Goal: Task Accomplishment & Management: Complete application form

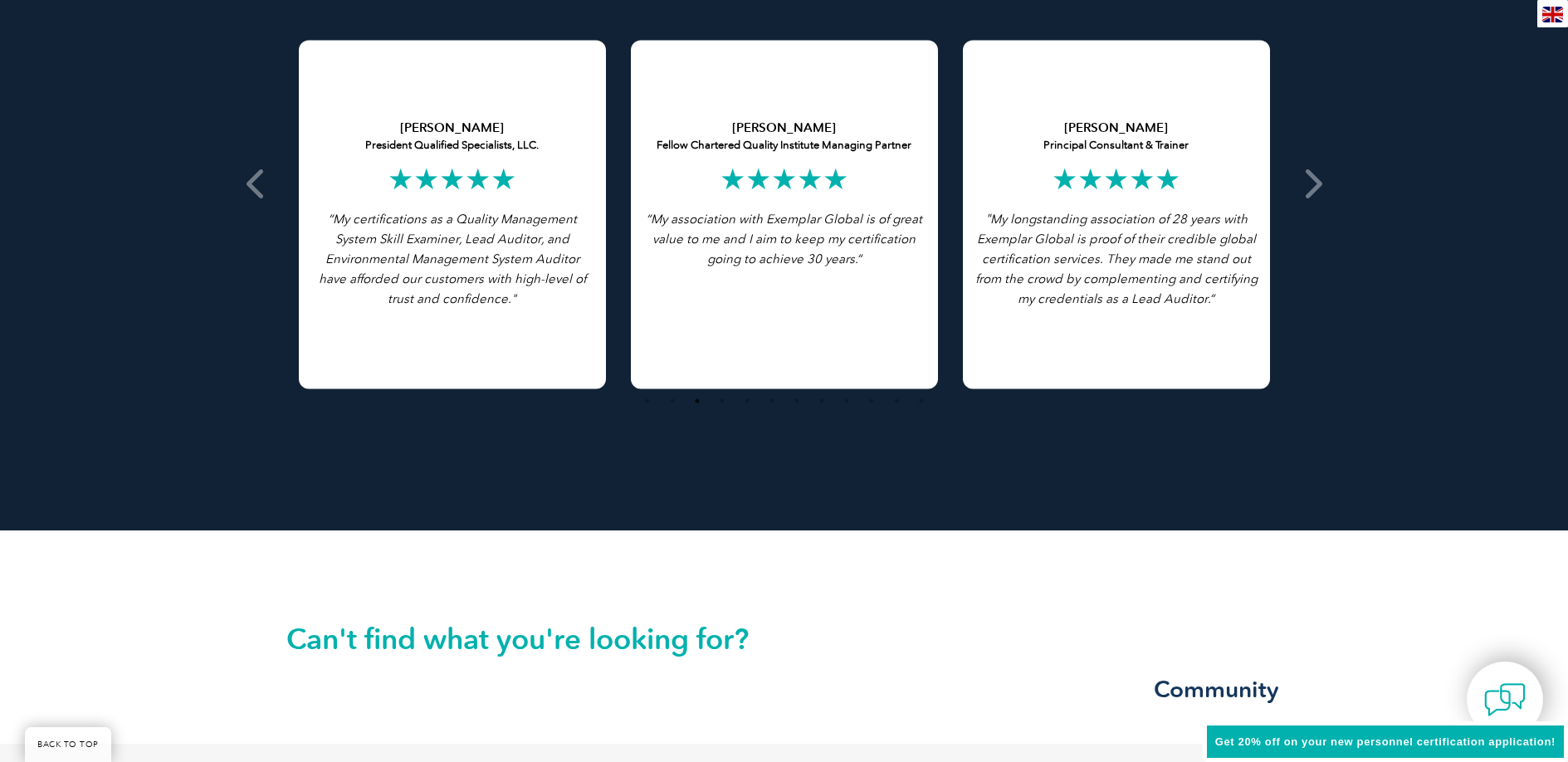
scroll to position [3786, 0]
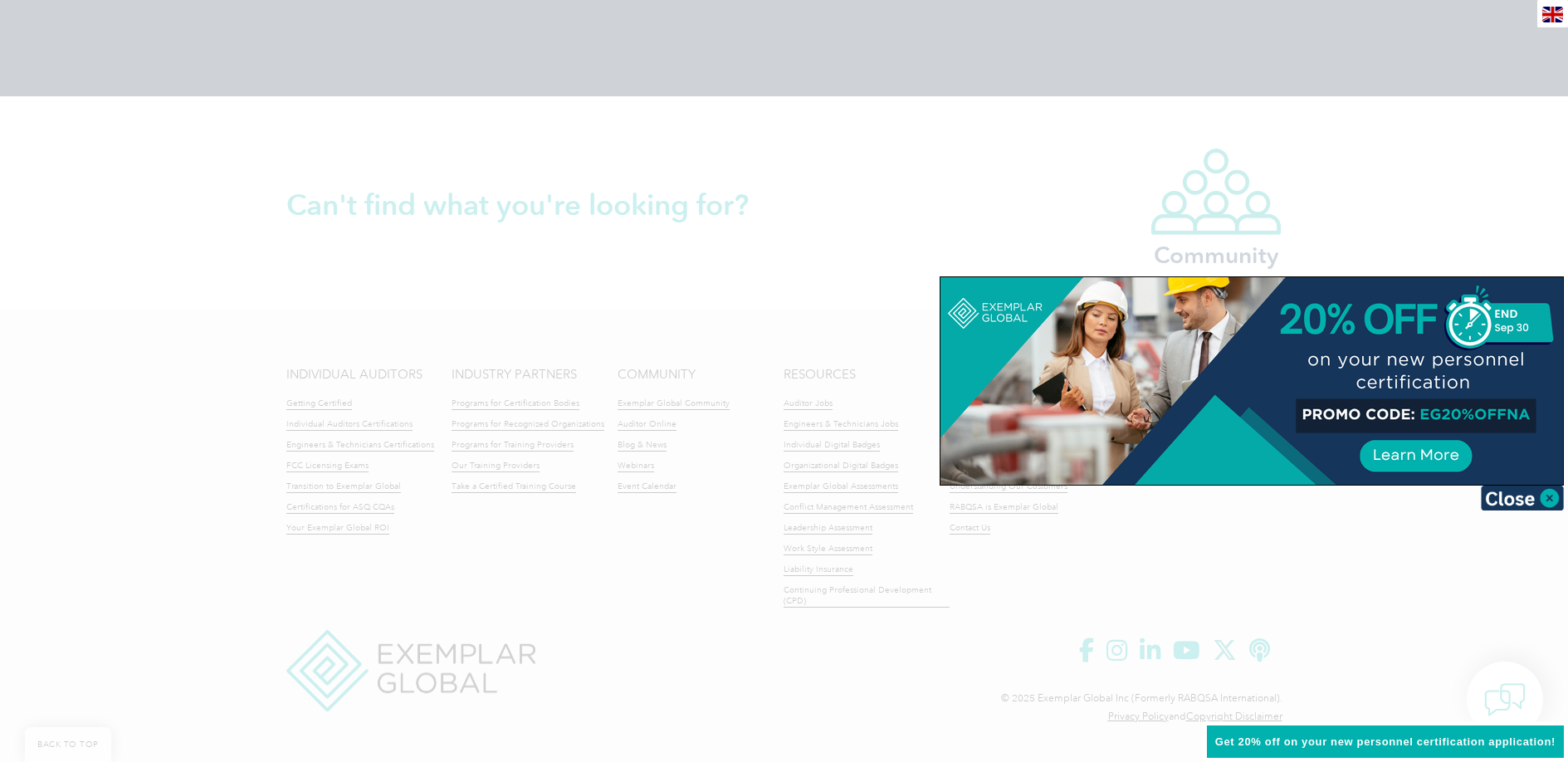
click at [977, 171] on div at bounding box center [784, 381] width 1568 height 762
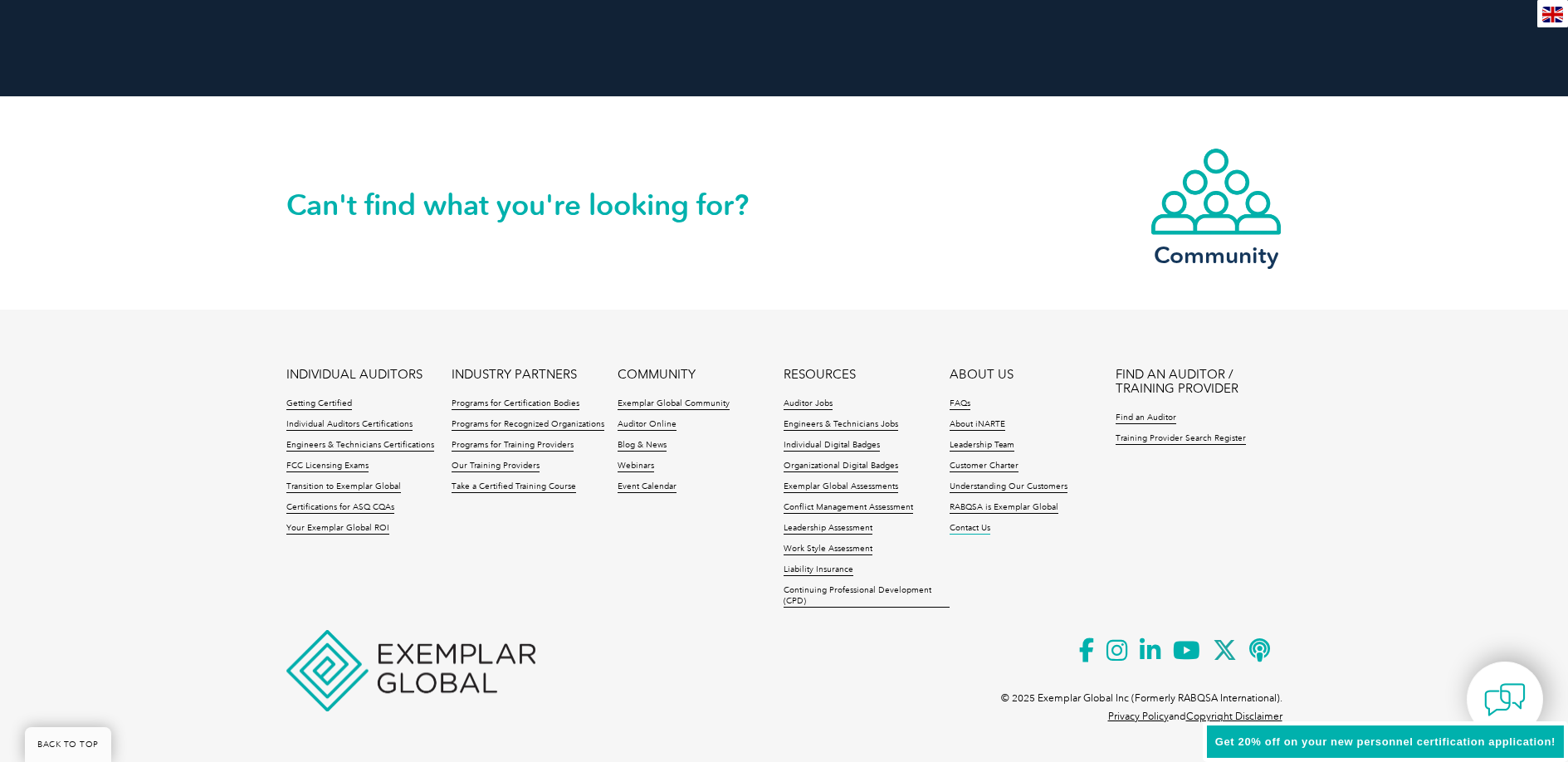
click at [956, 527] on link "Contact Us" at bounding box center [970, 528] width 41 height 12
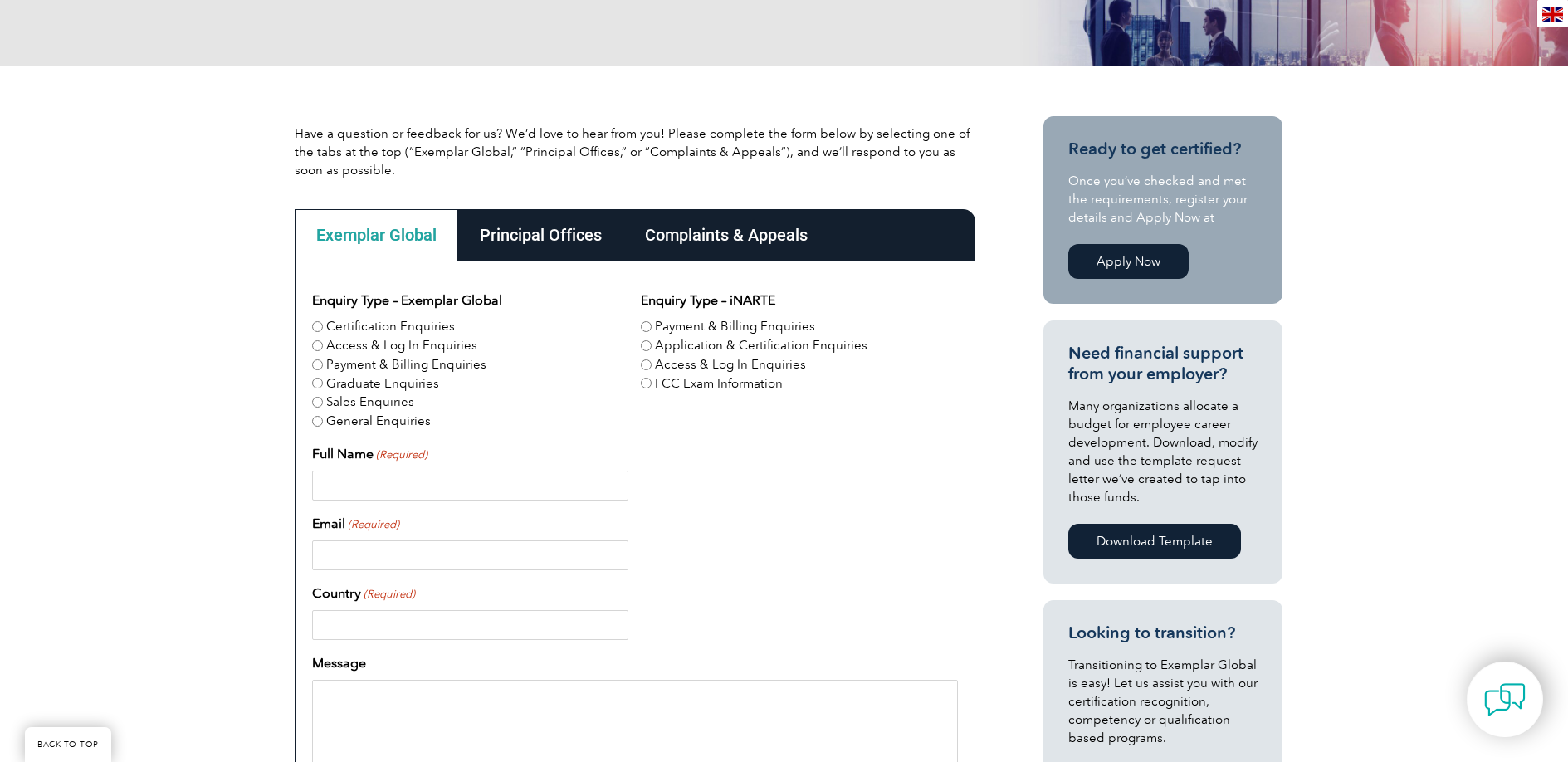
scroll to position [290, 0]
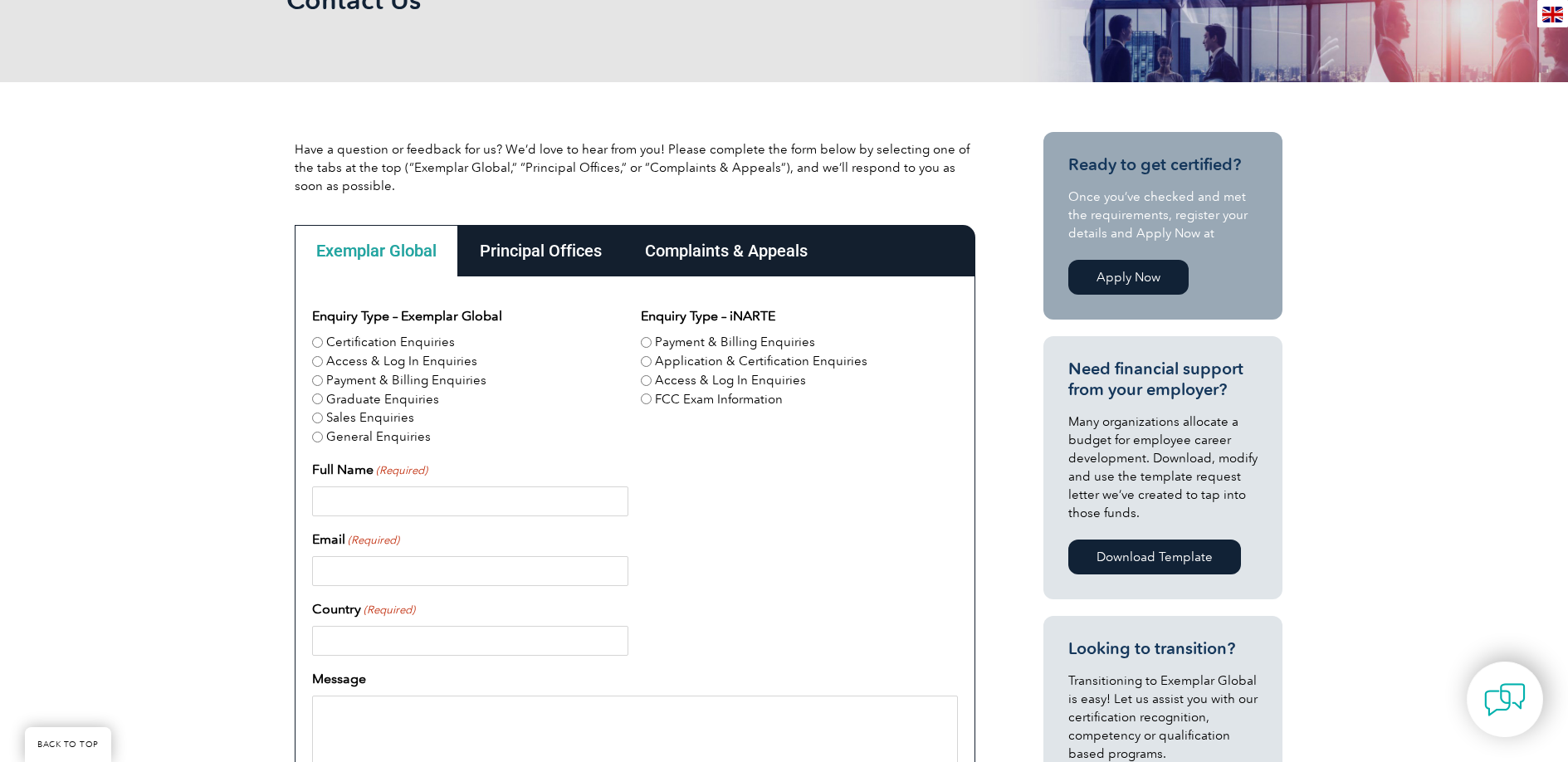
click at [451, 506] on input "Full Name (Required)" at bounding box center [470, 501] width 317 height 30
type input "Hamed Elikaei"
type input "hamedelikaei20@gmail.com"
type input "Australia"
type input "+61449202162"
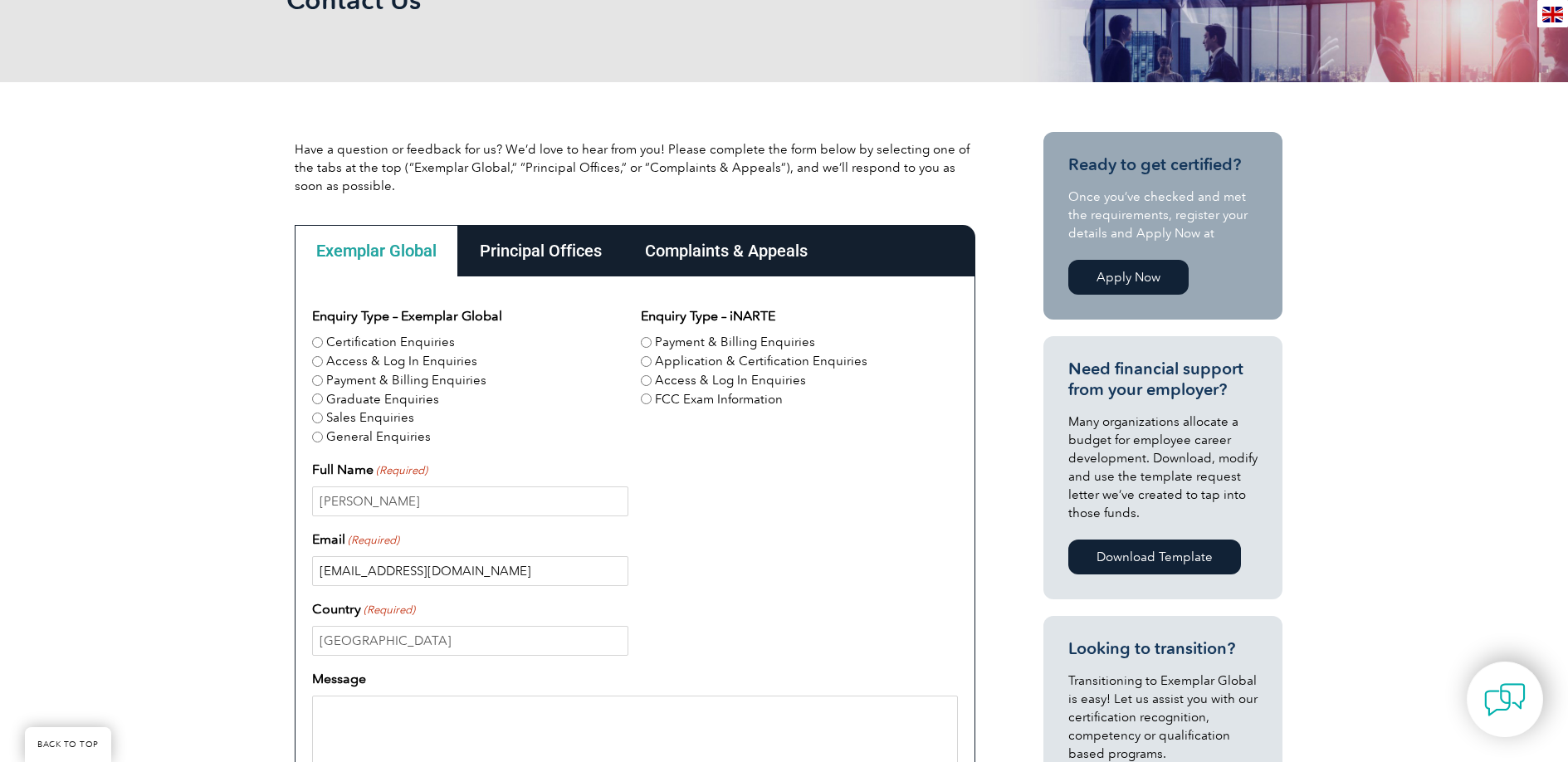
click at [404, 574] on input "hamedelikaei20@gmail.com" at bounding box center [470, 571] width 317 height 30
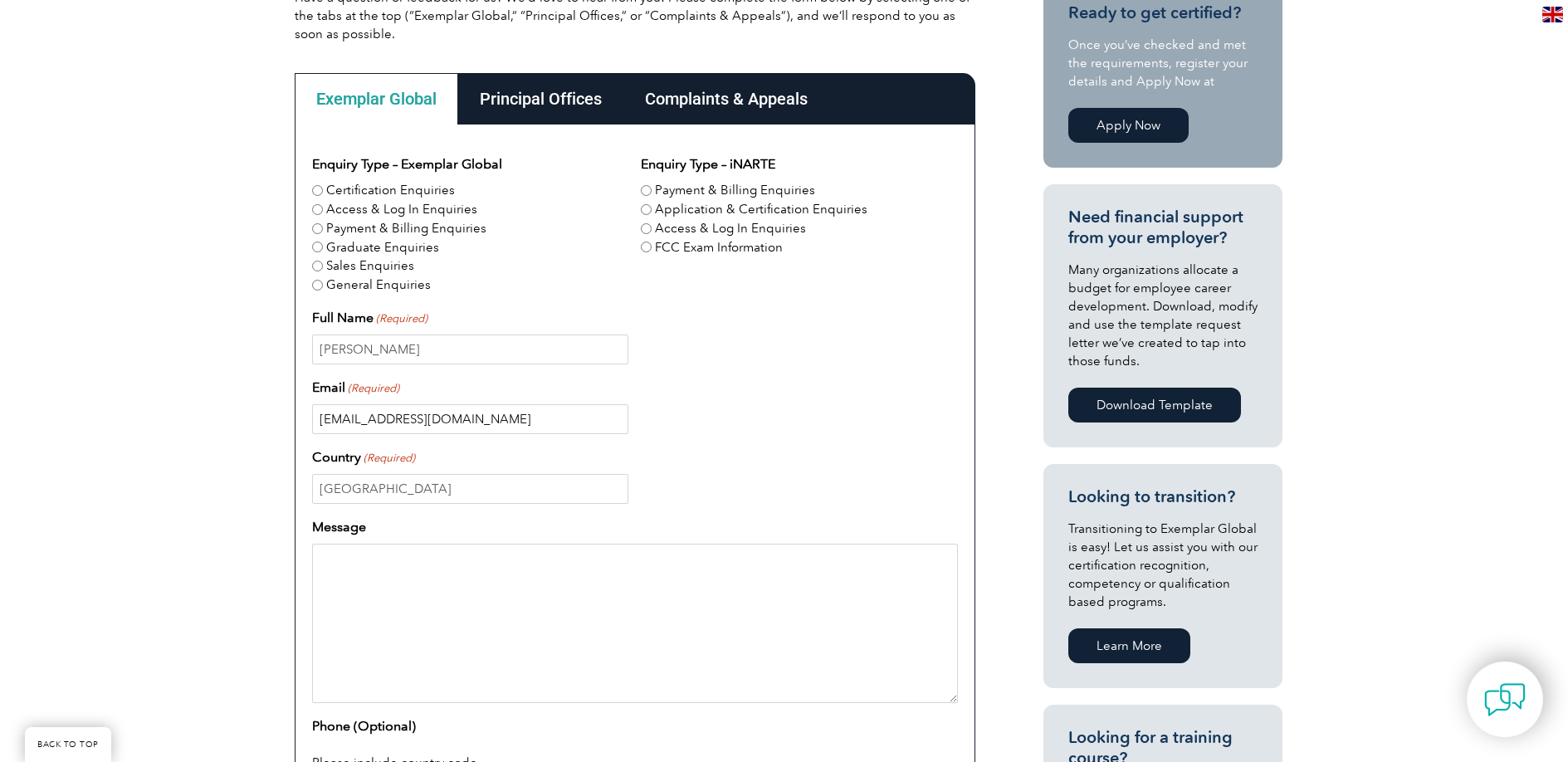
scroll to position [446, 0]
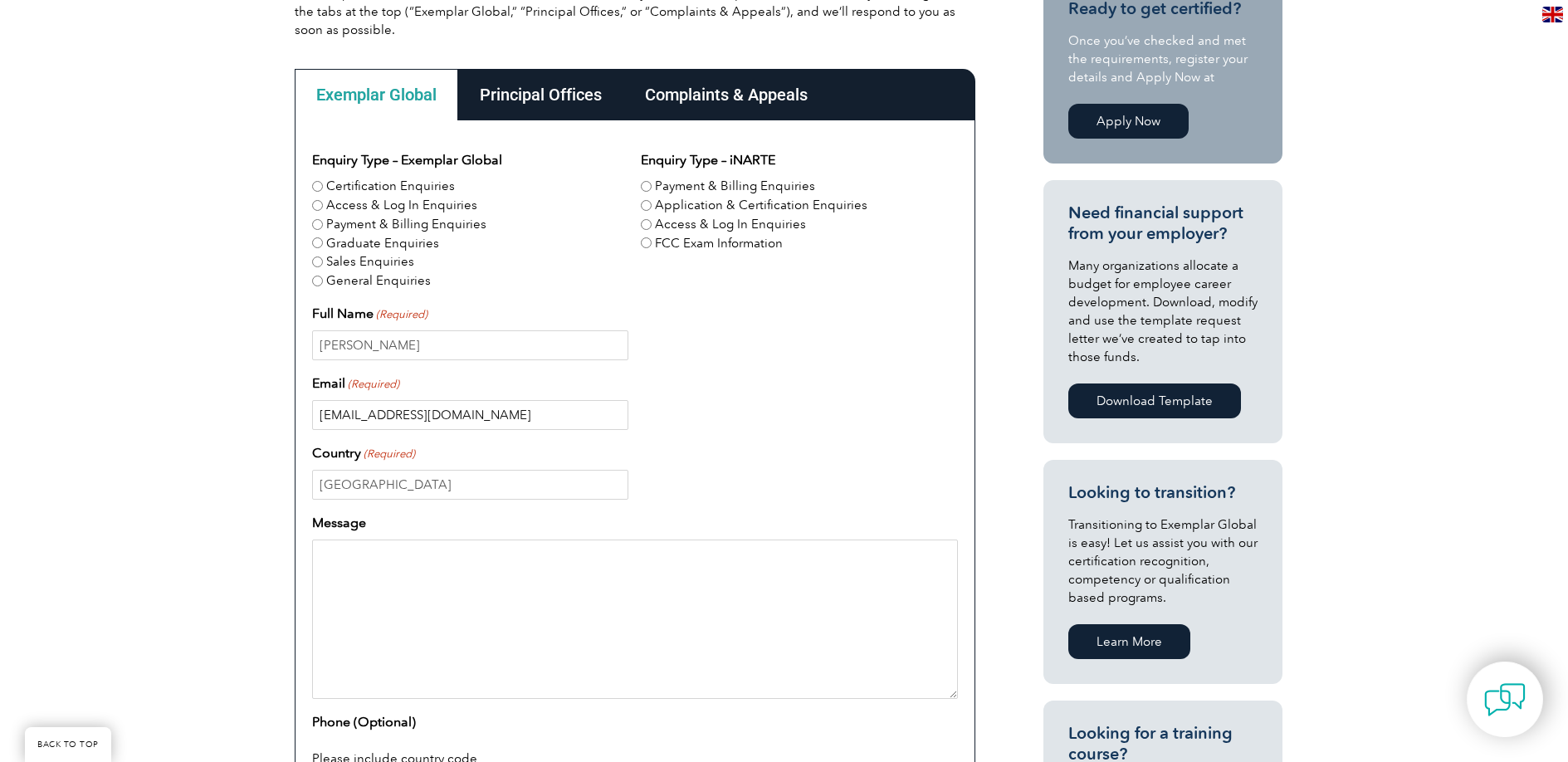
type input "info@isopr.com.au"
click at [431, 484] on input "Australia" at bounding box center [470, 485] width 317 height 30
click at [704, 565] on textarea "Message" at bounding box center [635, 619] width 646 height 160
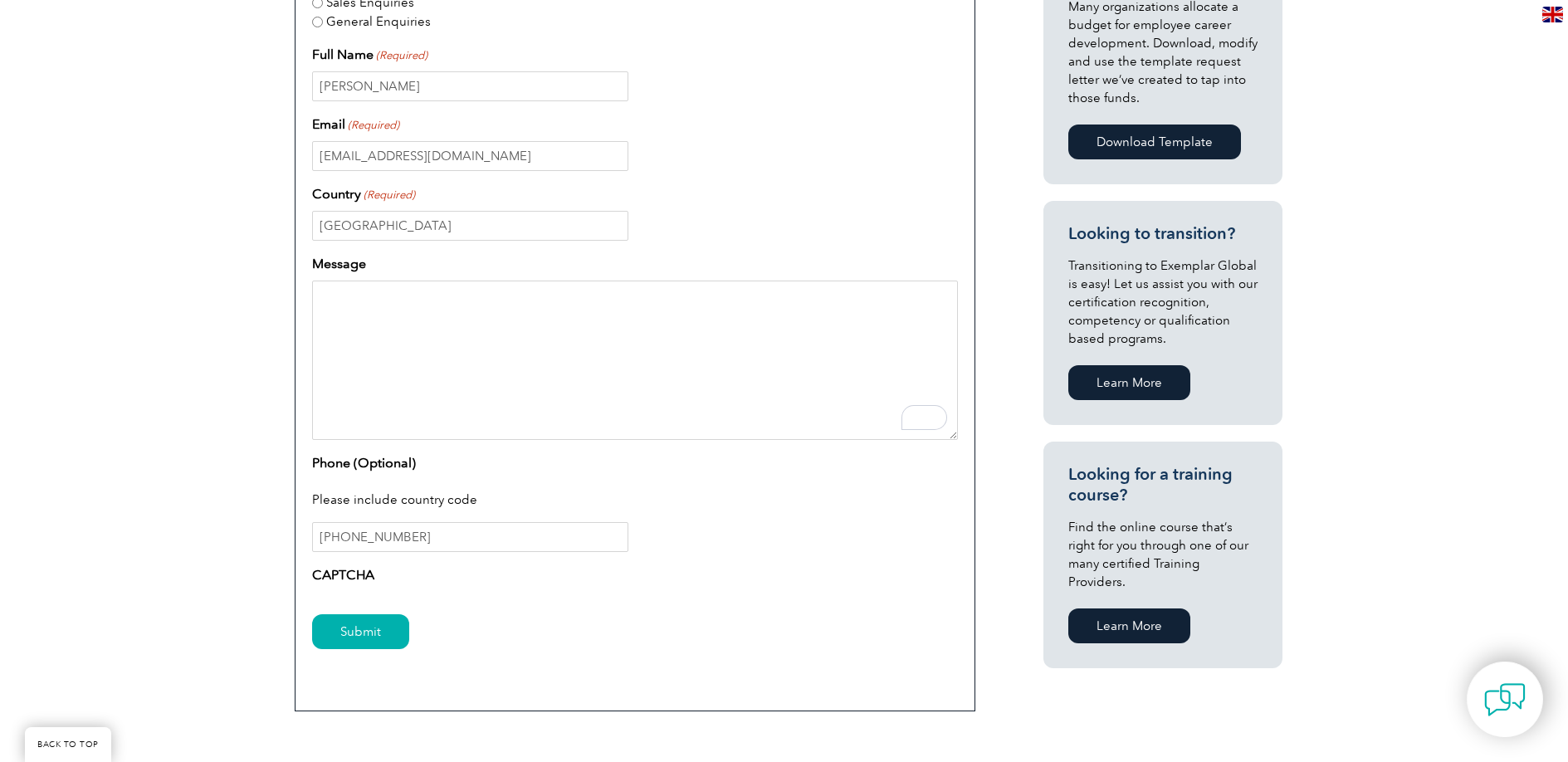
scroll to position [699, 0]
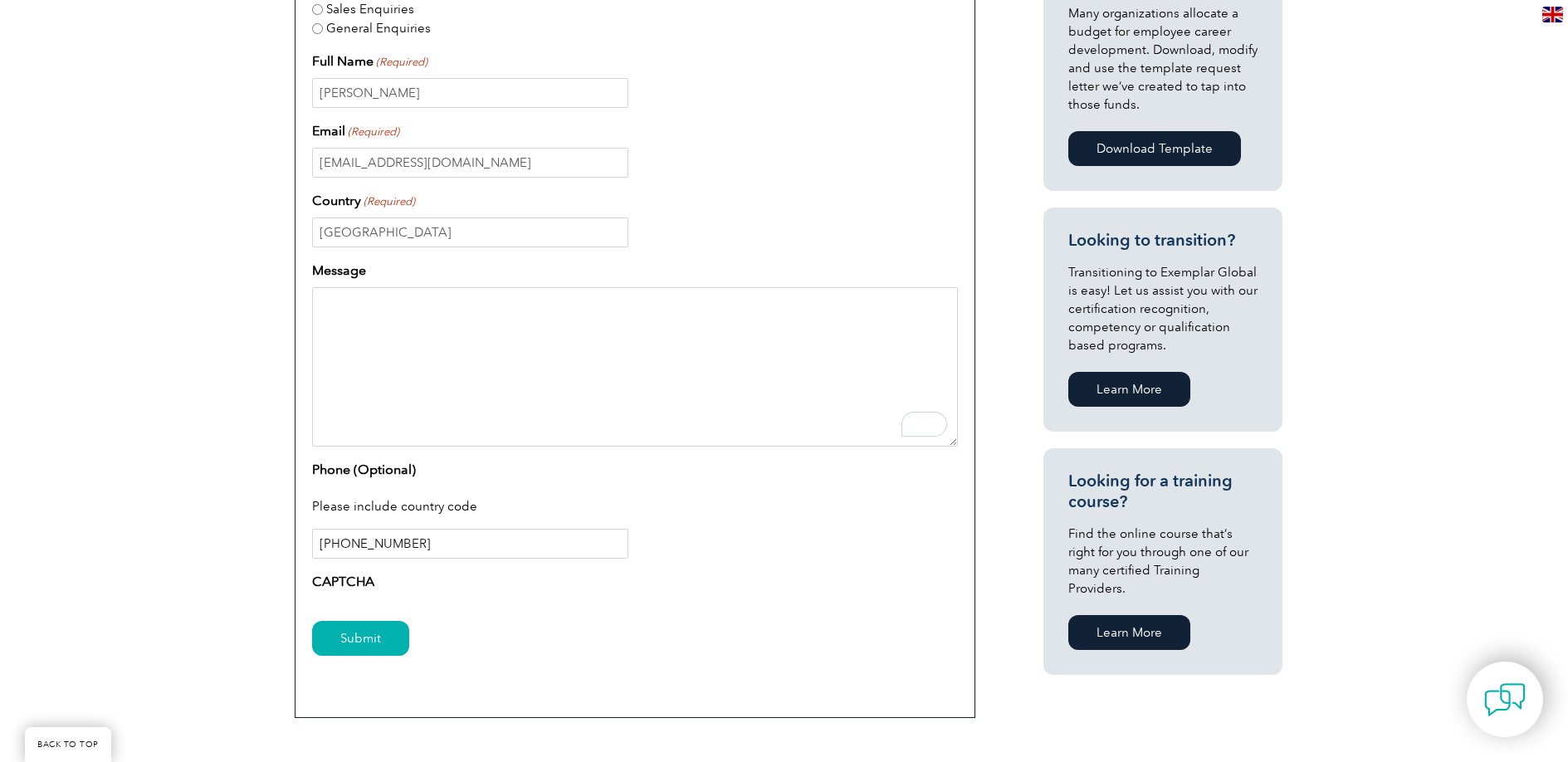
click at [479, 554] on input "+61449202162" at bounding box center [470, 544] width 317 height 30
click at [670, 506] on div "Please include country code" at bounding box center [635, 507] width 646 height 43
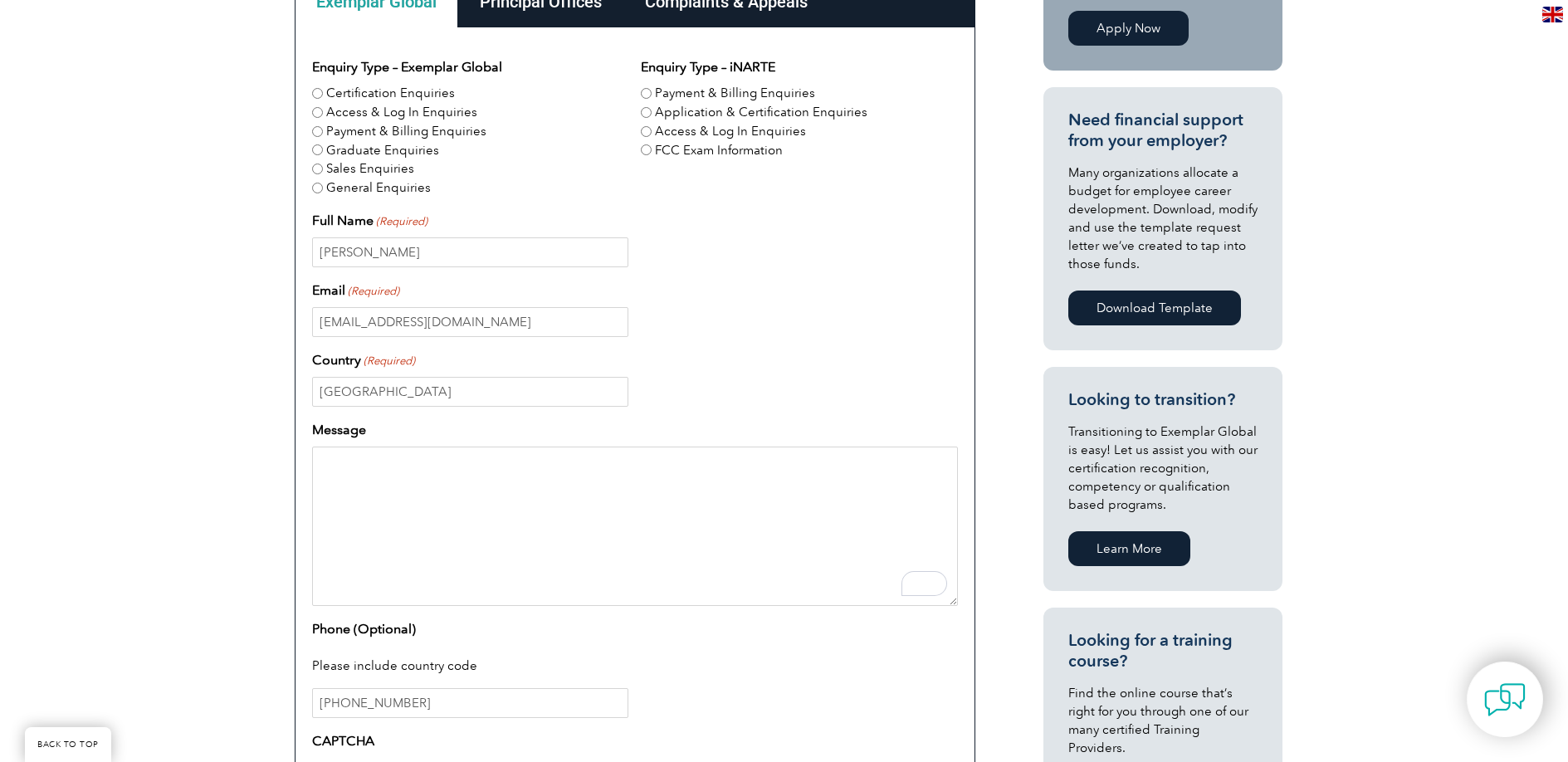
scroll to position [318, 0]
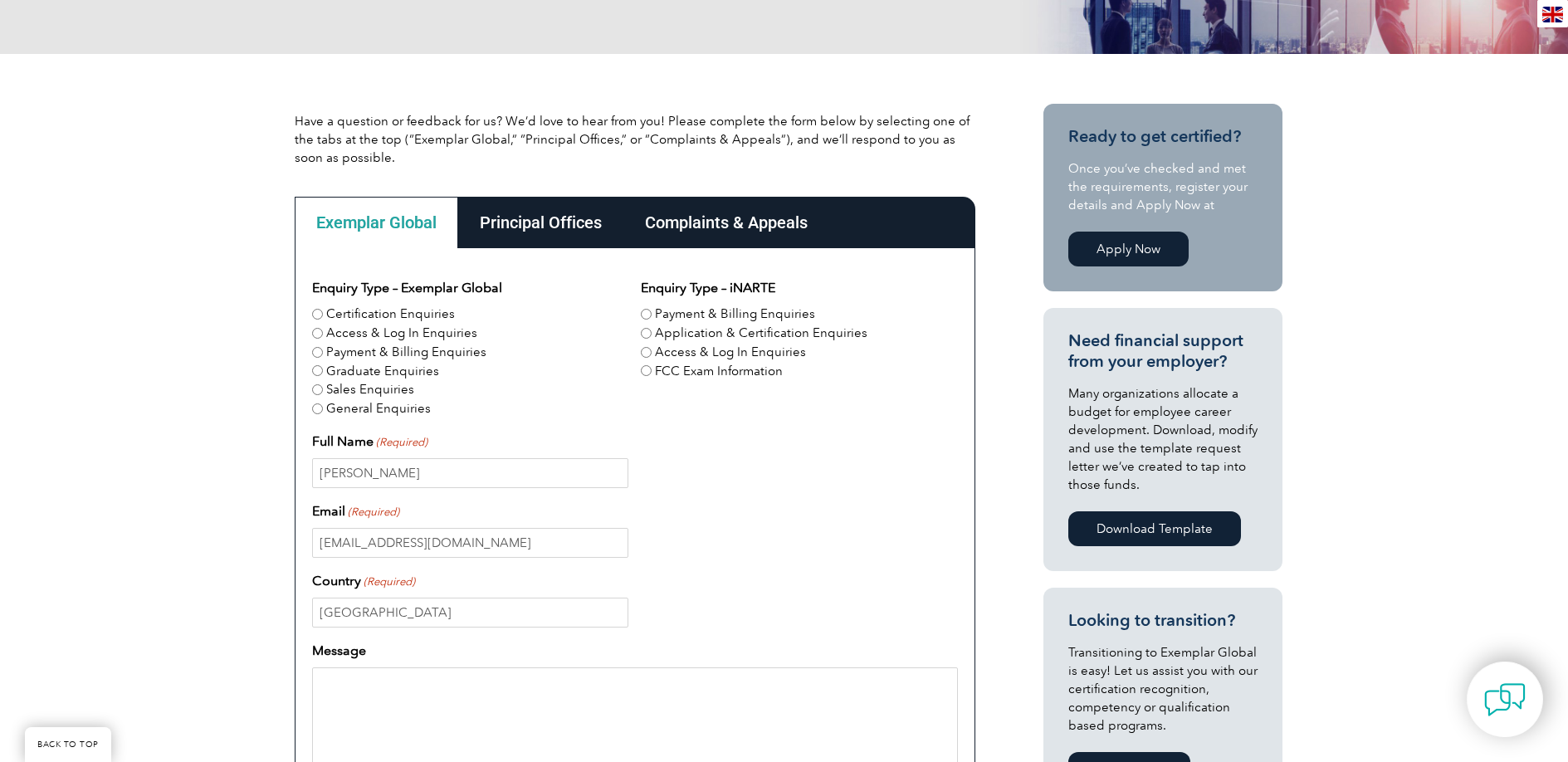
click at [750, 336] on label "Application & Certification Enquiries" at bounding box center [761, 333] width 213 height 19
click at [652, 336] on input "Application & Certification Enquiries" at bounding box center [646, 333] width 11 height 11
radio input "true"
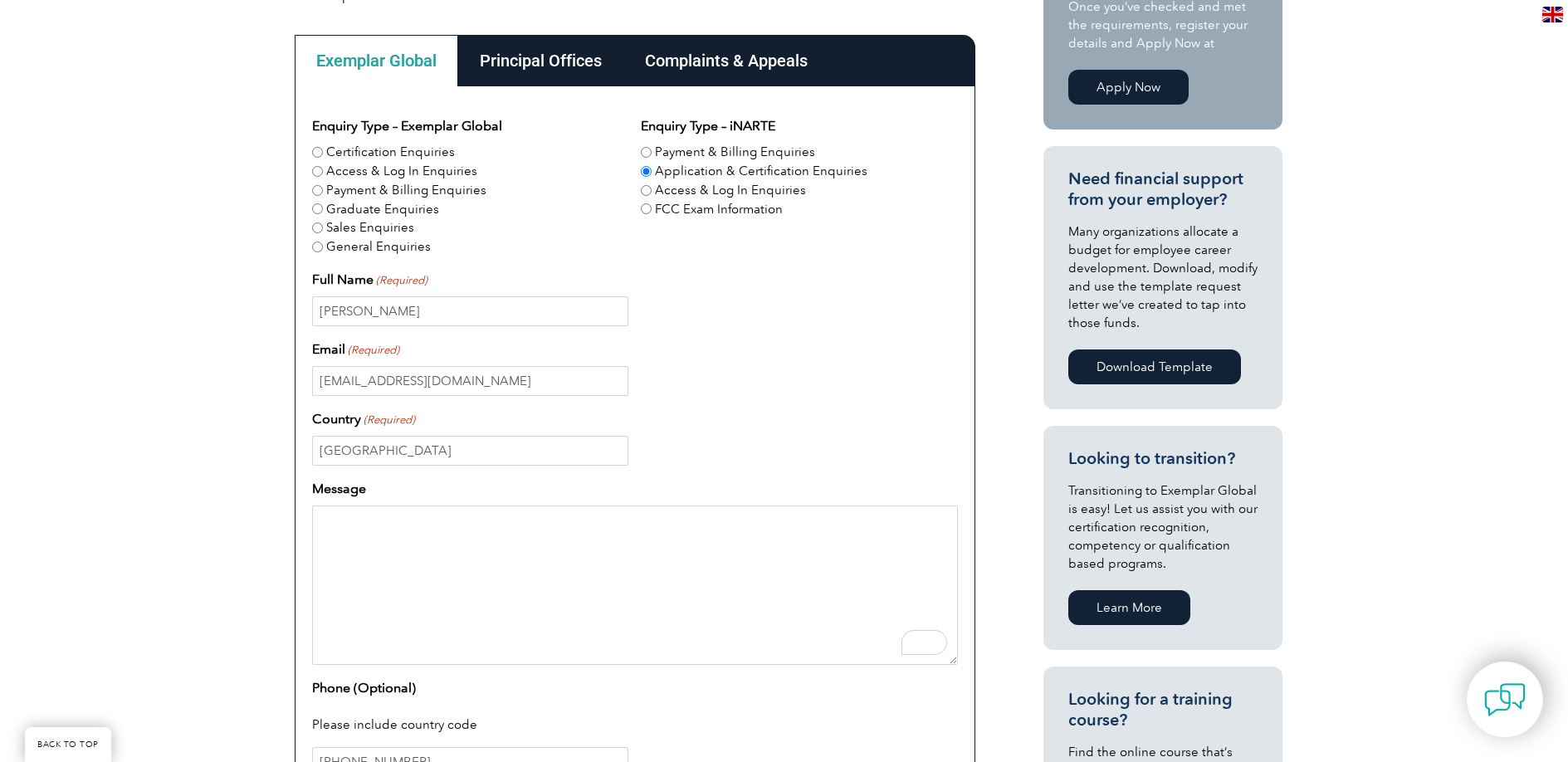
scroll to position [489, 0]
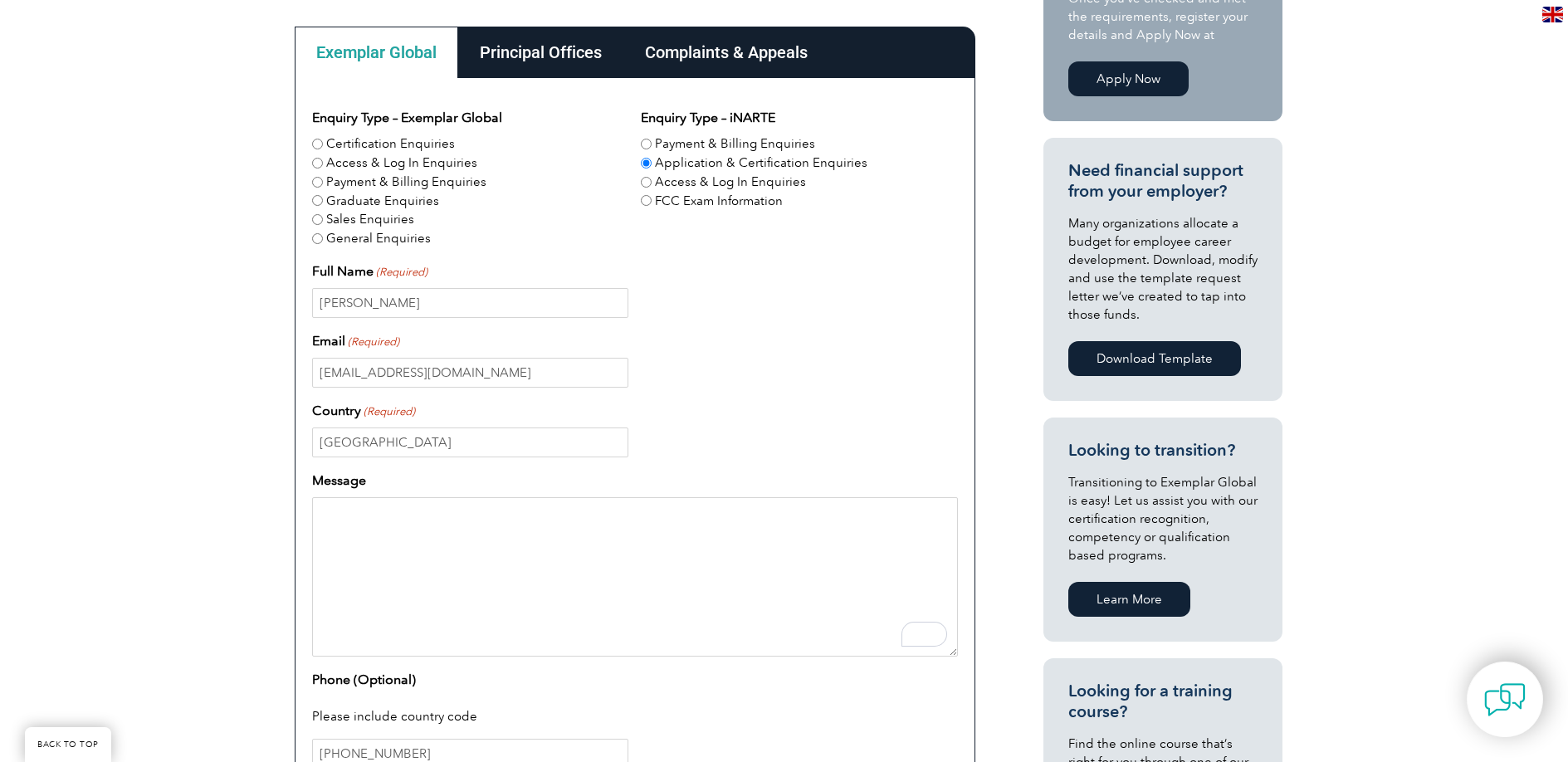
click at [443, 537] on textarea "Message" at bounding box center [635, 577] width 646 height 160
paste textarea "Dear Exemplar Global Team, I hope this message finds you well. I am the Directo…"
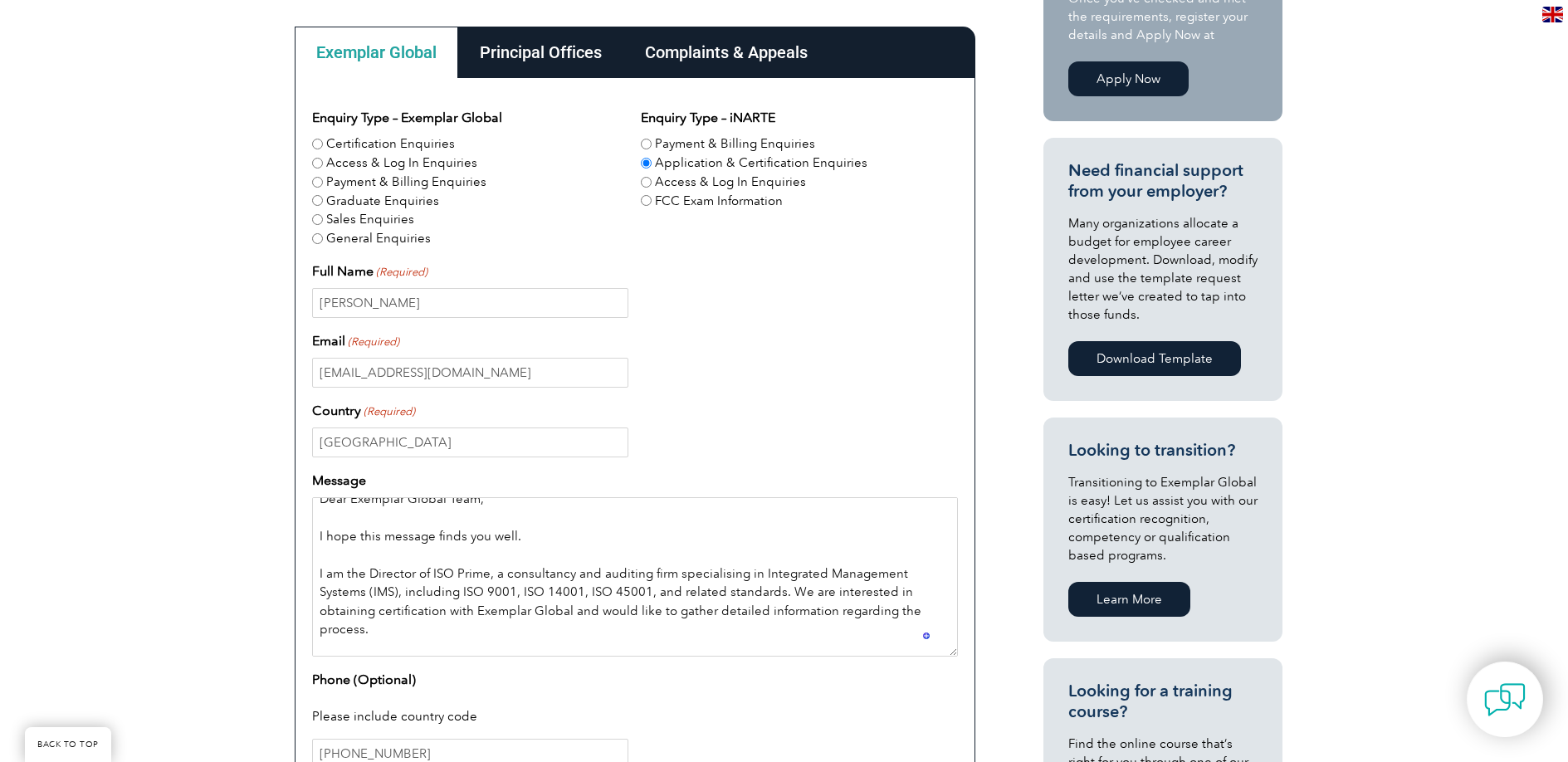
scroll to position [17, 0]
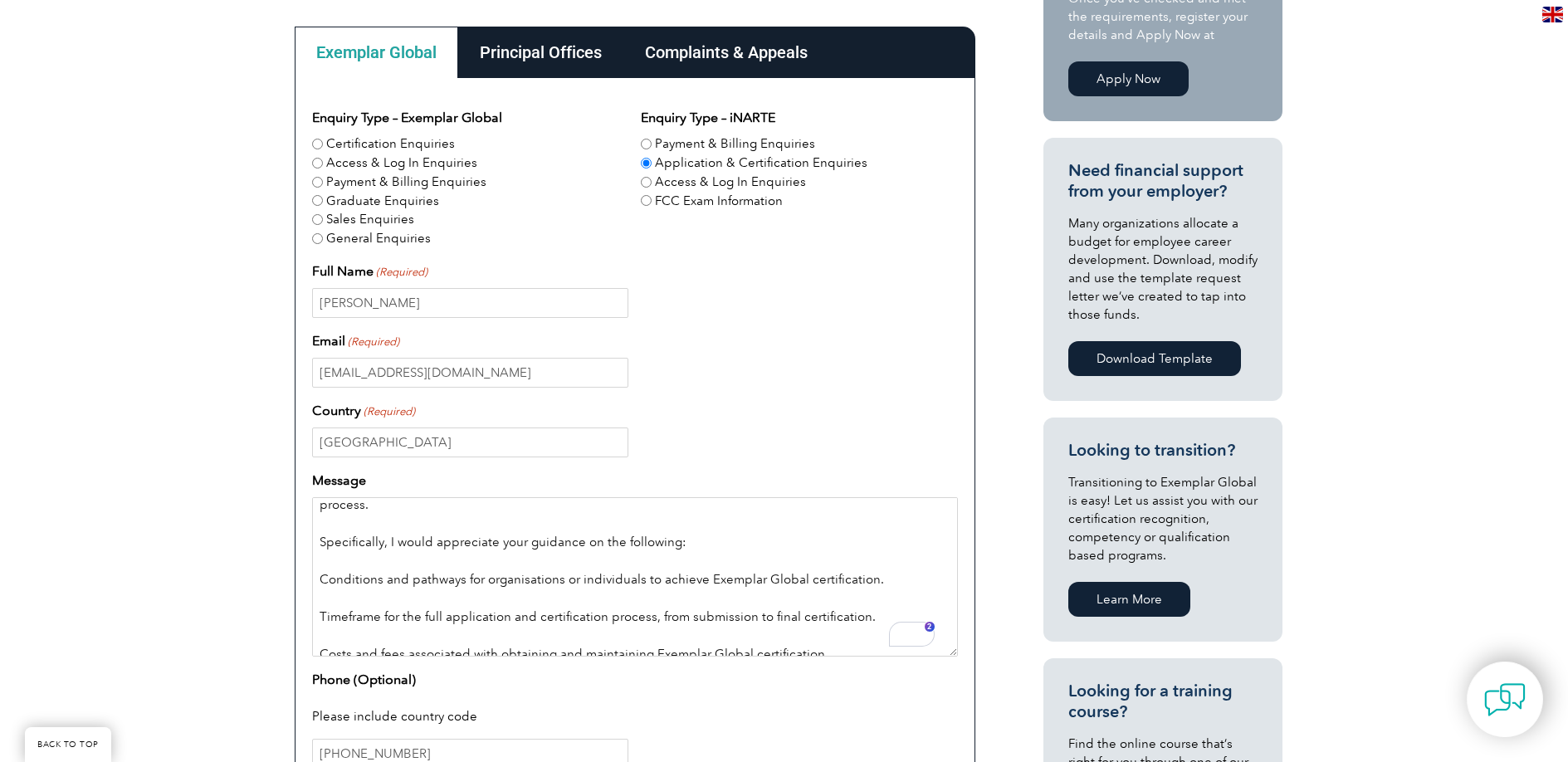
click at [377, 579] on textarea "Dear Exemplar Global Team, I hope this message finds you well. I am the Directo…" at bounding box center [635, 577] width 646 height 160
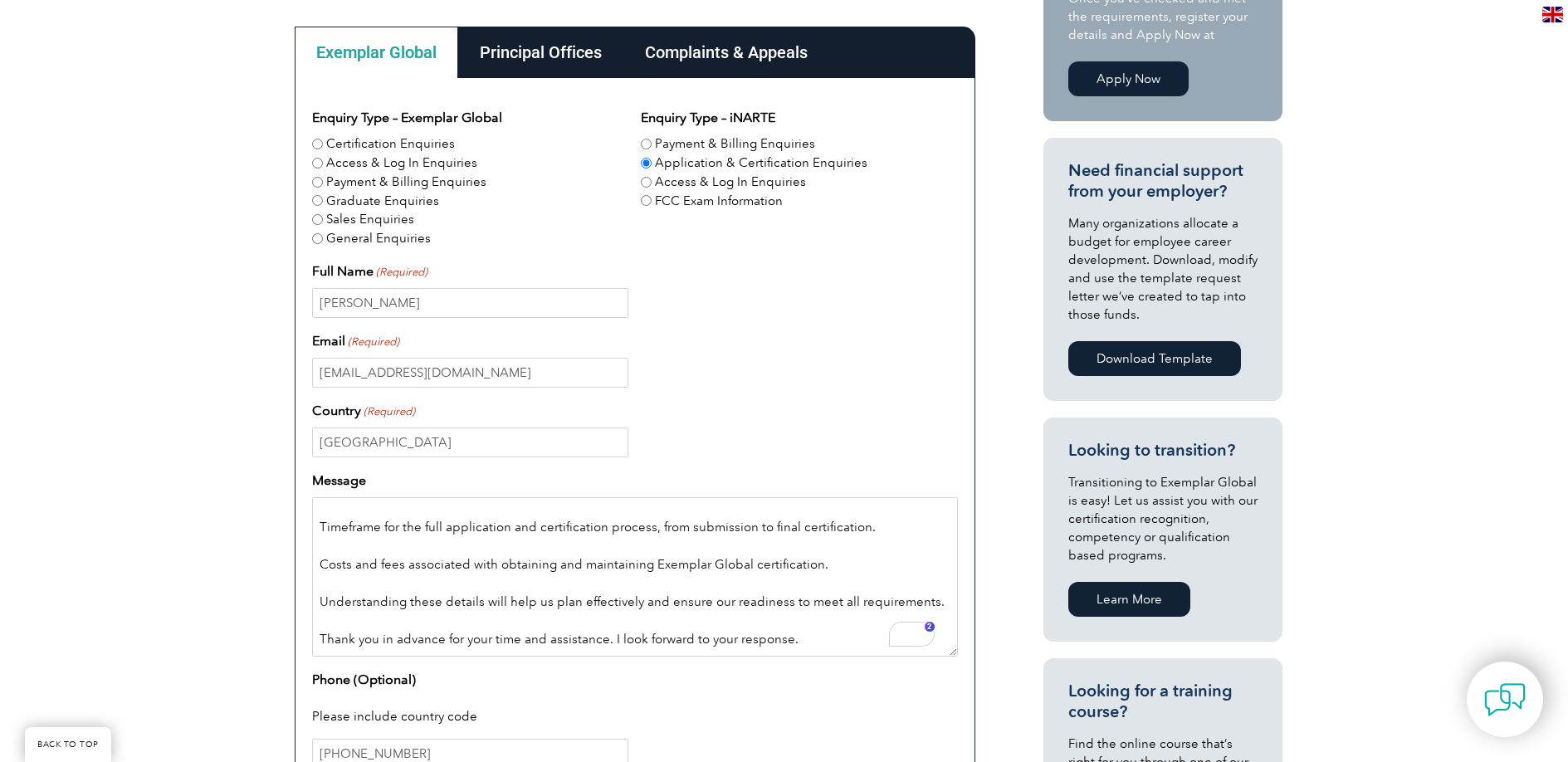
click at [833, 648] on textarea "Dear Exemplar Global Team, I hope this message finds you well. I am the Directo…" at bounding box center [635, 577] width 646 height 160
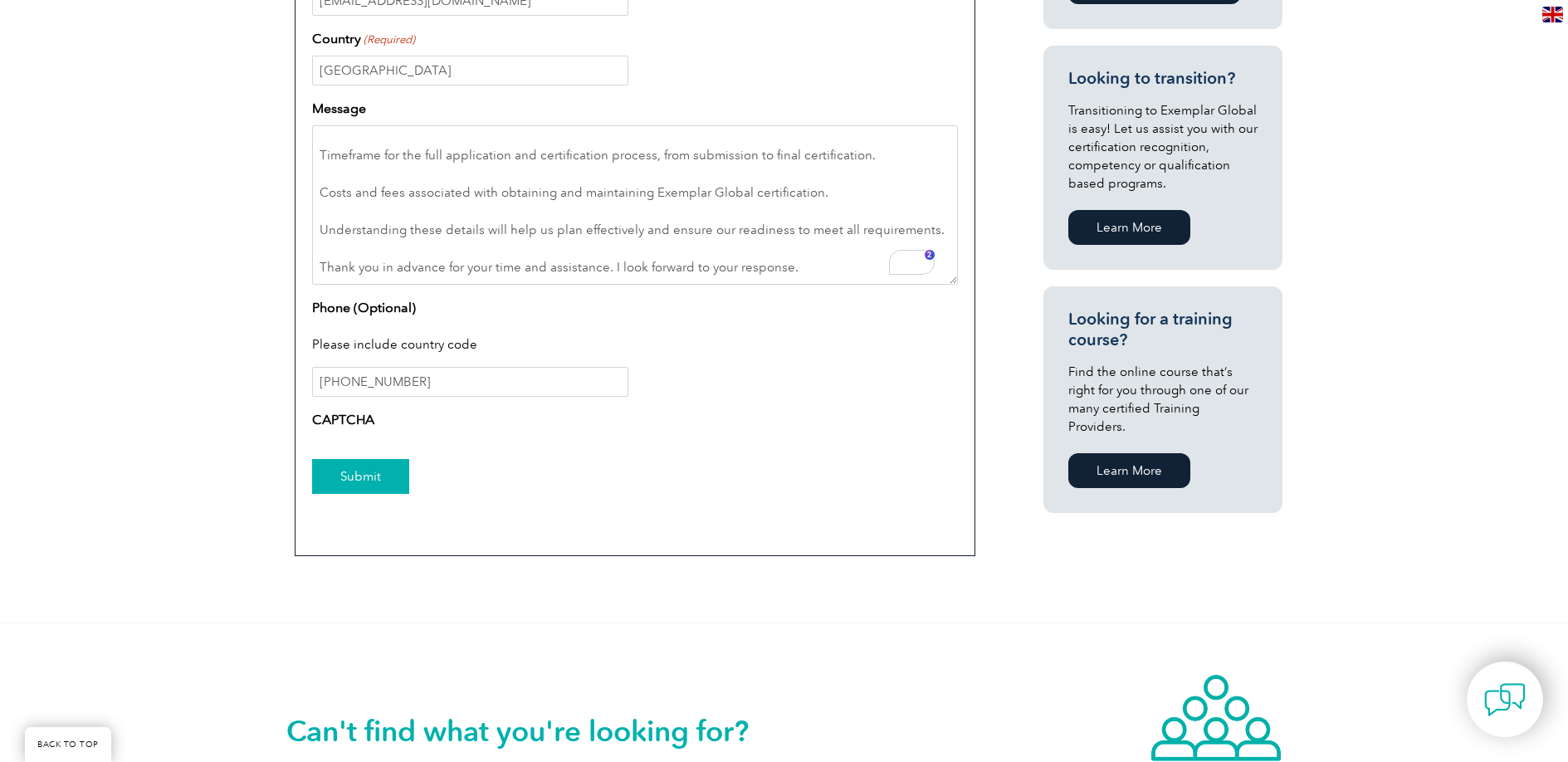
click at [363, 464] on input "Submit" at bounding box center [361, 476] width 97 height 35
click at [795, 261] on textarea "Dear Exemplar Global Team, I hope this message finds you well. I am the Directo…" at bounding box center [635, 204] width 646 height 160
paste textarea "Kind regards, Hamed Elikaei Director | ISO Prime Email: info@isopr.com.au Phone…"
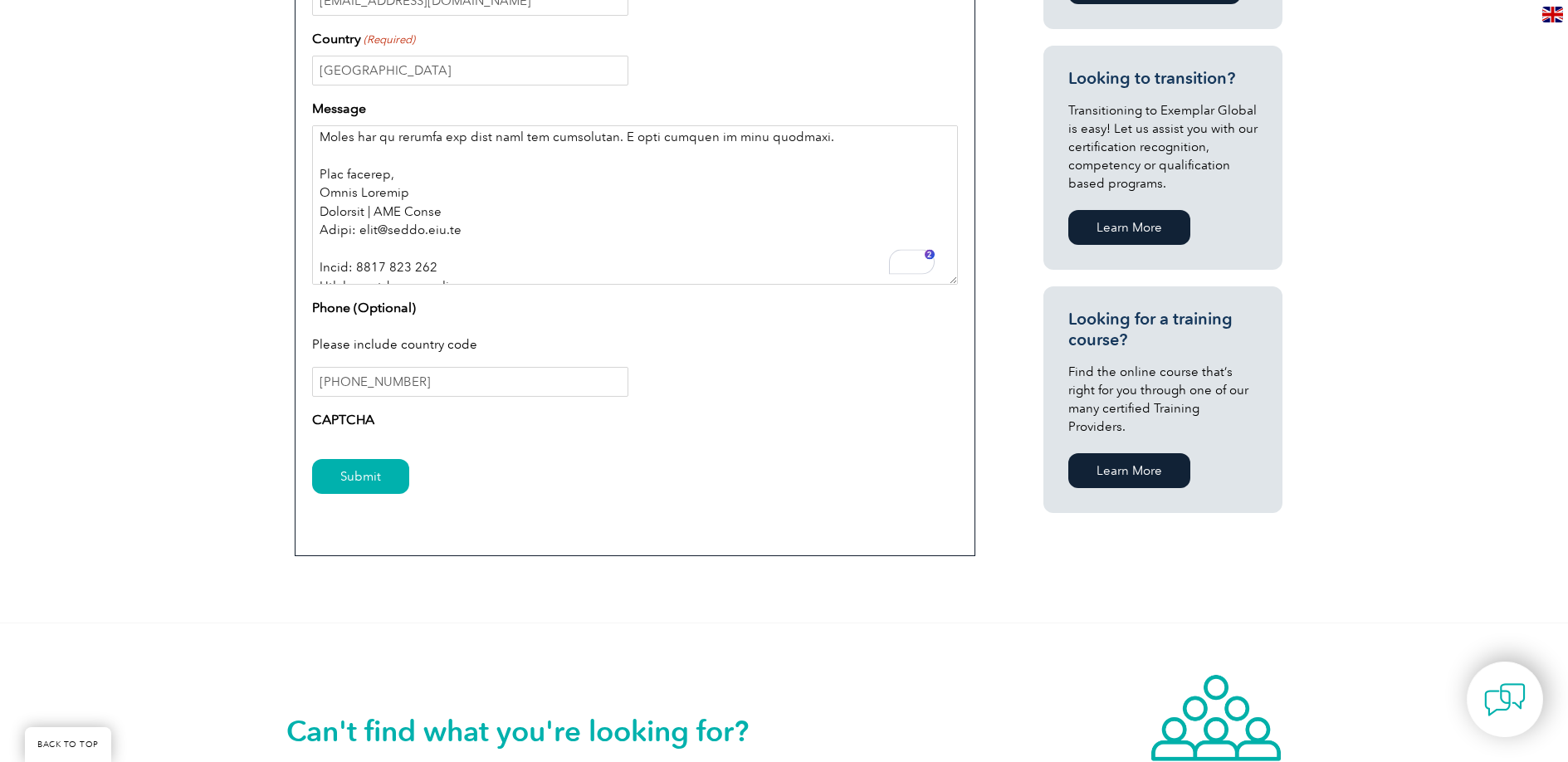
click at [429, 230] on textarea "Message" at bounding box center [635, 204] width 646 height 160
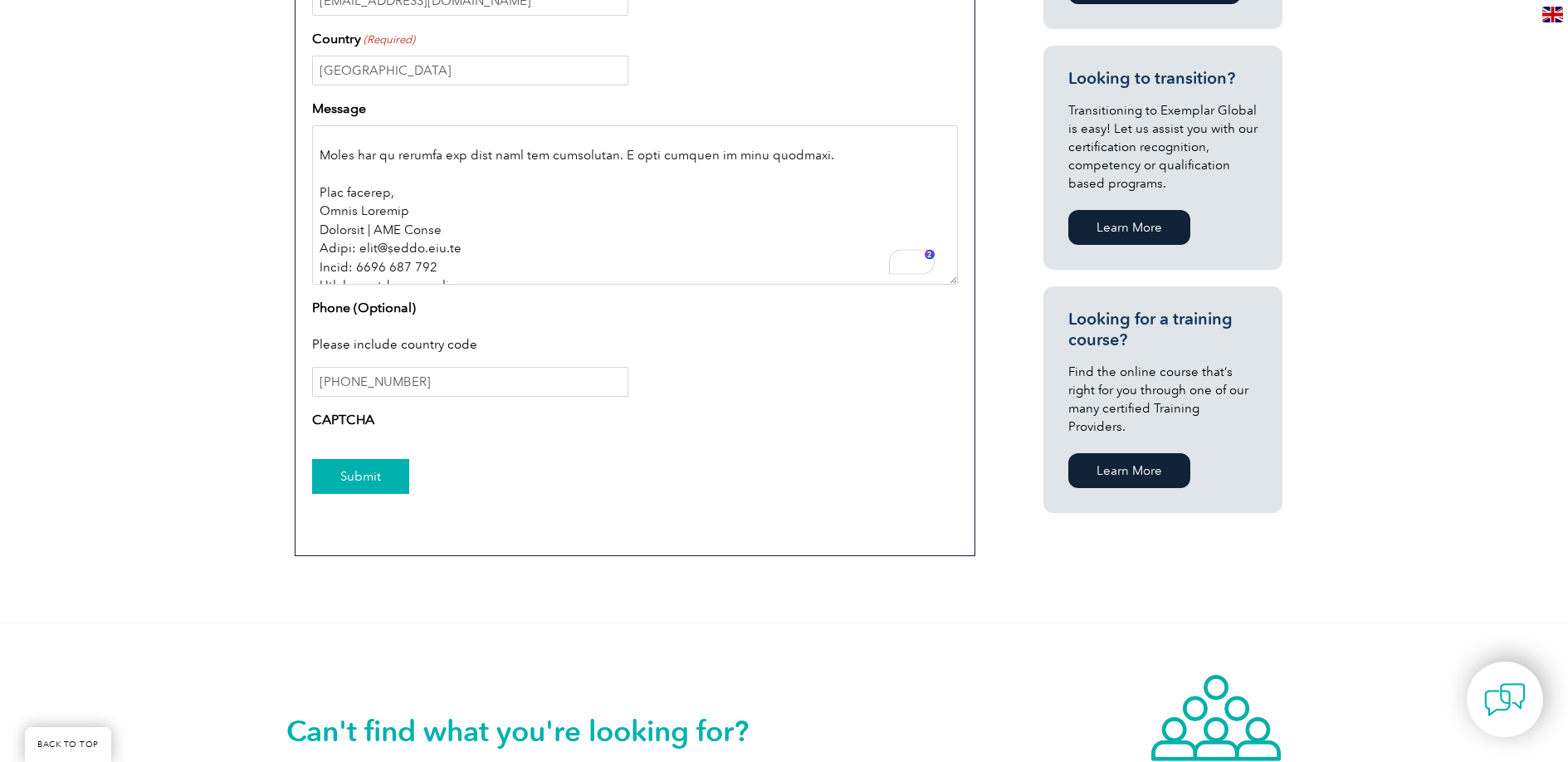
type textarea "Dear Exemplar Global Team, I hope this message finds you well. I am the Directo…"
click at [368, 485] on input "Submit" at bounding box center [361, 476] width 97 height 35
click at [483, 212] on textarea "Message" at bounding box center [635, 204] width 646 height 160
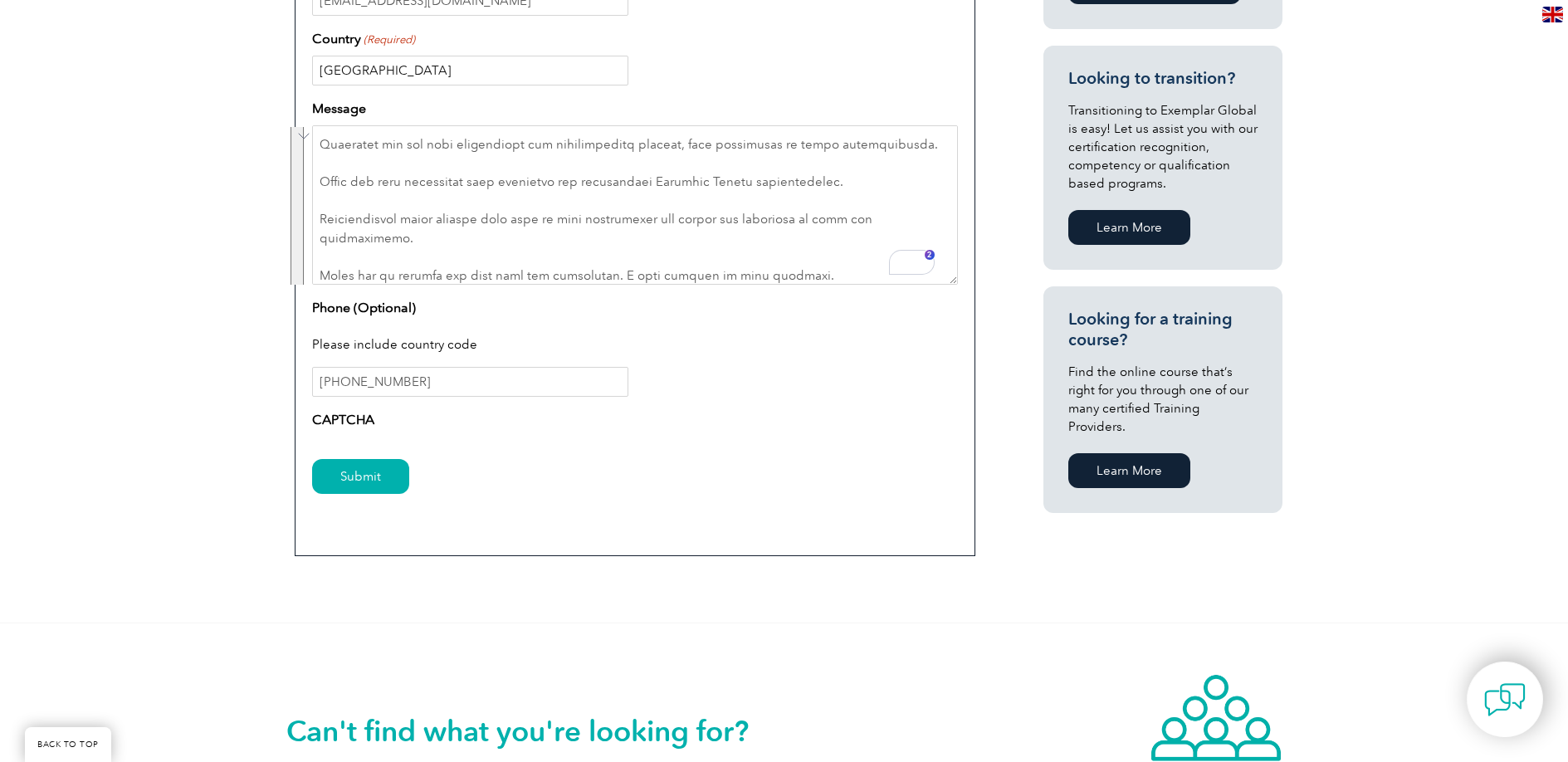
click at [484, 82] on input "Australia" at bounding box center [470, 70] width 317 height 30
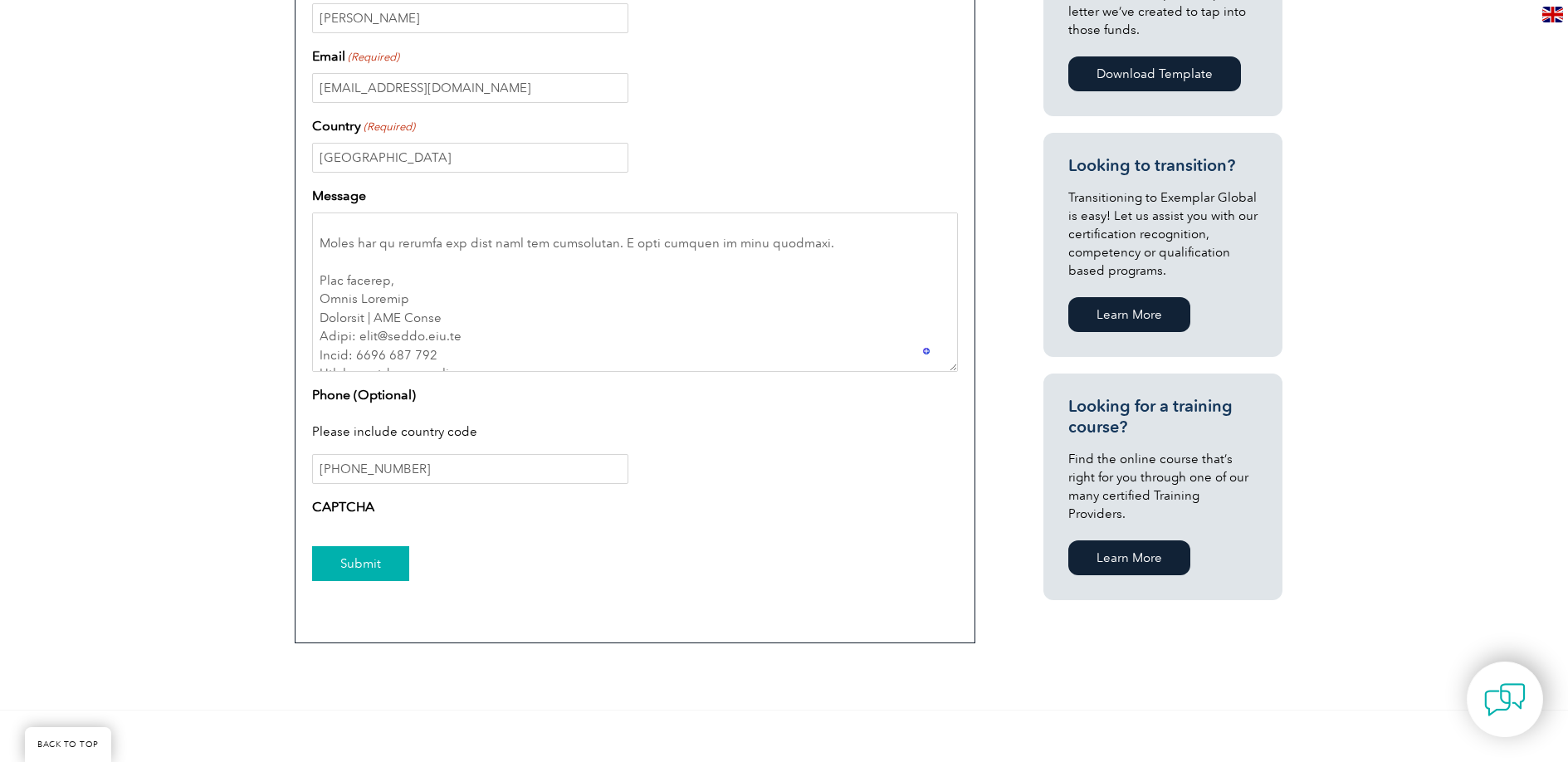
click at [372, 574] on input "Submit" at bounding box center [361, 564] width 97 height 35
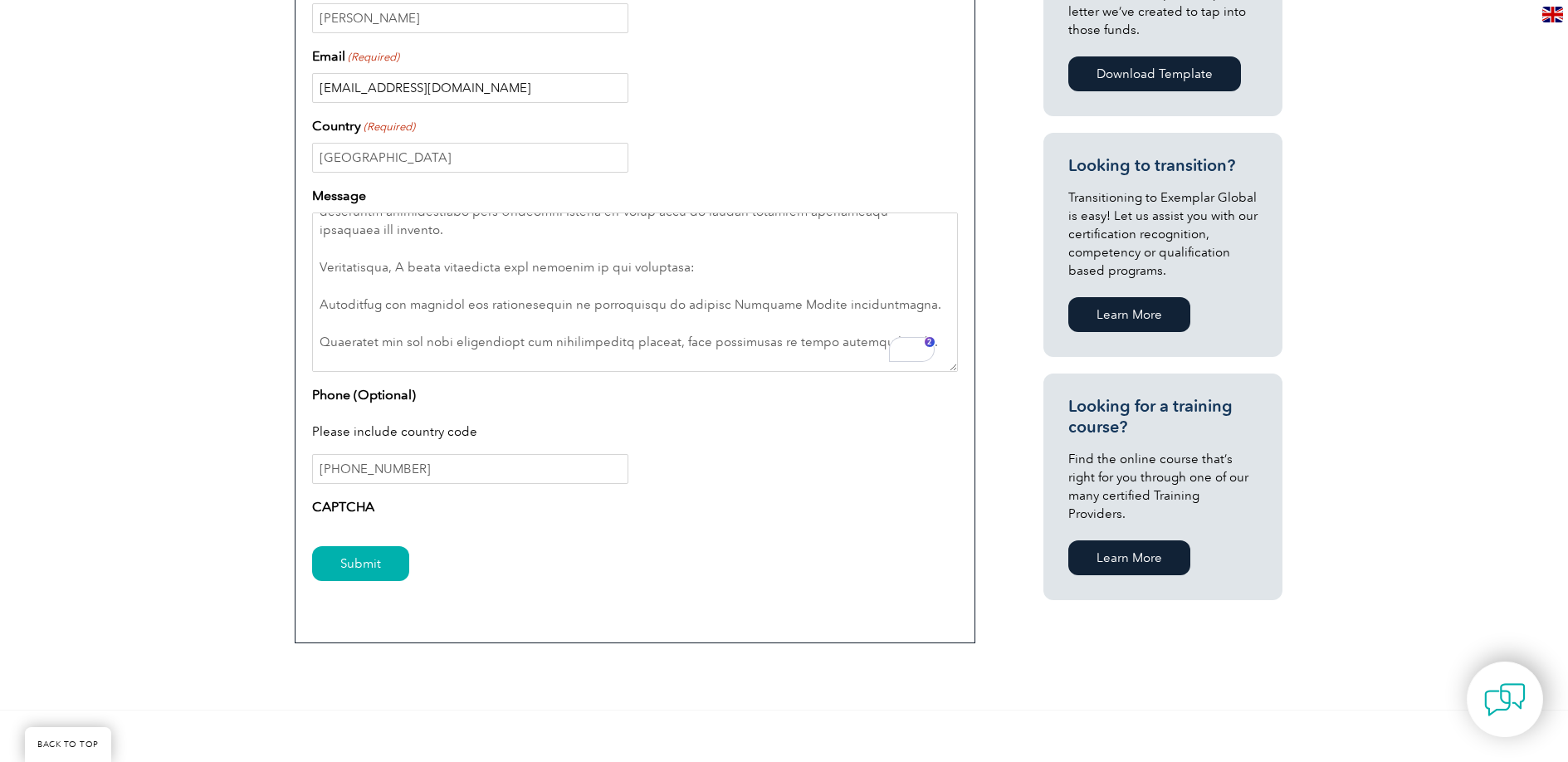
click at [448, 94] on input "info@isopr.com.au" at bounding box center [470, 88] width 317 height 30
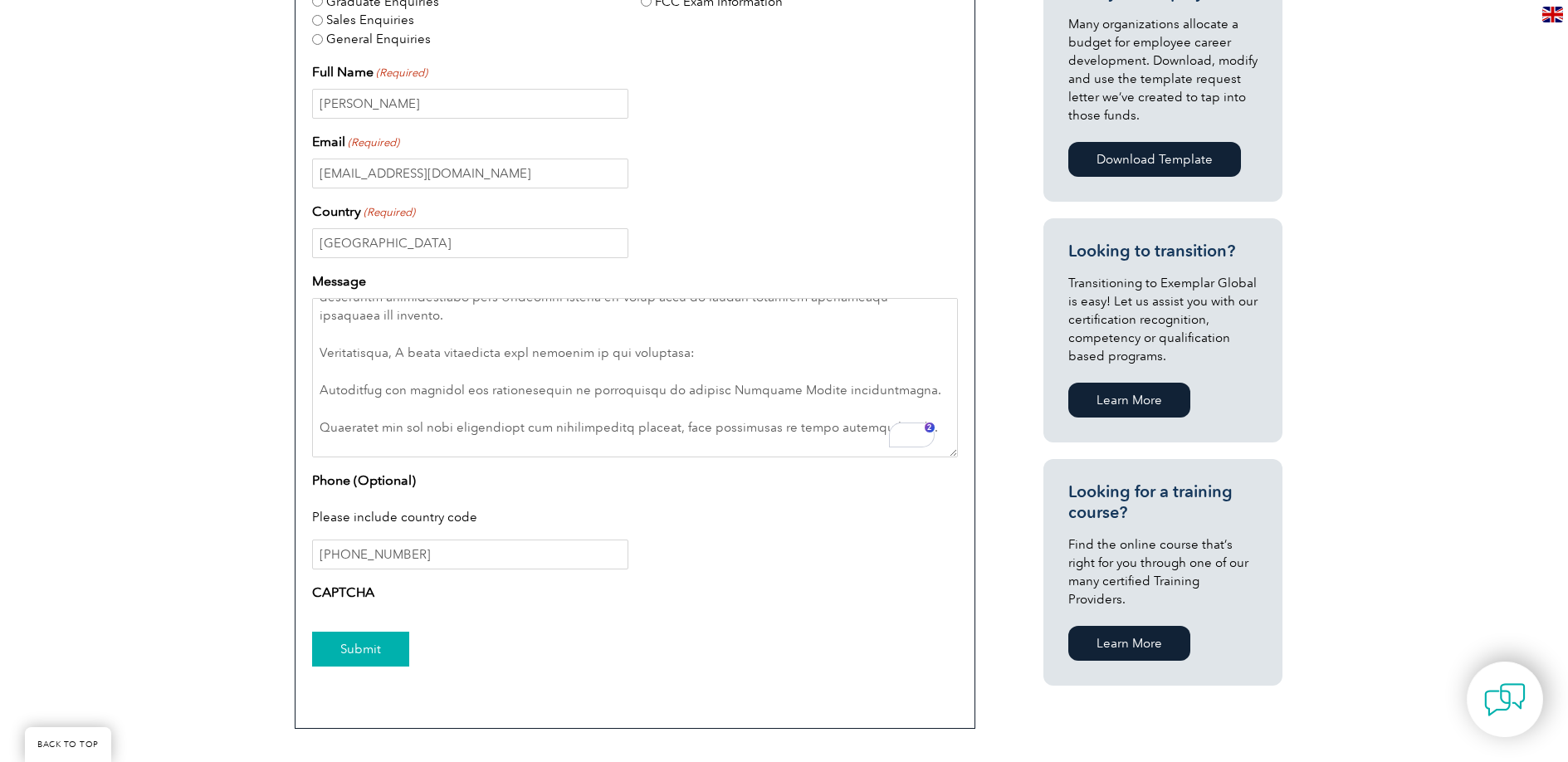
click at [363, 638] on input "Submit" at bounding box center [361, 649] width 97 height 35
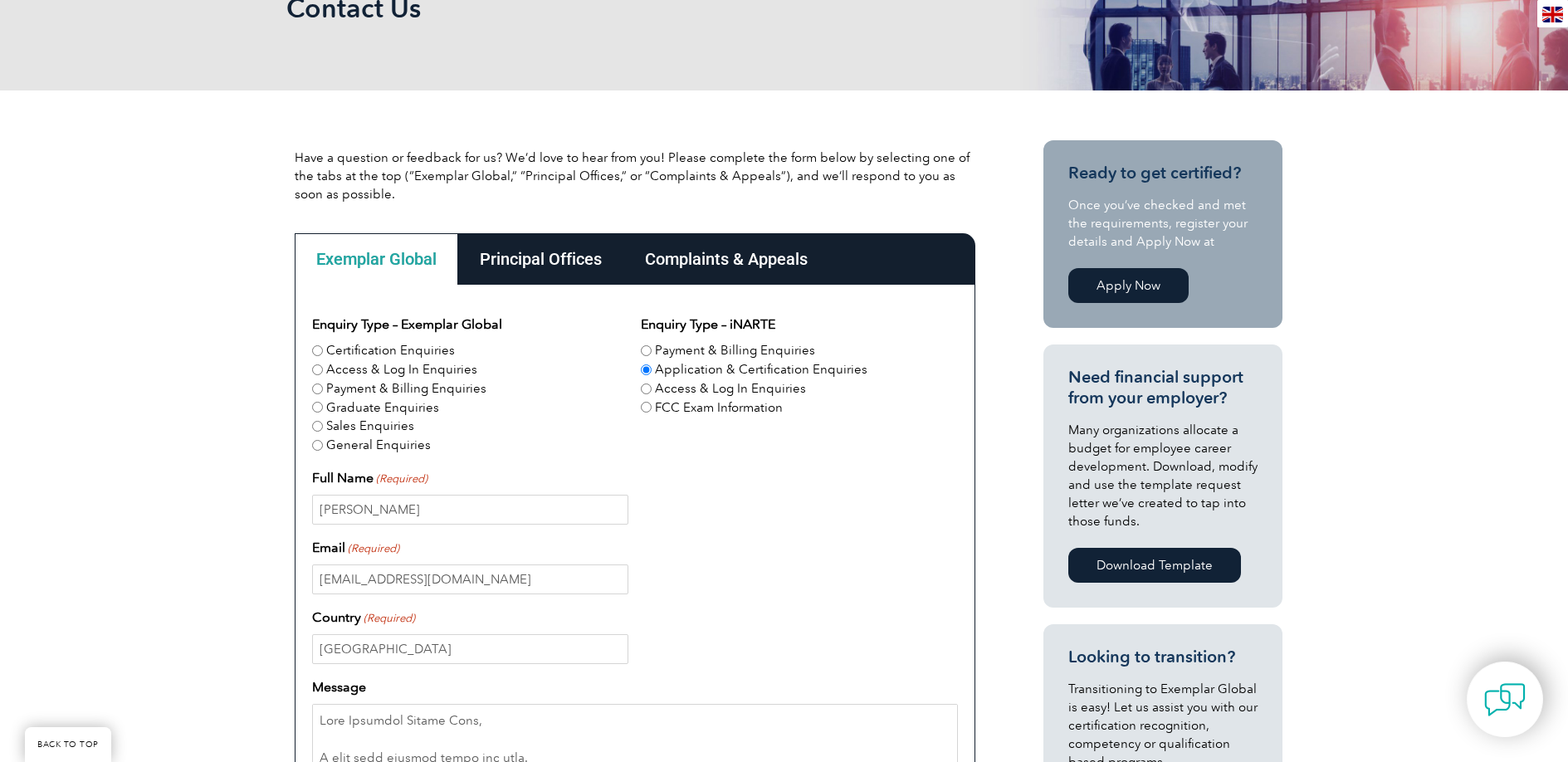
click at [731, 262] on div "Complaints & Appeals" at bounding box center [727, 259] width 206 height 51
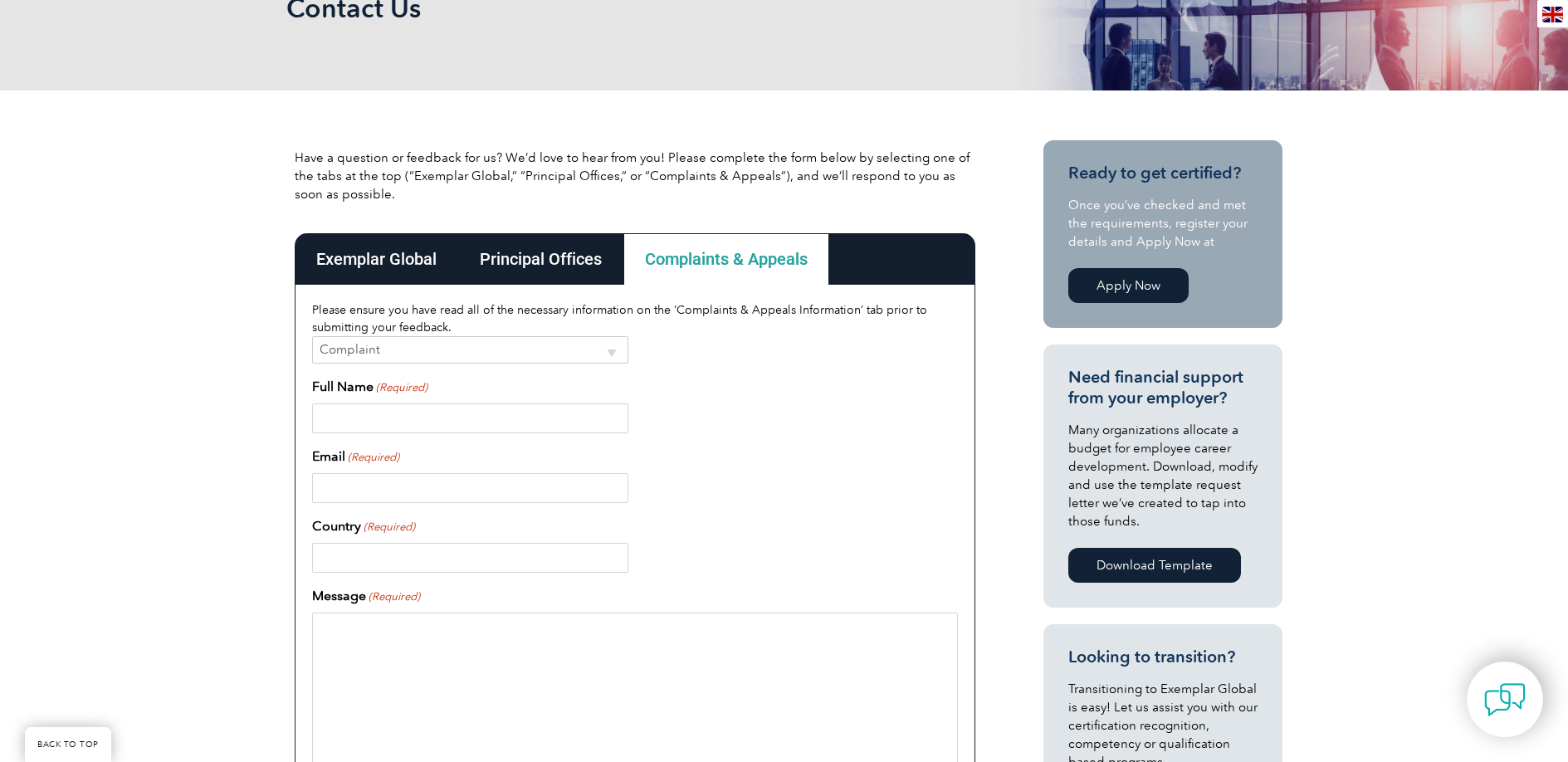
click at [439, 259] on div "Exemplar Global" at bounding box center [376, 259] width 163 height 51
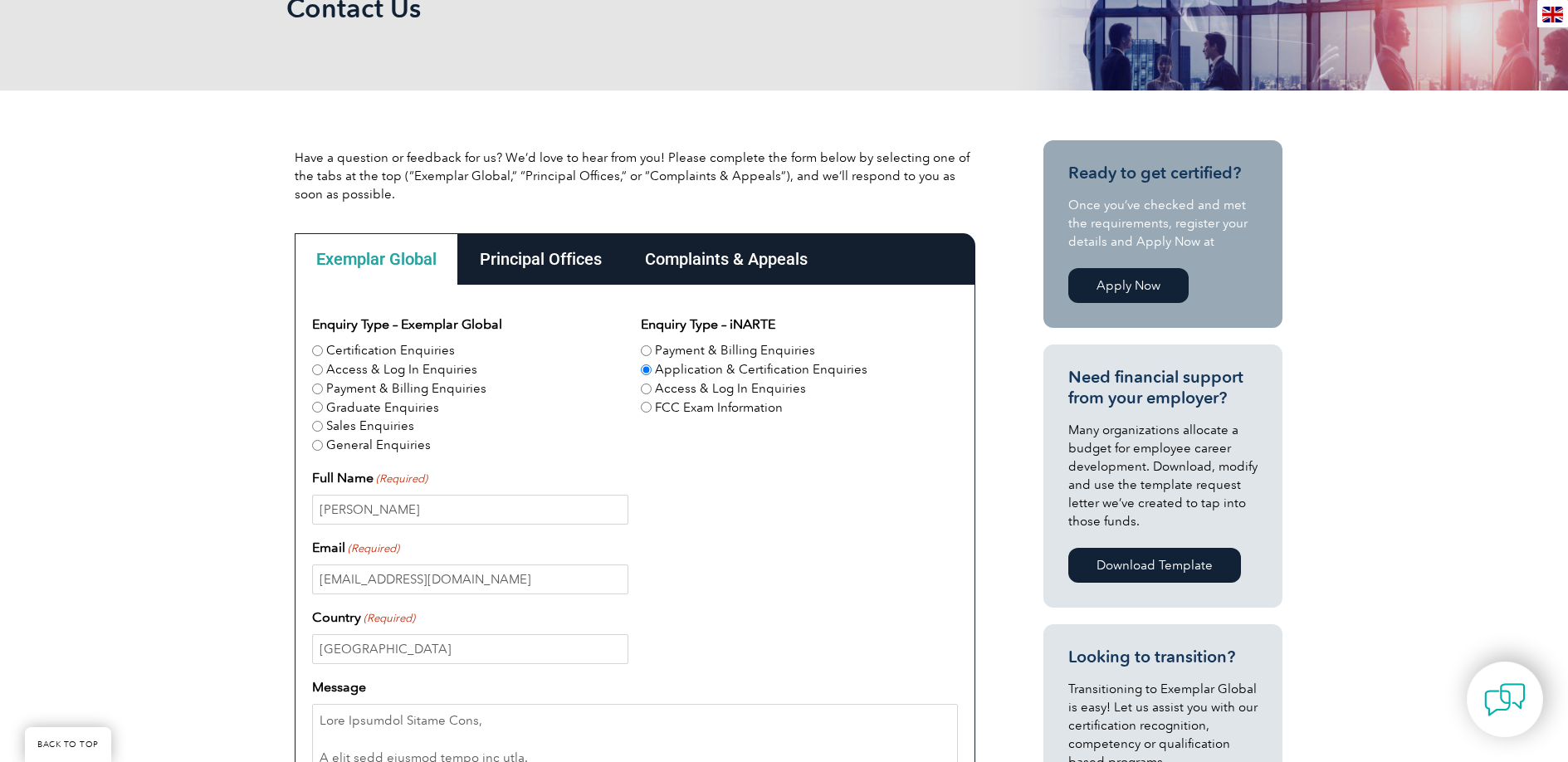
click at [602, 260] on div "Principal Offices" at bounding box center [540, 259] width 165 height 51
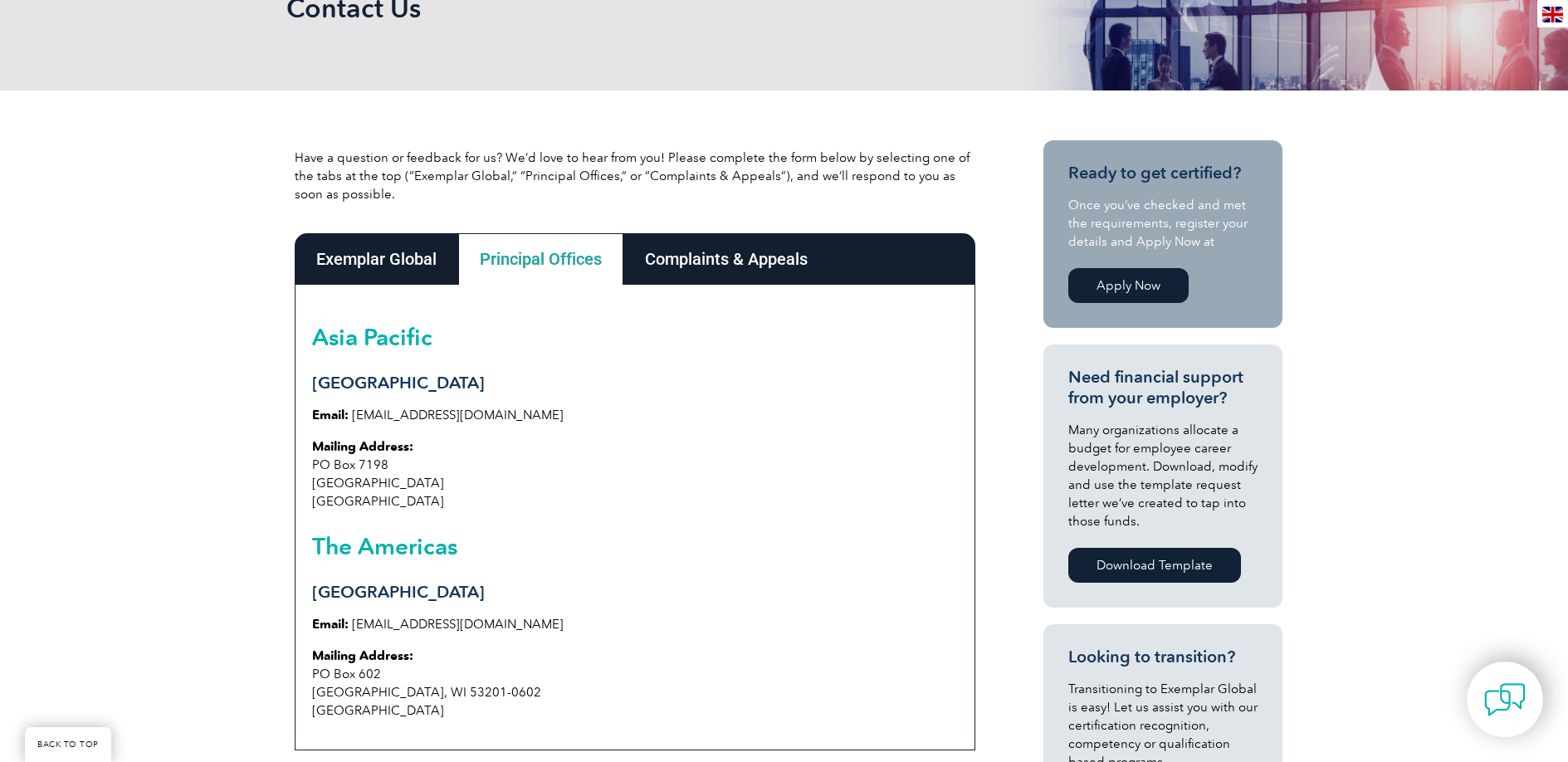
click at [729, 247] on div "Complaints & Appeals" at bounding box center [727, 259] width 206 height 51
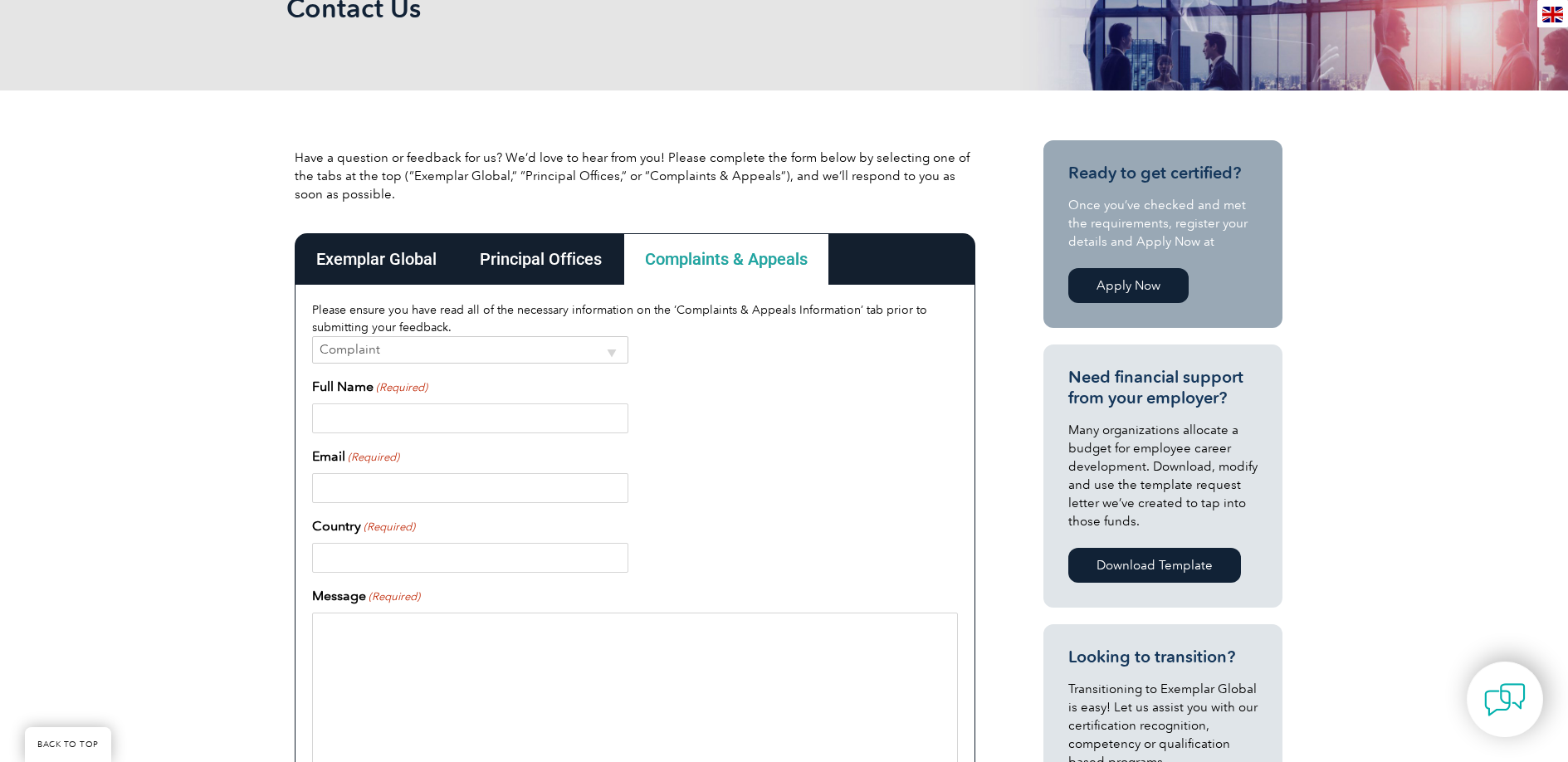
click at [377, 274] on div "Exemplar Global" at bounding box center [376, 259] width 163 height 51
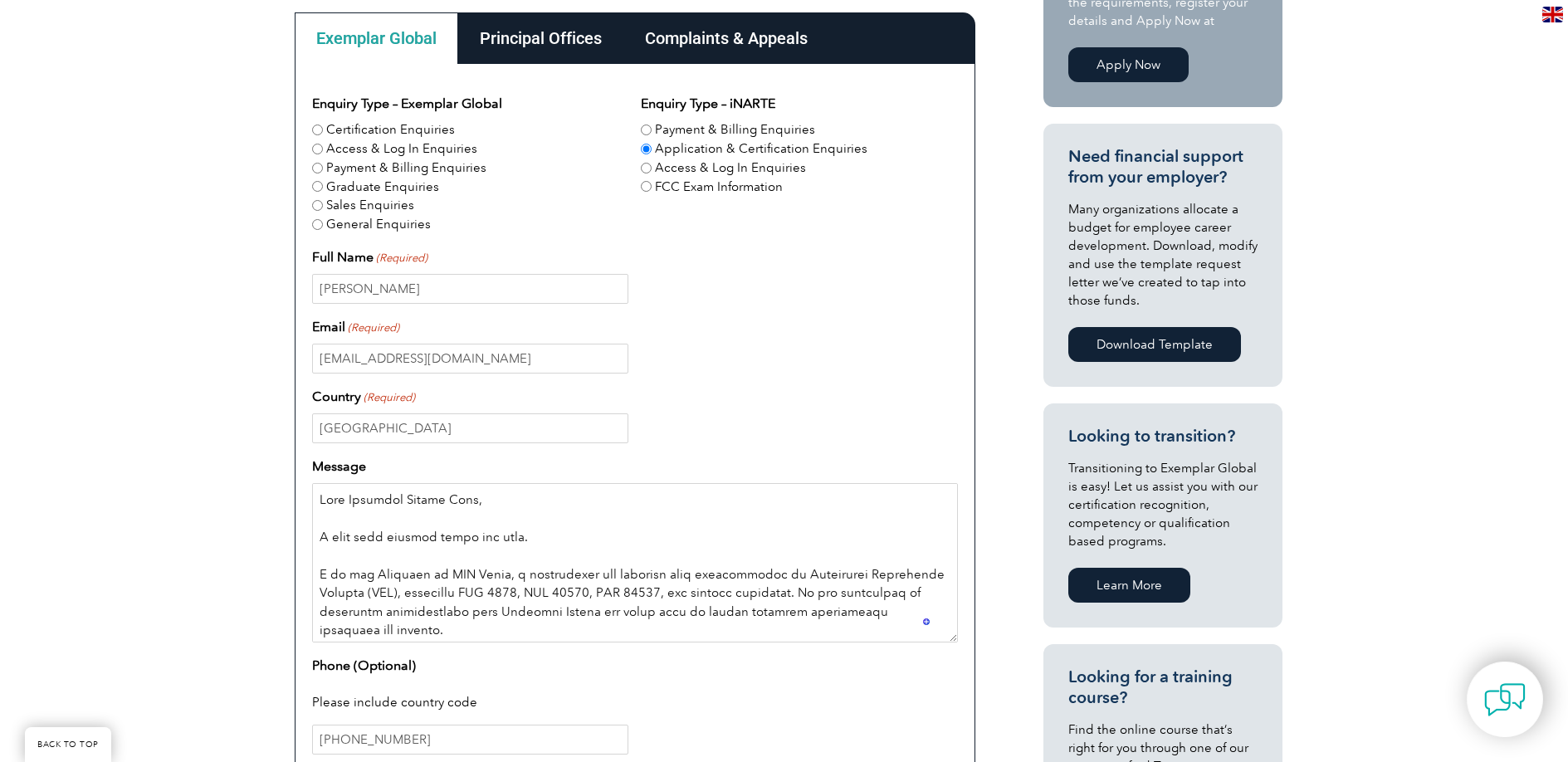
click at [570, 630] on textarea "Message" at bounding box center [635, 562] width 646 height 160
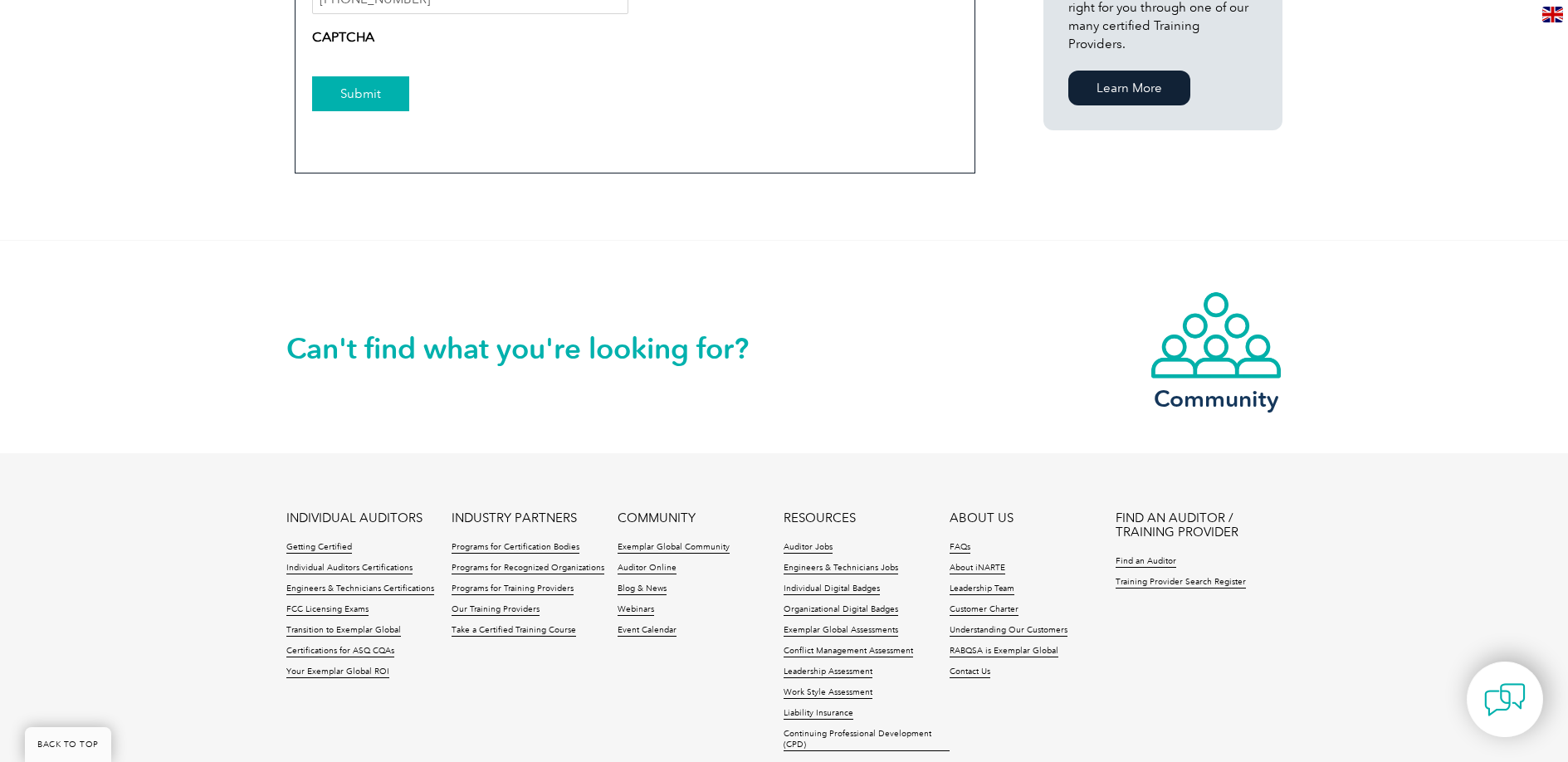
click at [372, 86] on input "Submit" at bounding box center [361, 94] width 97 height 35
click at [374, 90] on input "Submit" at bounding box center [361, 94] width 97 height 35
click at [375, 90] on input "Submit" at bounding box center [361, 94] width 97 height 35
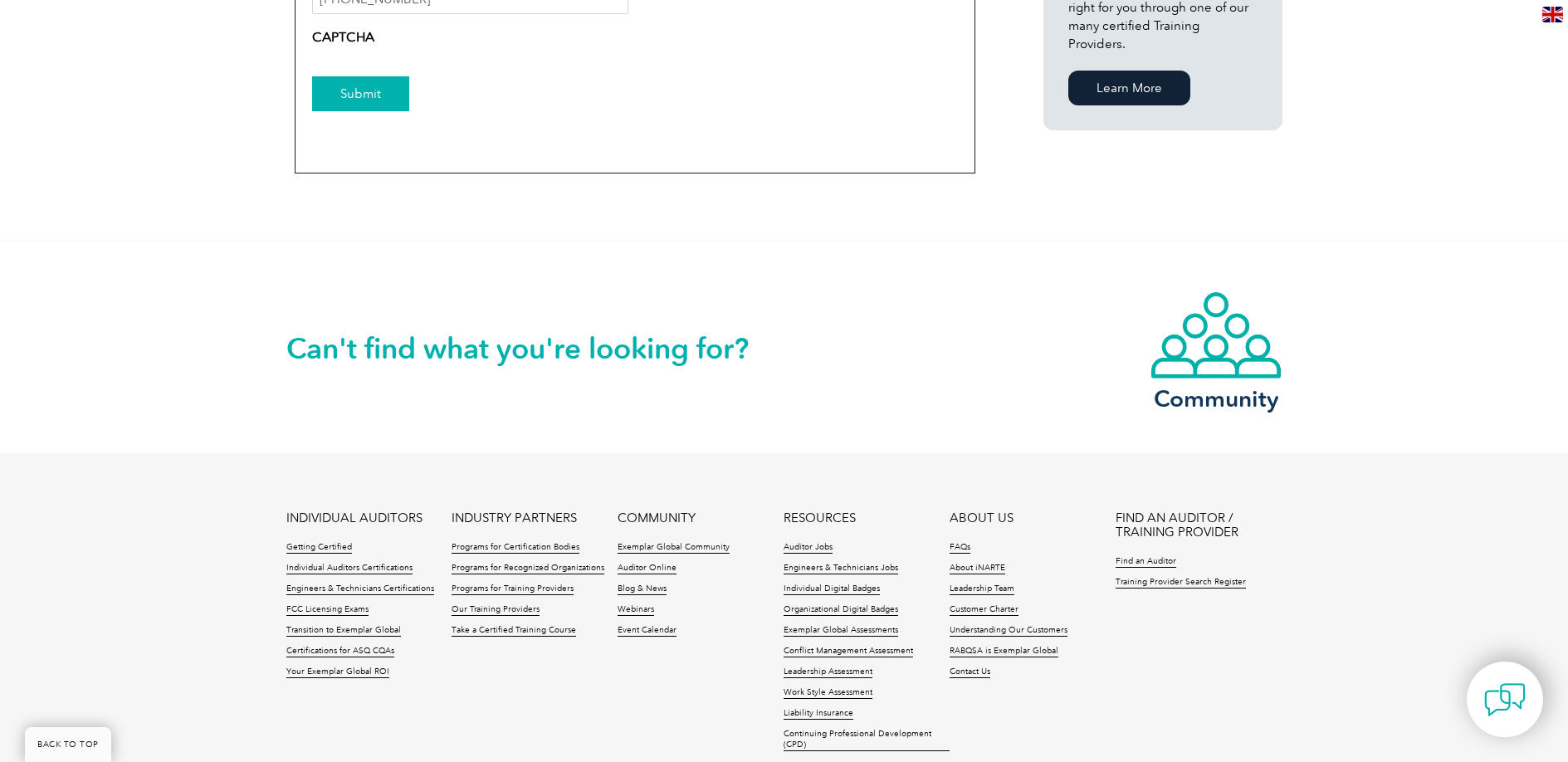
click at [375, 89] on input "Submit" at bounding box center [361, 94] width 97 height 35
click at [376, 89] on input "Submit" at bounding box center [361, 94] width 97 height 35
click at [375, 89] on input "Submit" at bounding box center [361, 94] width 97 height 35
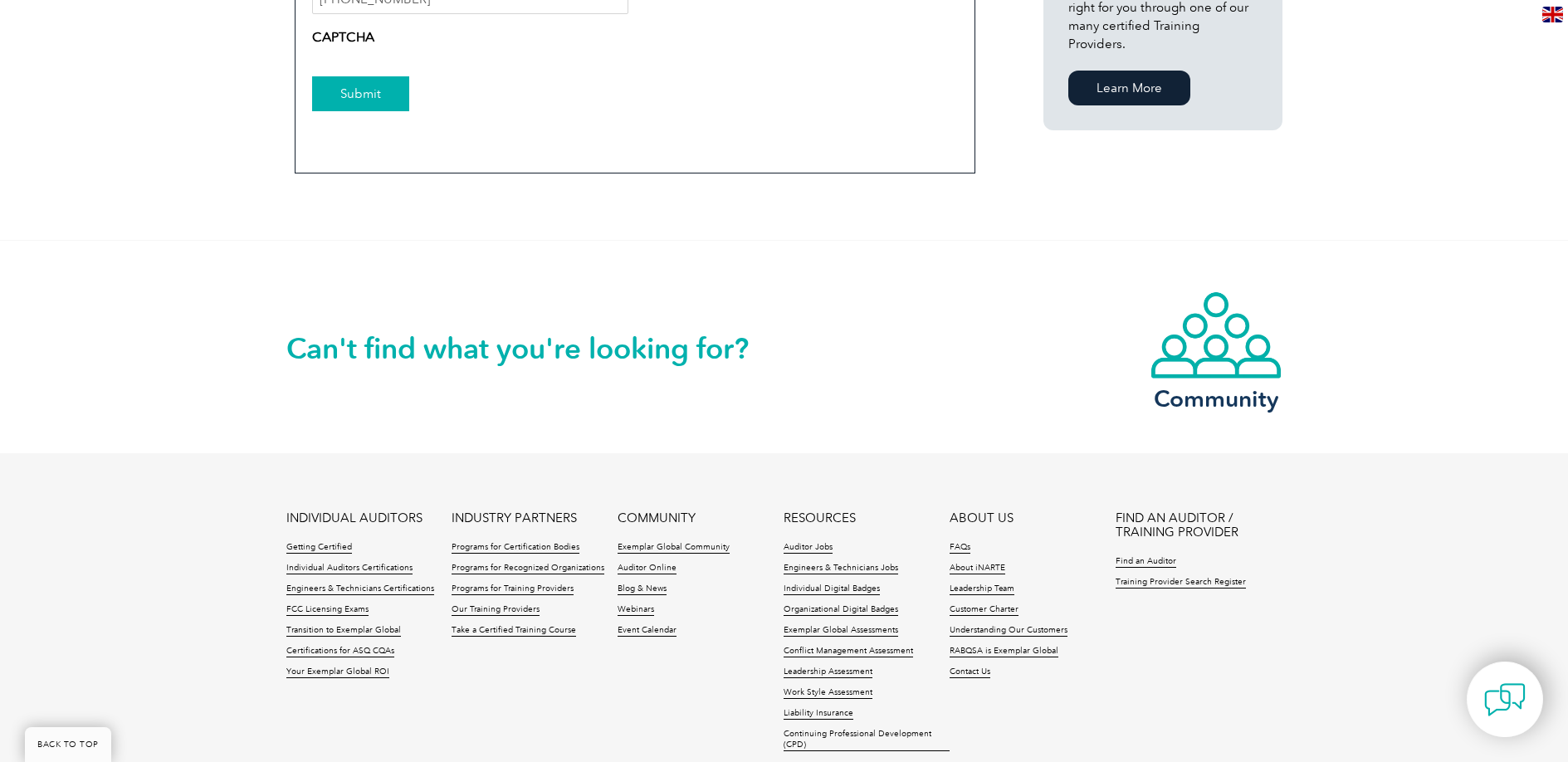
click at [375, 89] on input "Submit" at bounding box center [361, 94] width 97 height 35
click at [375, 90] on input "Submit" at bounding box center [361, 94] width 97 height 35
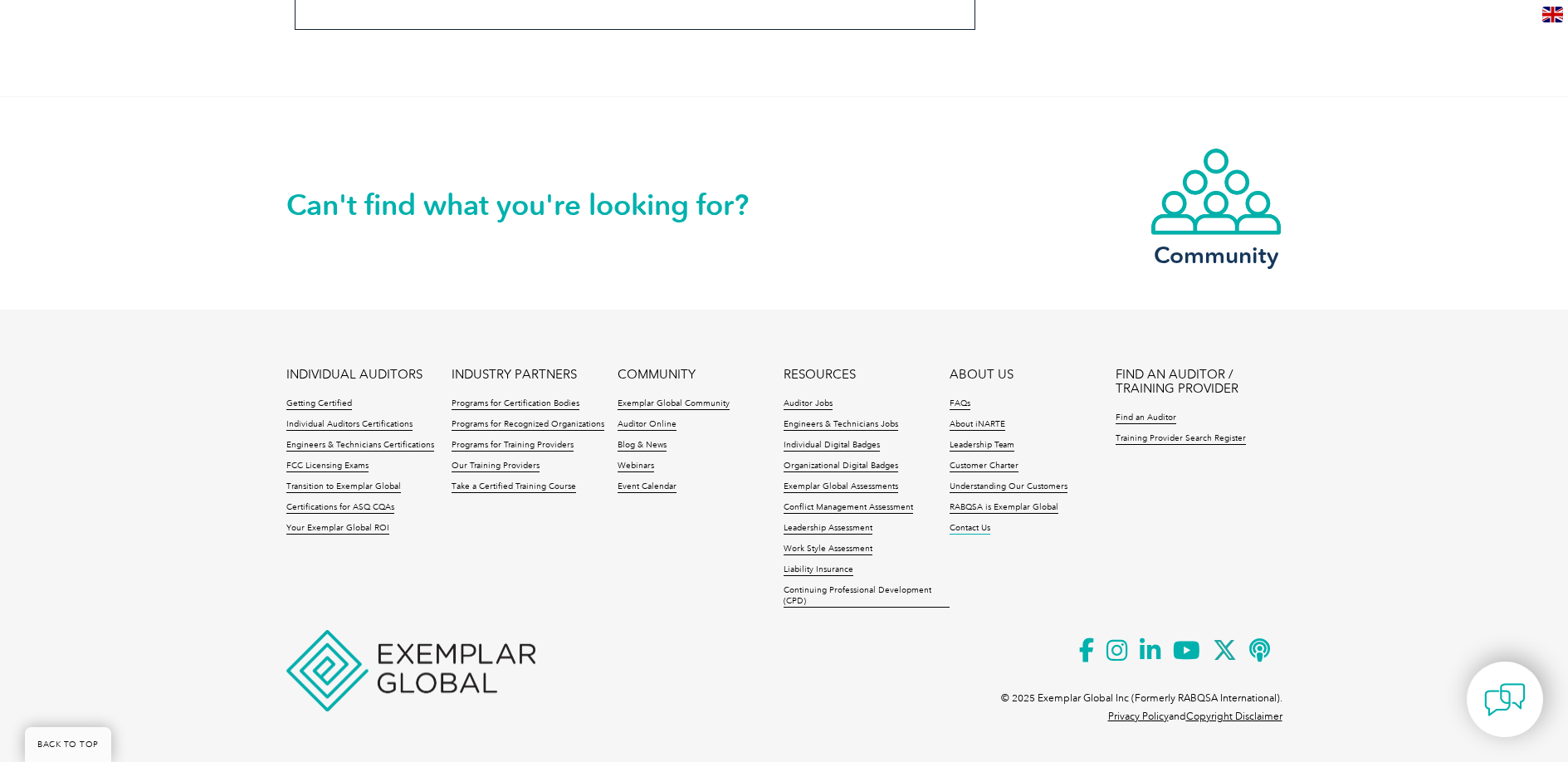
click at [974, 530] on link "Contact Us" at bounding box center [970, 528] width 41 height 12
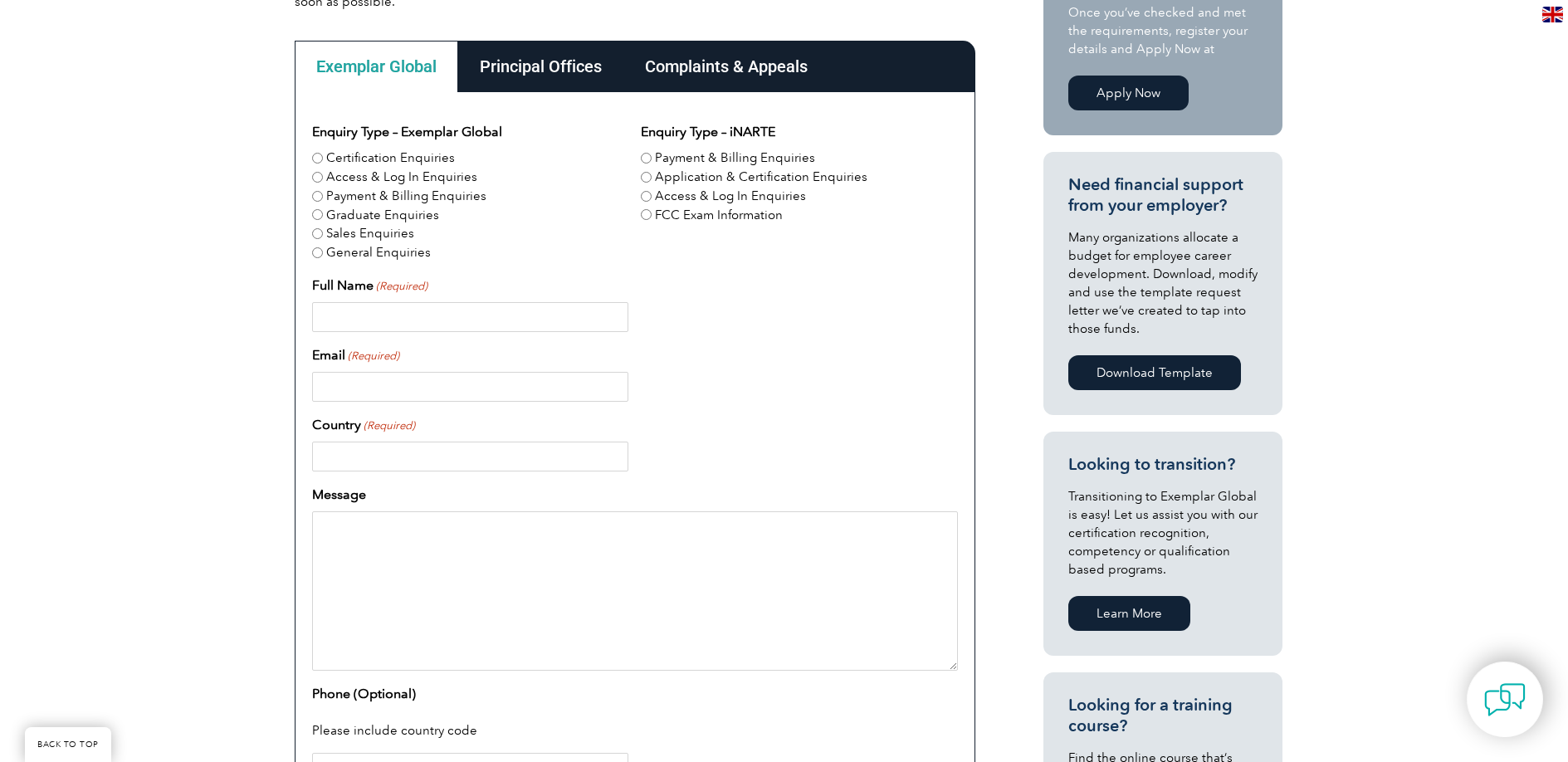
scroll to position [455, 0]
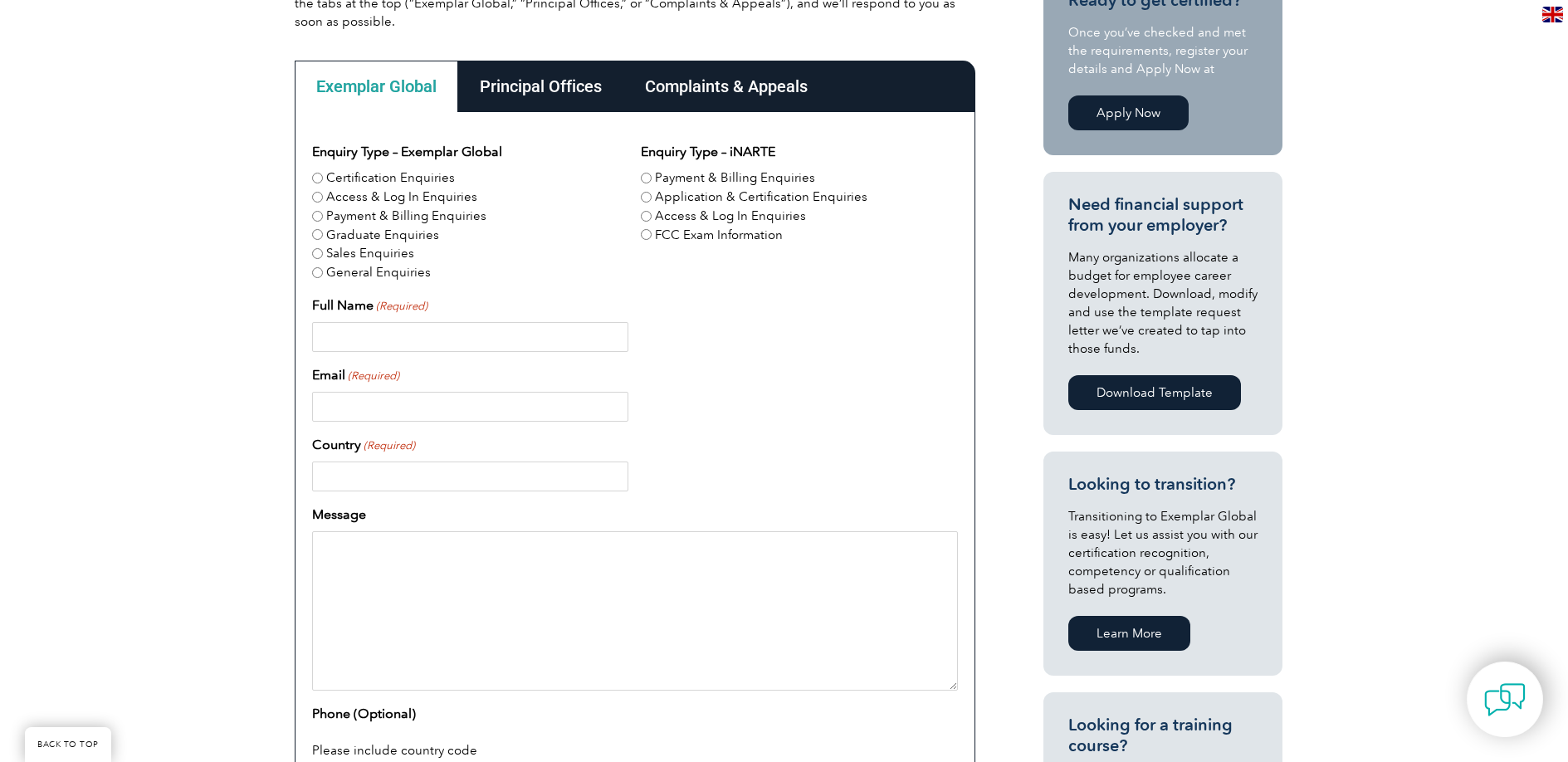
click at [675, 198] on label "Application & Certification Enquiries" at bounding box center [761, 197] width 213 height 19
click at [652, 198] on input "Application & Certification Enquiries" at bounding box center [646, 197] width 11 height 11
radio input "true"
click at [428, 349] on input "Full Name (Required)" at bounding box center [470, 337] width 317 height 30
type input "Hamed Elikaei"
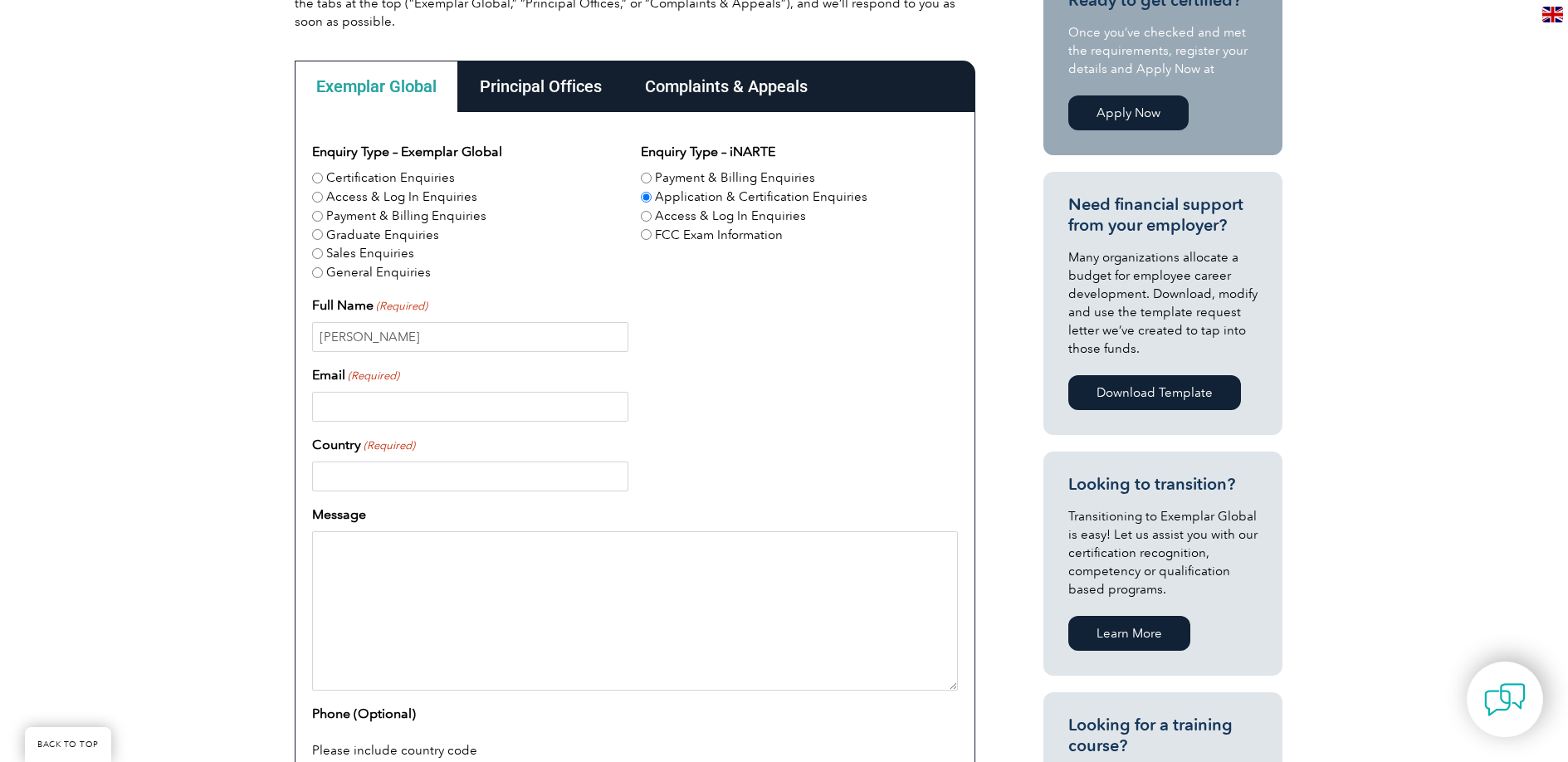
type input "hamedelikaei20@gmail.com"
type input "[GEOGRAPHIC_DATA]"
type input "+61449202162"
click at [448, 415] on input "hamedelikaei20@gmail.com" at bounding box center [470, 406] width 317 height 30
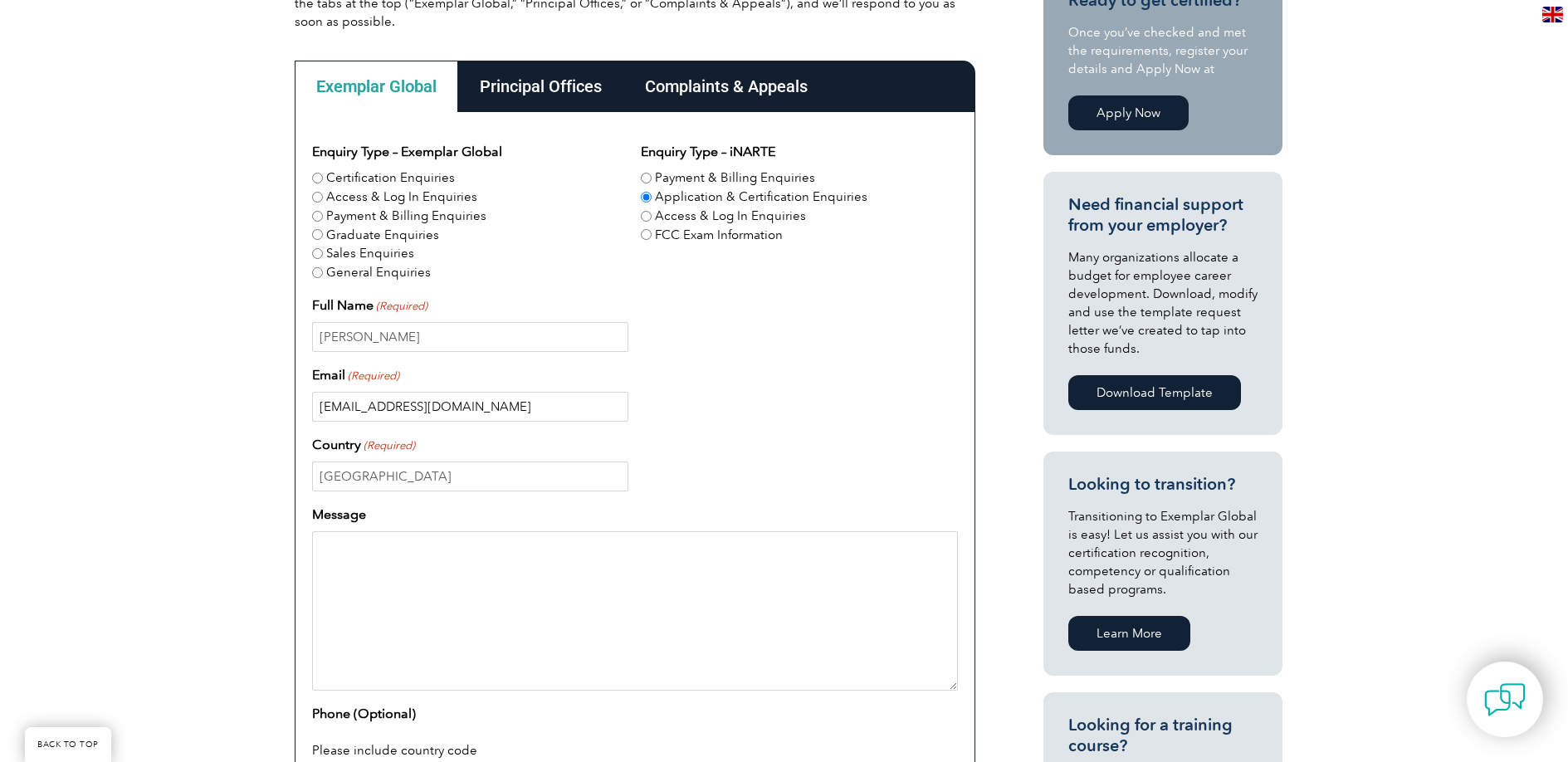
click at [448, 415] on input "[EMAIL_ADDRESS][DOMAIN_NAME]" at bounding box center [470, 406] width 317 height 30
type input "[EMAIL_ADDRESS][DOMAIN_NAME]"
click at [472, 539] on textarea "Message" at bounding box center [635, 611] width 646 height 160
paste textarea "Dear Exemplar Global Team, I hope this message finds you well. I am the Directo…"
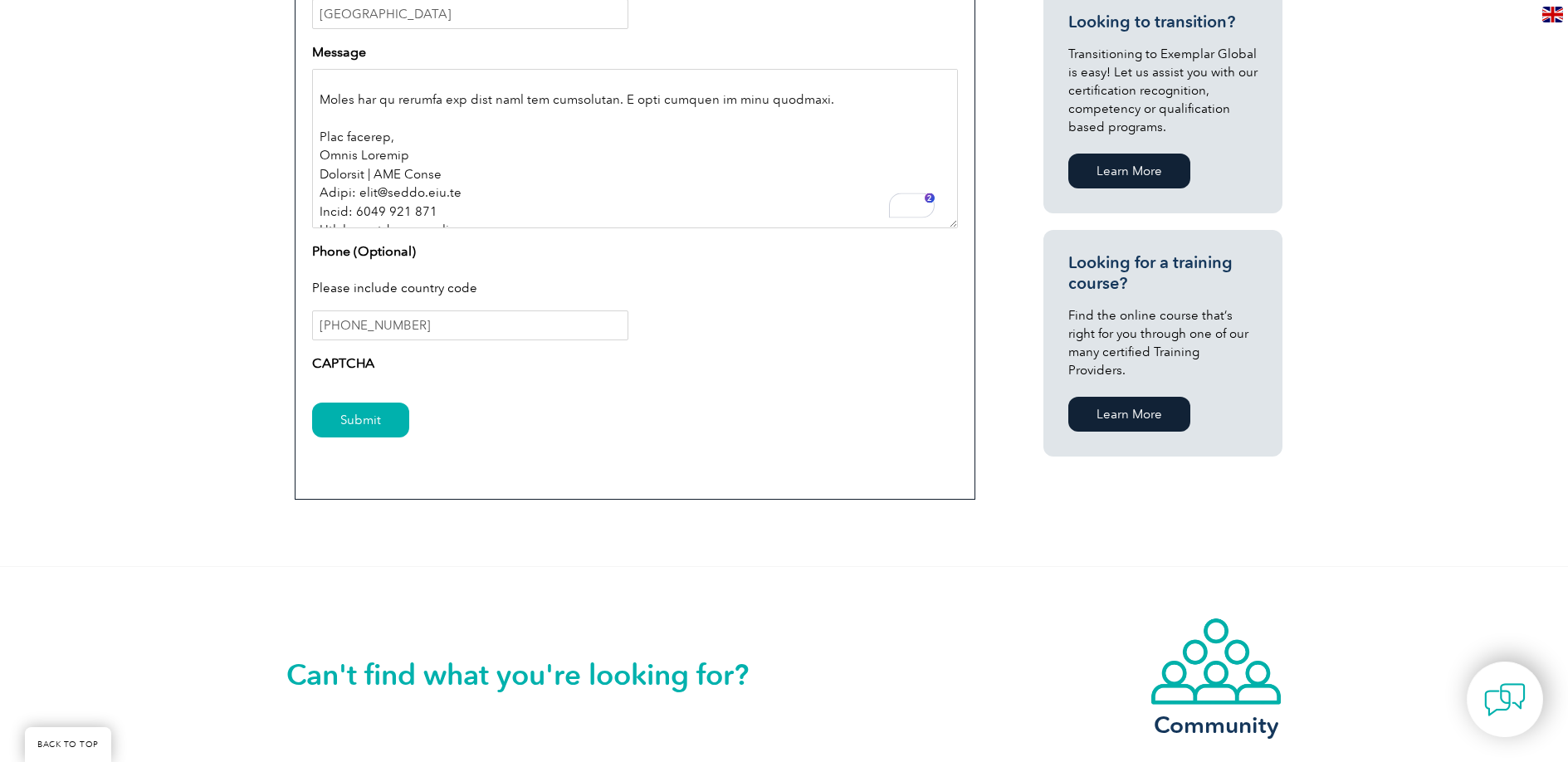
scroll to position [965, 0]
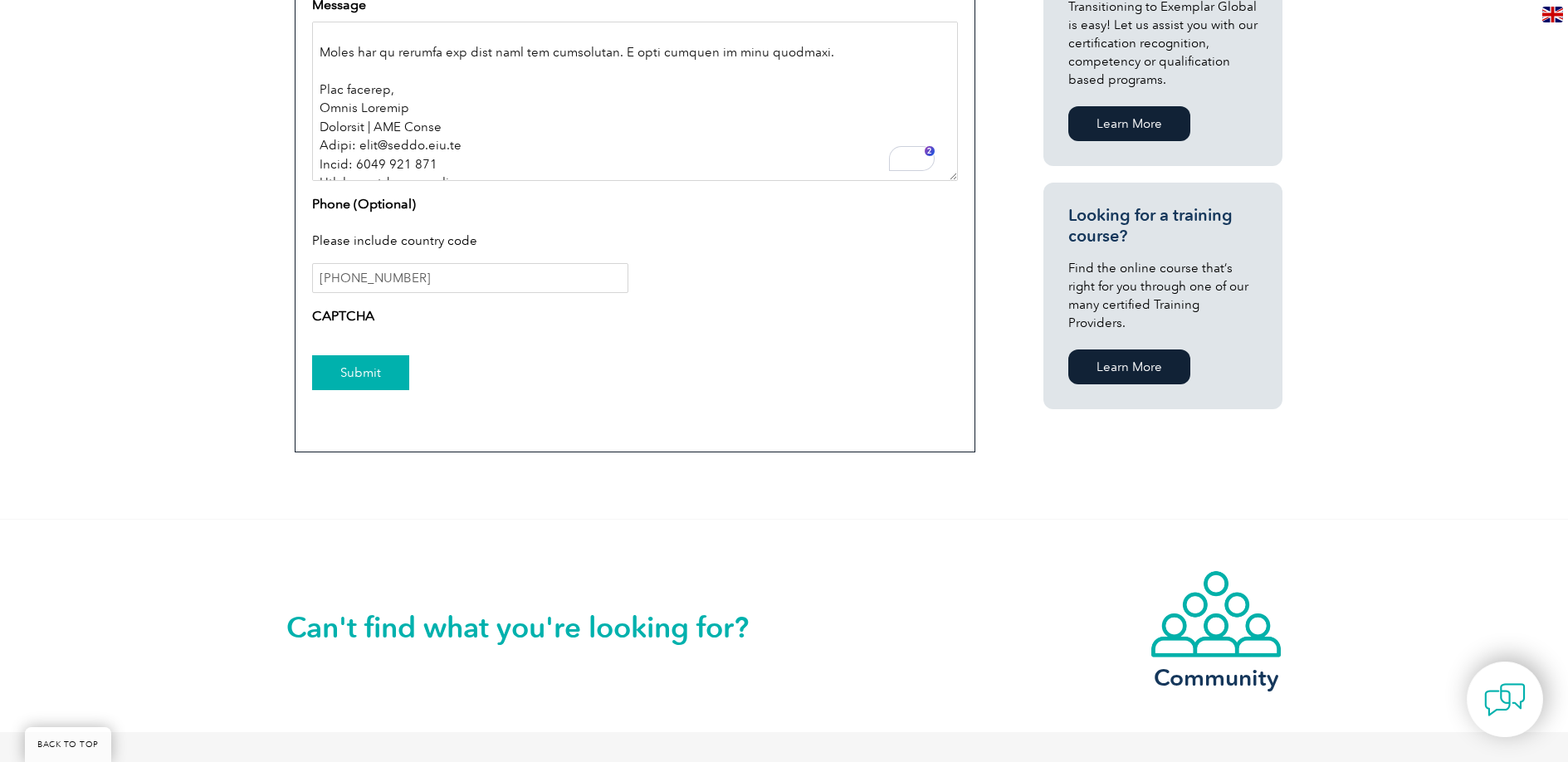
type textarea "Dear Exemplar Global Team, I hope this message finds you well. I am the Directo…"
click at [392, 383] on input "Submit" at bounding box center [361, 372] width 97 height 35
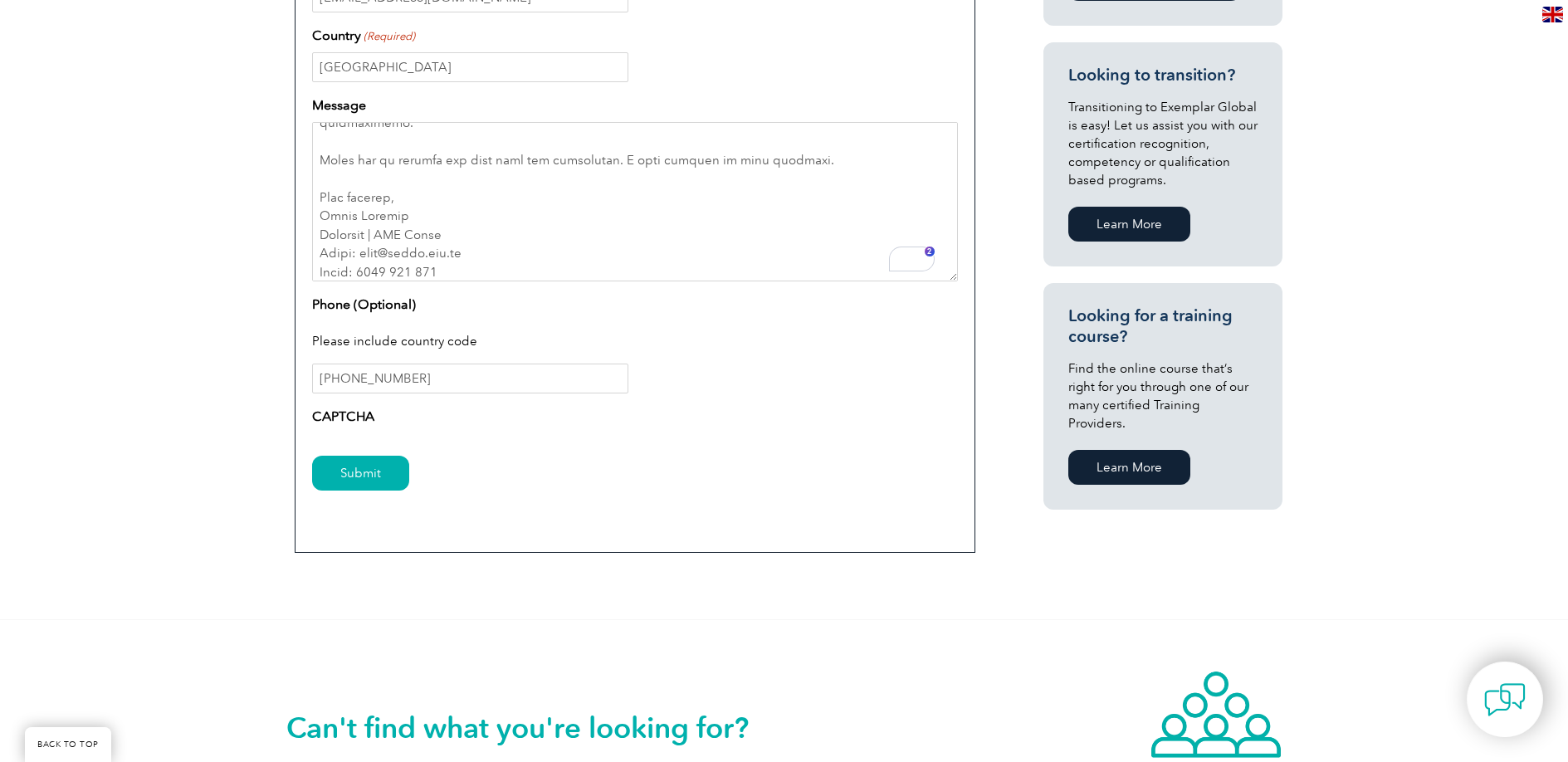
scroll to position [0, 0]
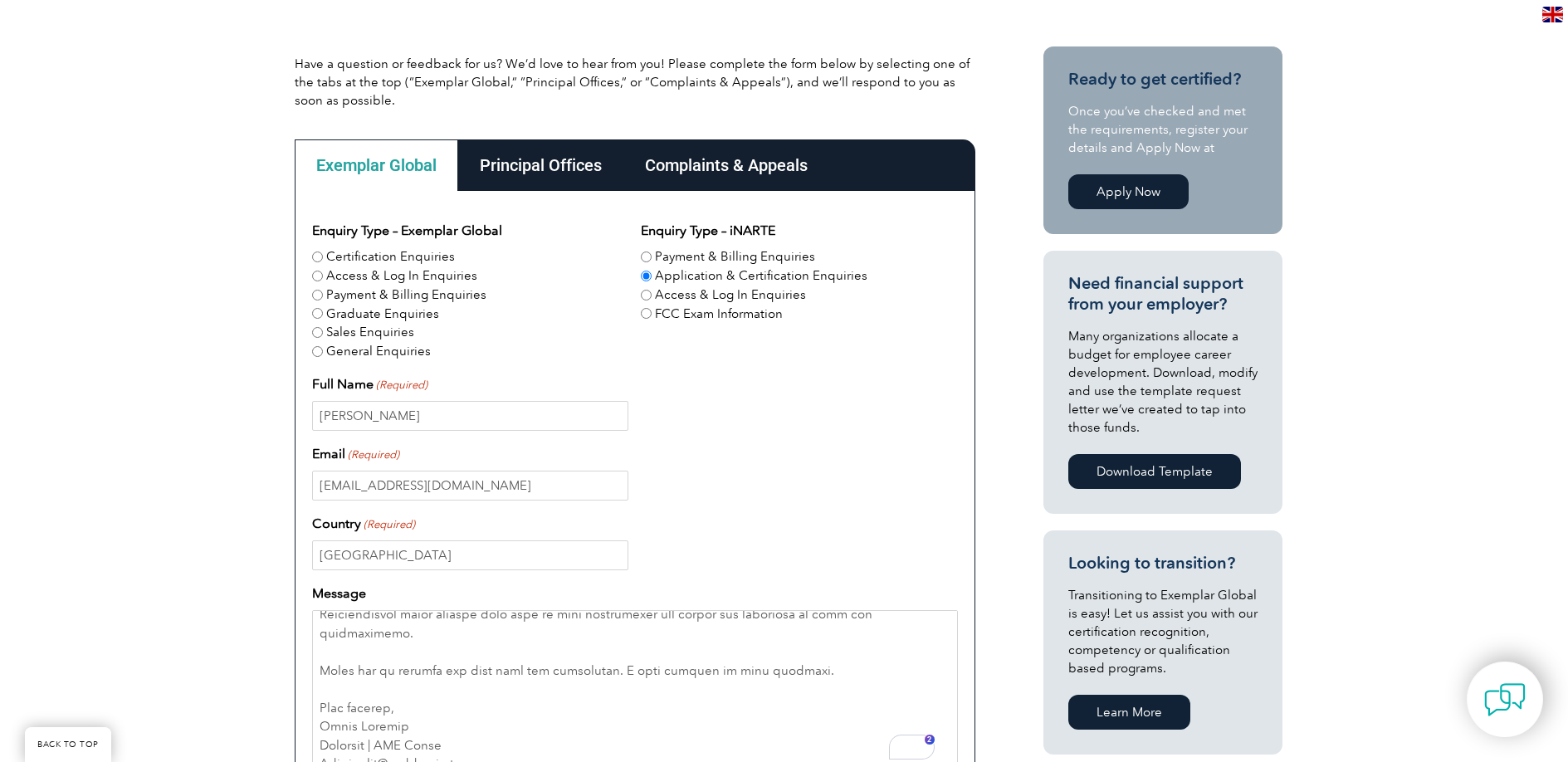
click at [332, 286] on label "Payment & Billing Enquiries" at bounding box center [407, 295] width 161 height 19
click at [323, 289] on input "Payment & Billing Enquiries" at bounding box center [318, 295] width 11 height 11
radio input "true"
click at [327, 297] on label "Payment & Billing Enquiries" at bounding box center [407, 295] width 161 height 19
click at [323, 297] on input "Payment & Billing Enquiries" at bounding box center [318, 295] width 11 height 11
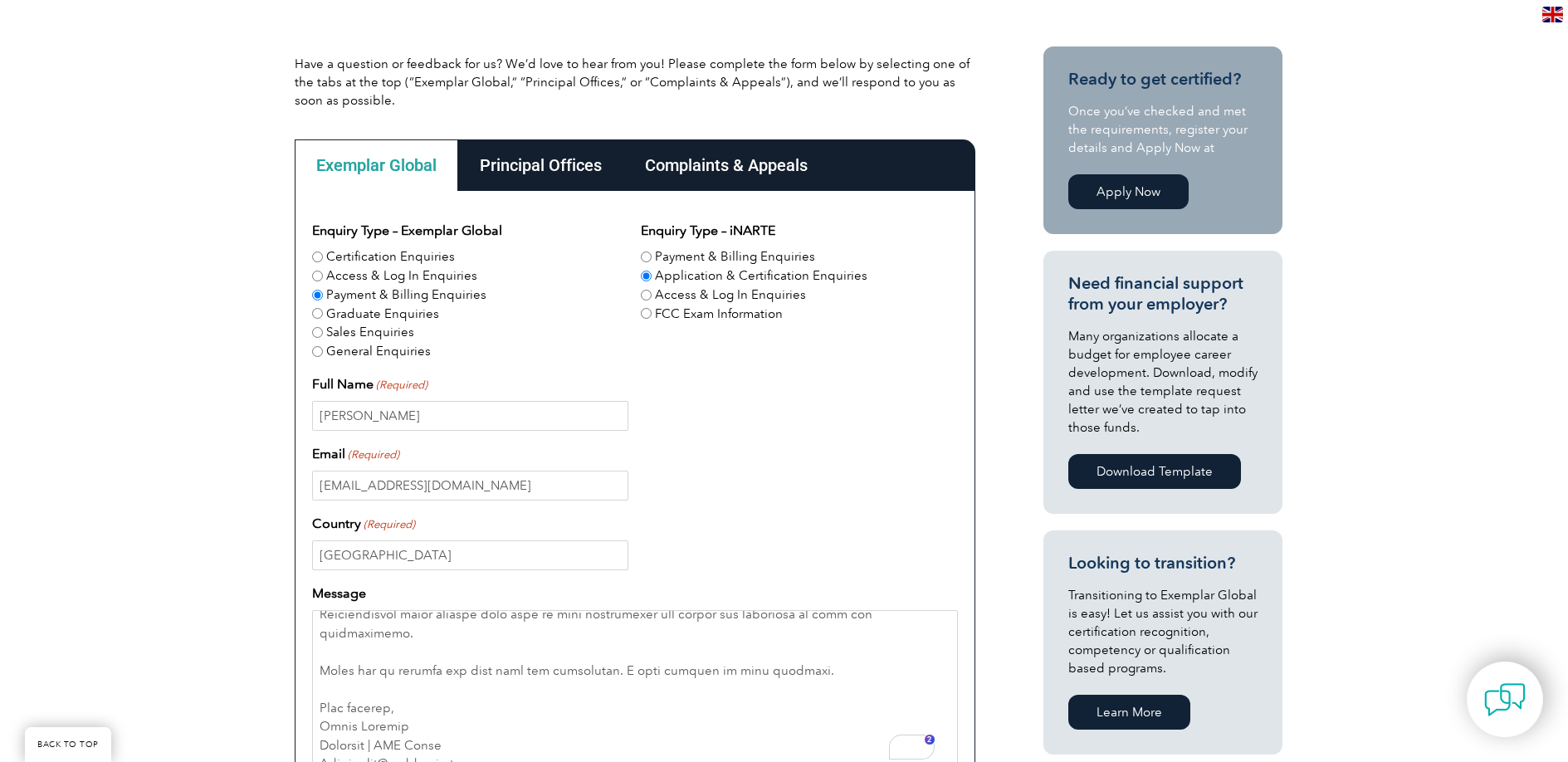
click at [357, 284] on label "Access & Log In Enquiries" at bounding box center [402, 276] width 152 height 19
click at [323, 281] on input "Access & Log In Enquiries" at bounding box center [318, 277] width 11 height 11
radio input "true"
click at [410, 260] on label "Certification Enquiries" at bounding box center [391, 256] width 129 height 19
click at [323, 260] on input "Certification Enquiries" at bounding box center [318, 257] width 11 height 11
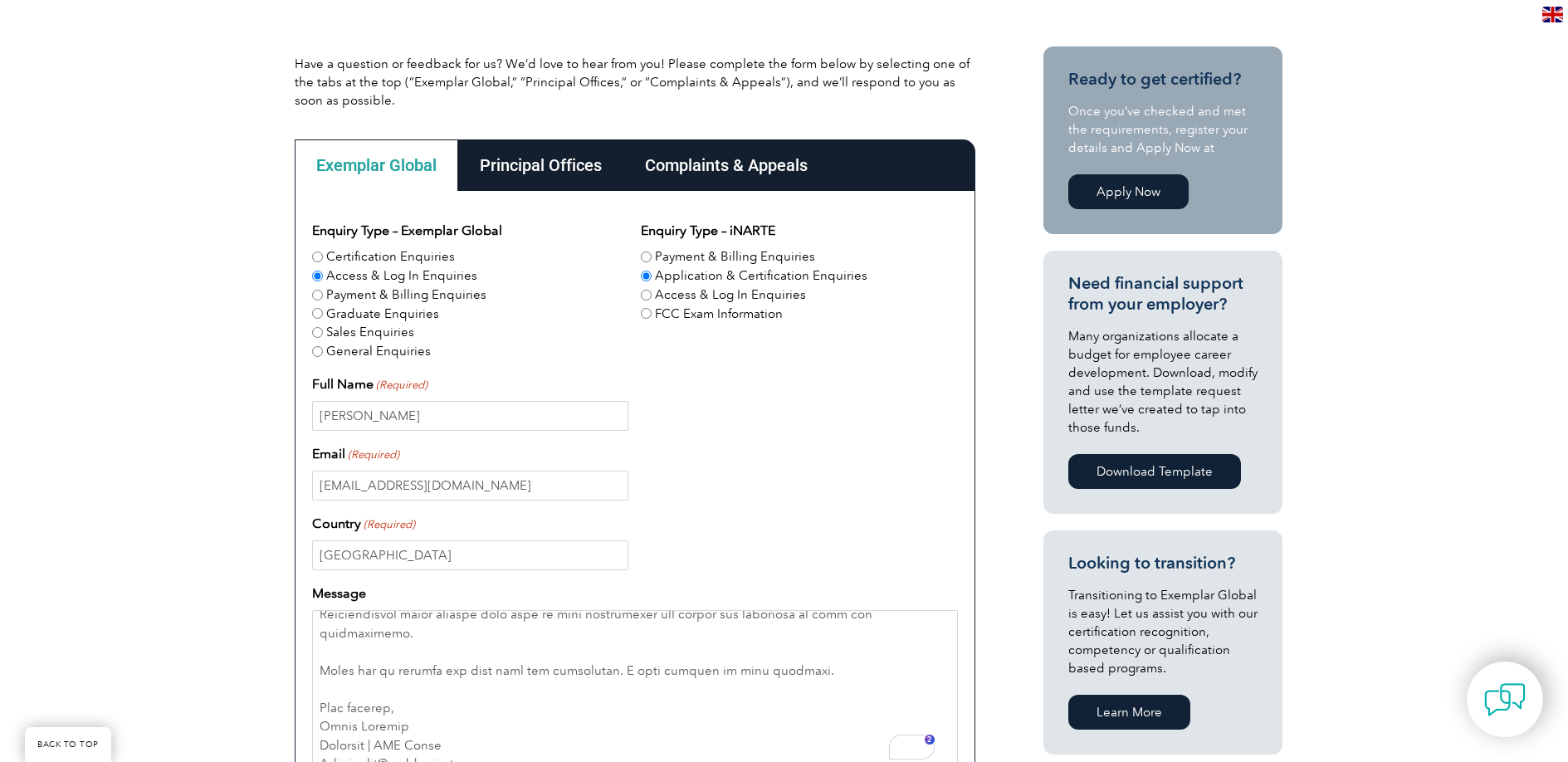
radio input "true"
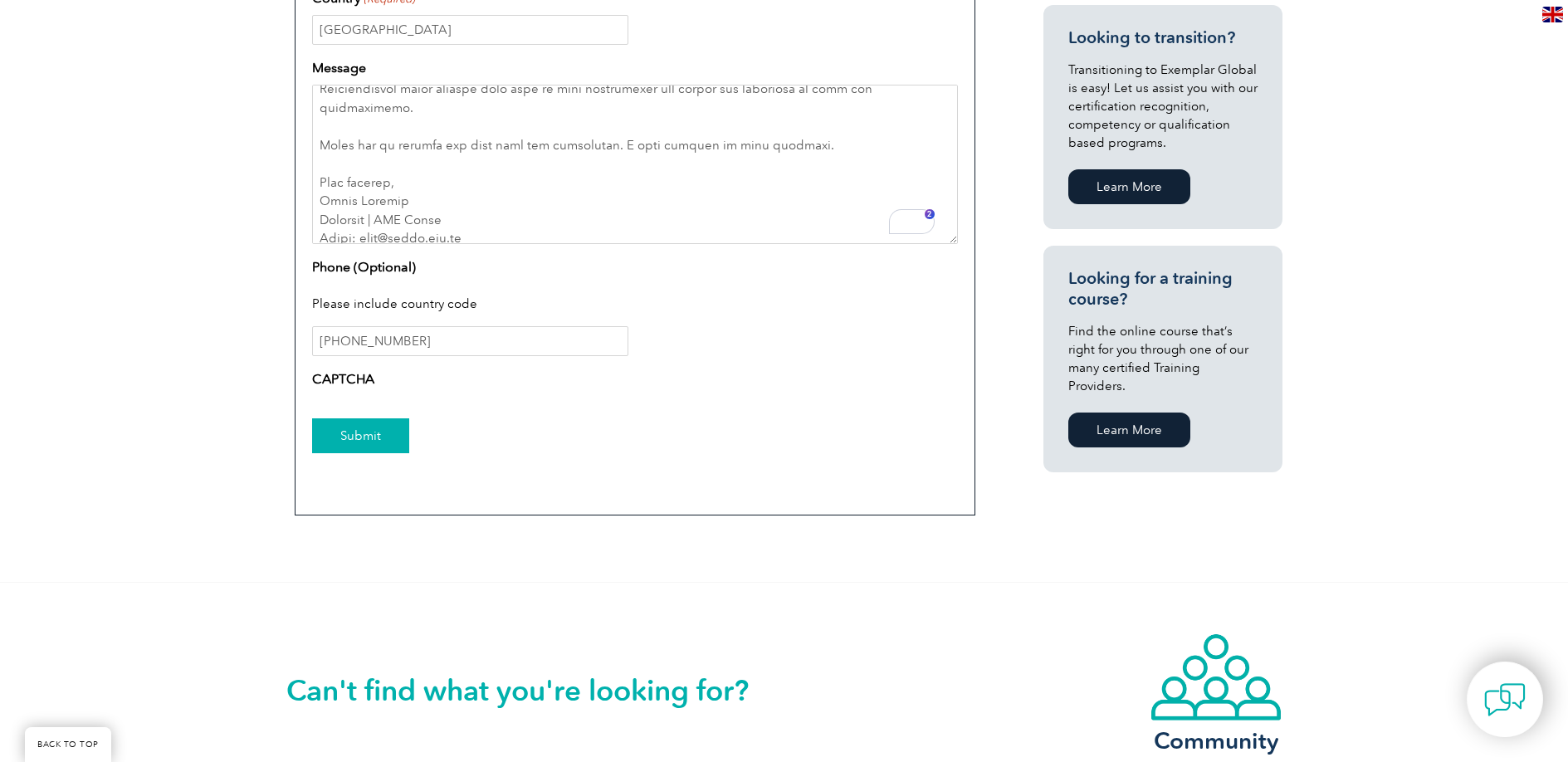
click at [350, 423] on input "Submit" at bounding box center [361, 436] width 97 height 35
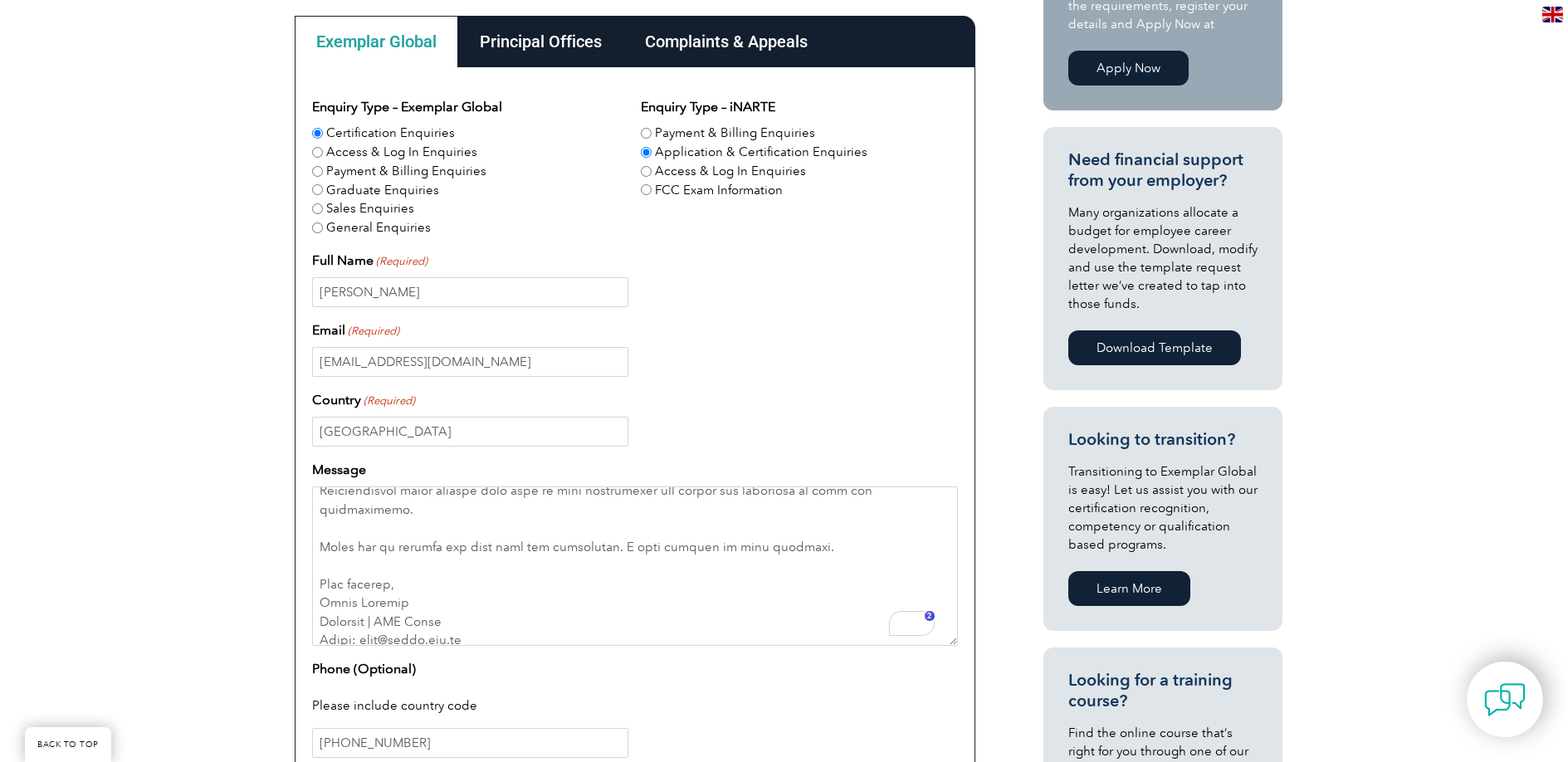
click at [376, 228] on label "General Enquiries" at bounding box center [379, 227] width 105 height 19
click at [323, 228] on input "General Enquiries" at bounding box center [318, 228] width 11 height 11
radio input "true"
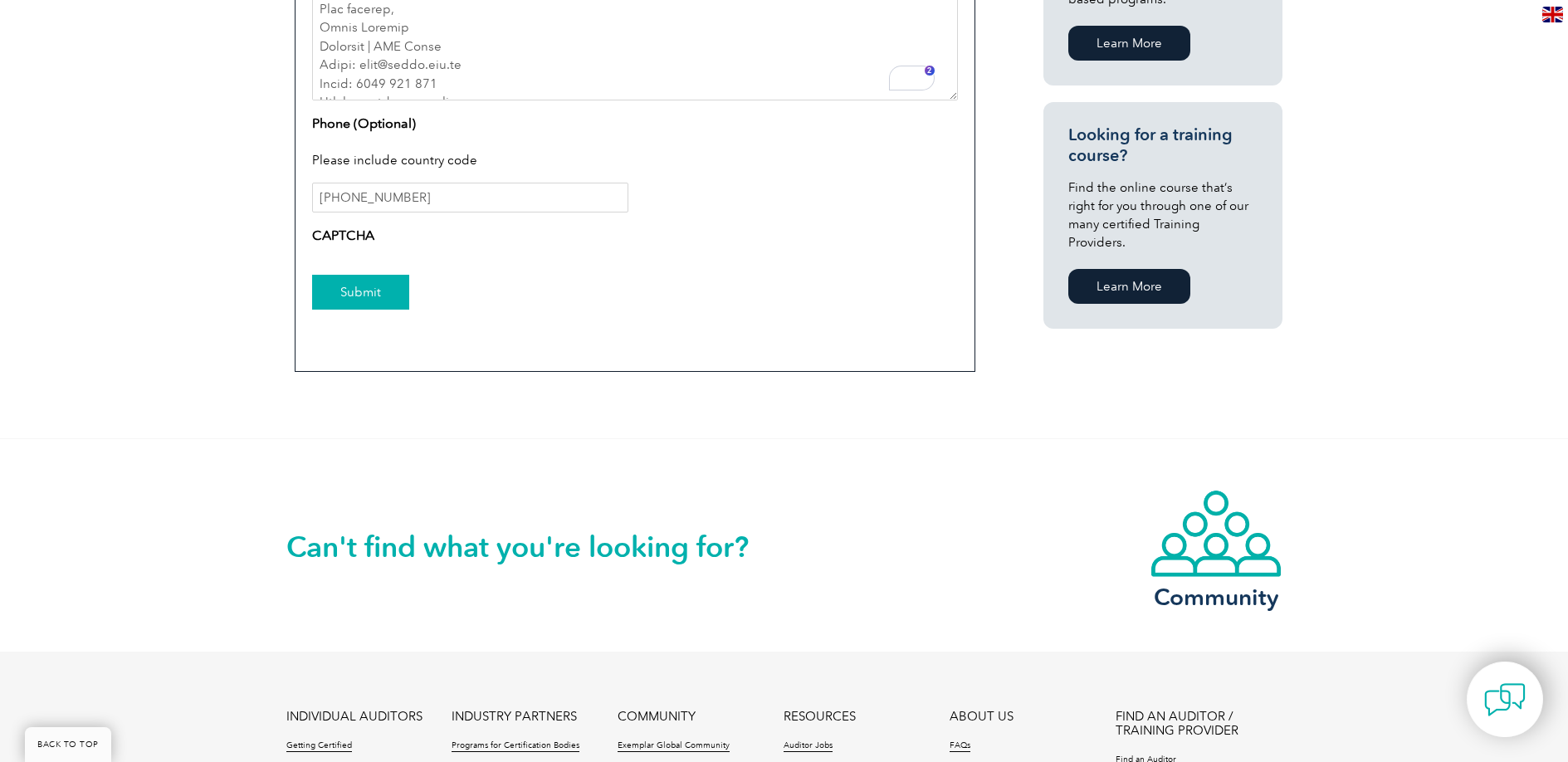
click at [345, 282] on input "Submit" at bounding box center [361, 292] width 97 height 35
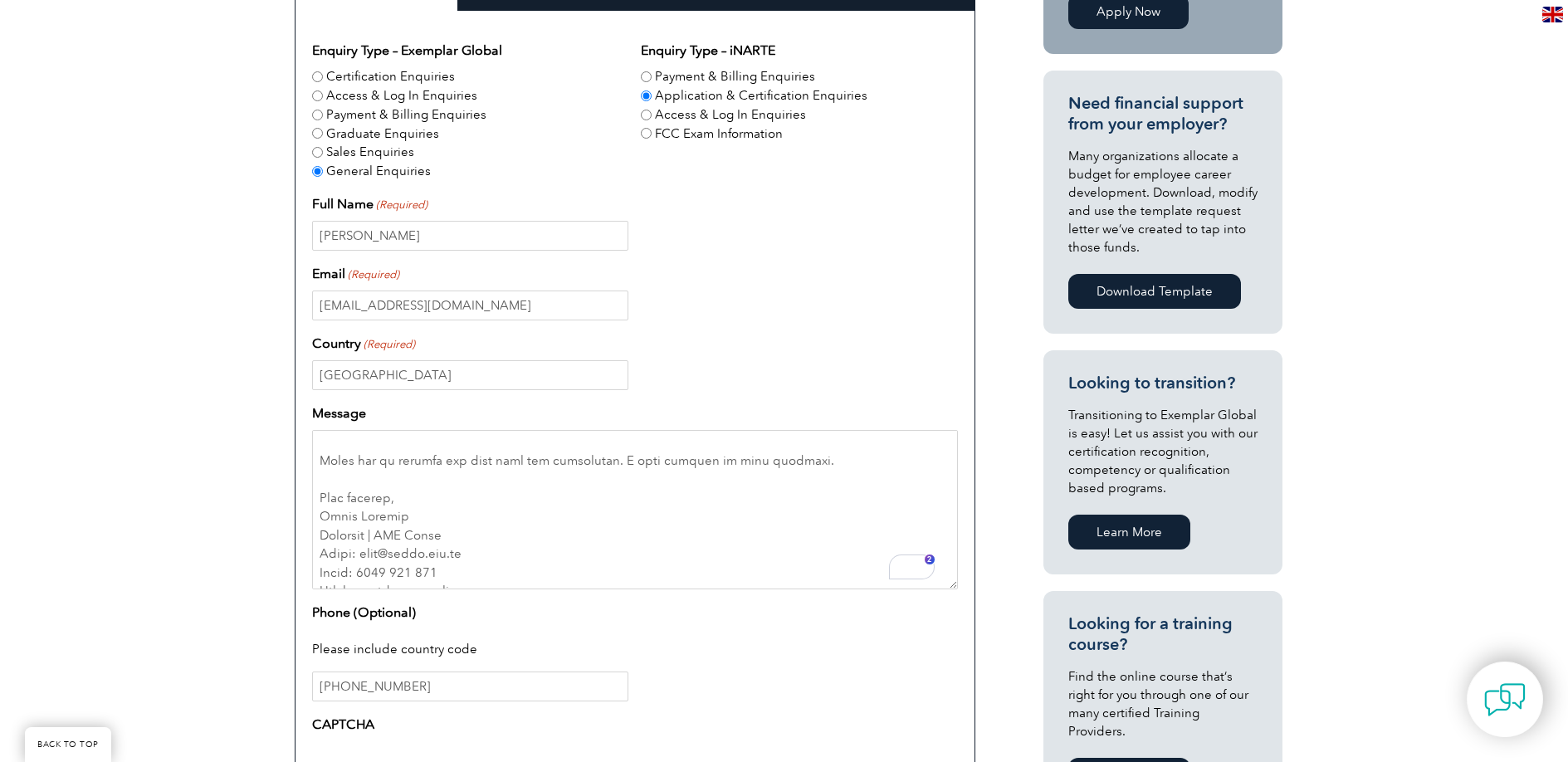
click at [319, 79] on input "Certification Enquiries" at bounding box center [318, 77] width 11 height 11
radio input "true"
click at [678, 117] on label "Access & Log In Enquiries" at bounding box center [731, 115] width 152 height 19
click at [652, 117] on input "Access & Log In Enquiries" at bounding box center [646, 115] width 11 height 11
radio input "true"
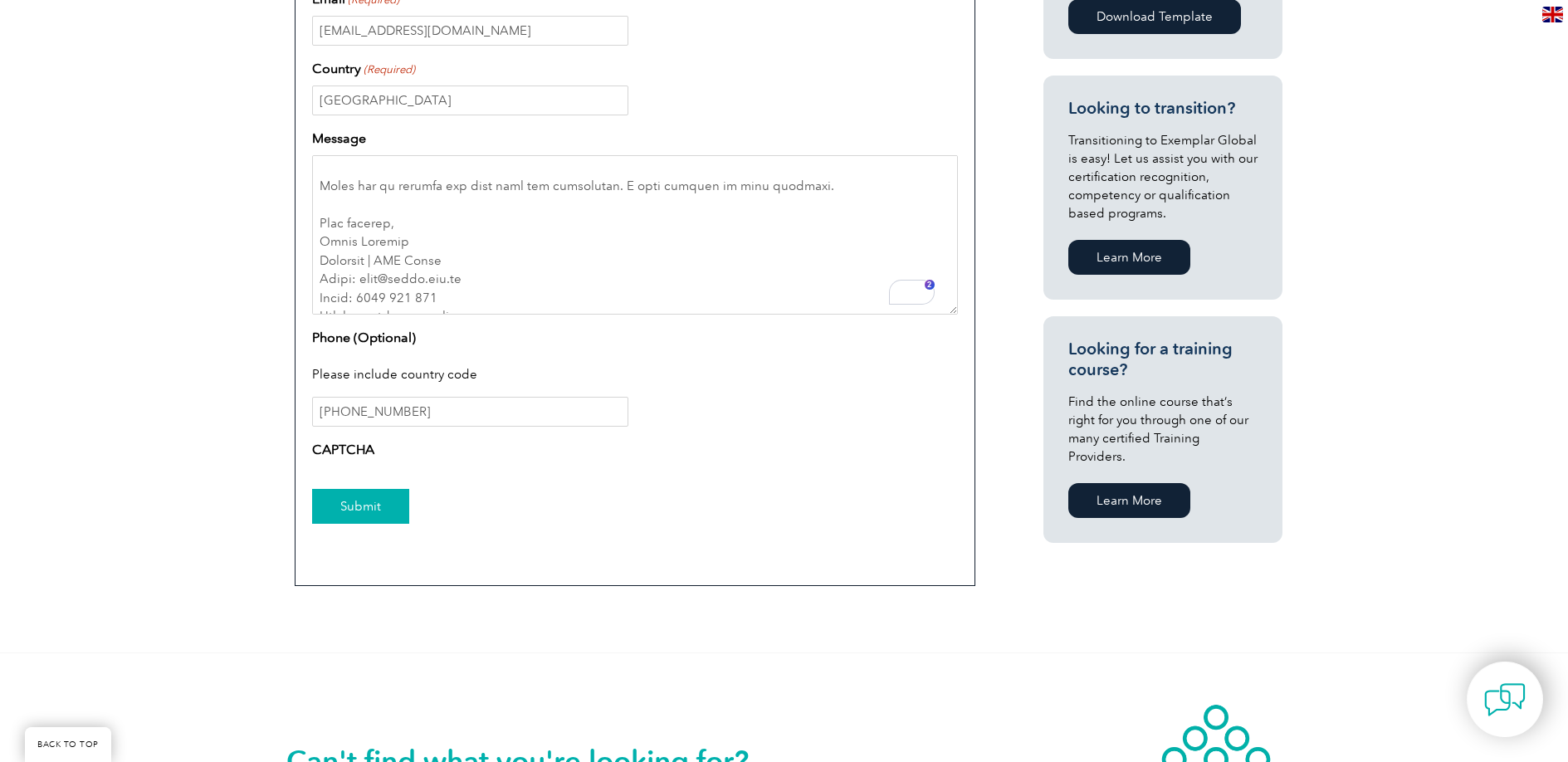
click at [351, 513] on input "Submit" at bounding box center [361, 506] width 97 height 35
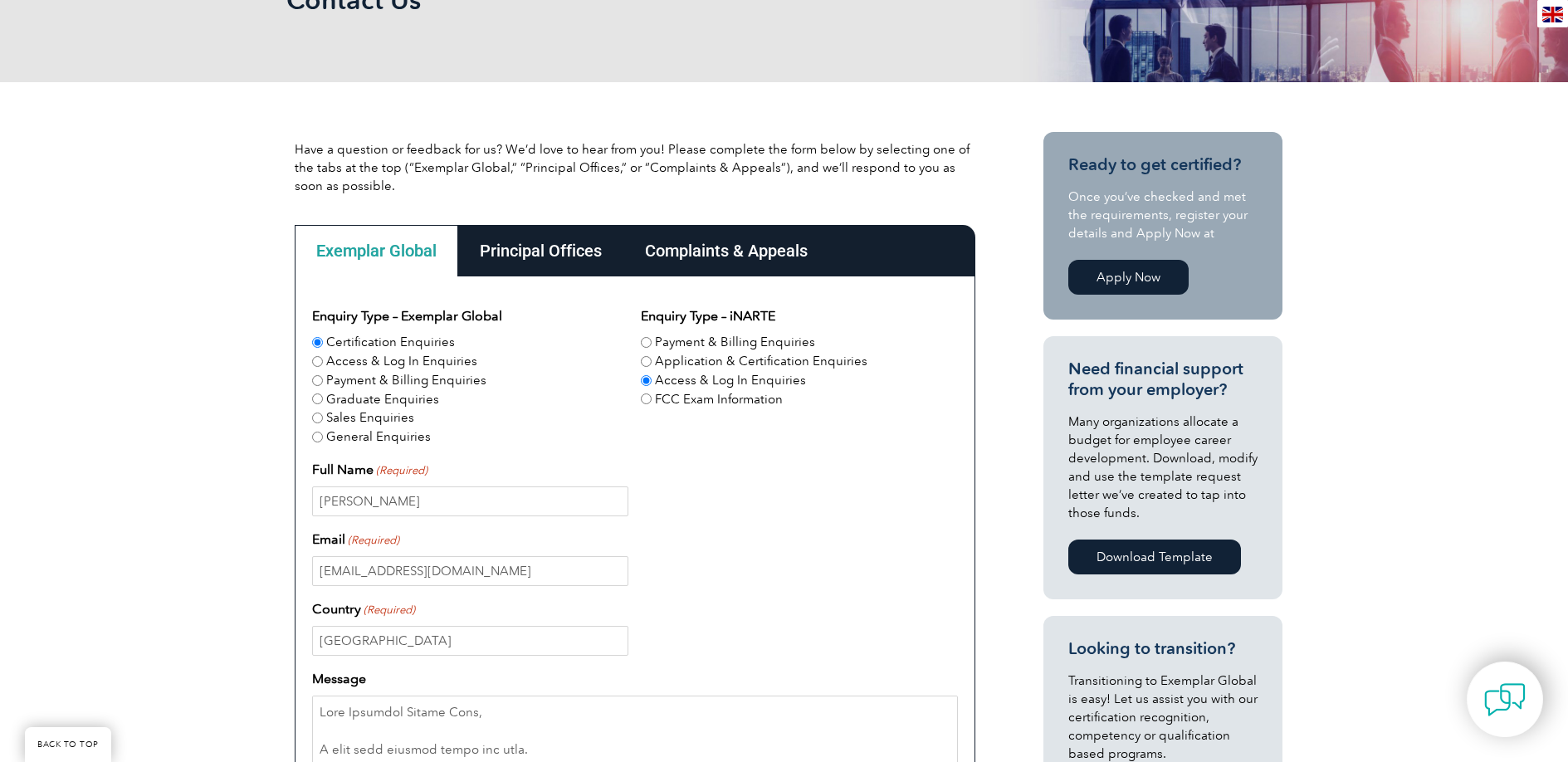
click at [730, 268] on div "Complaints & Appeals" at bounding box center [727, 251] width 206 height 51
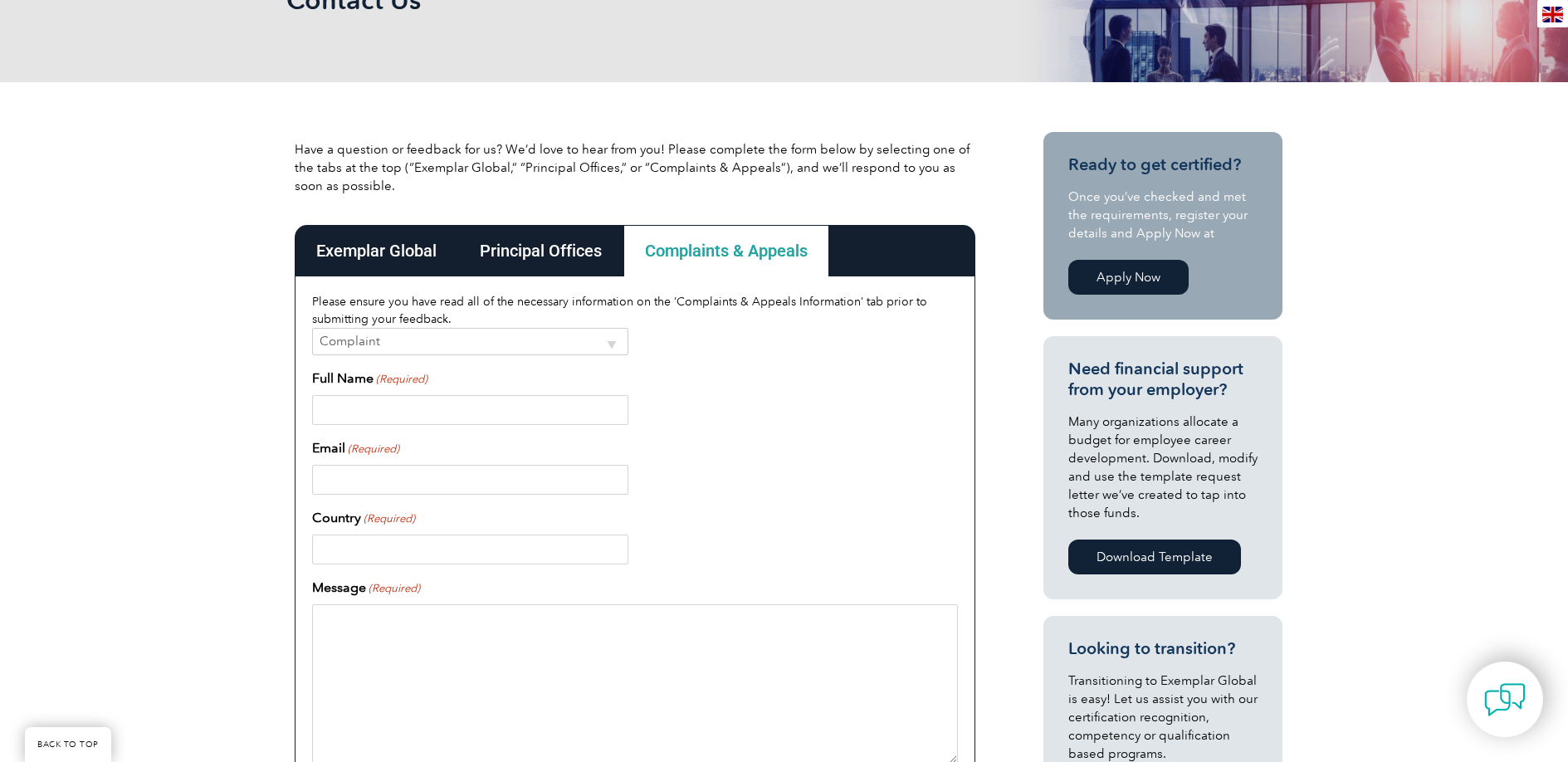
click at [423, 345] on select "Complaint Appeal" at bounding box center [470, 341] width 317 height 27
click at [413, 266] on div "Exemplar Global" at bounding box center [376, 251] width 163 height 51
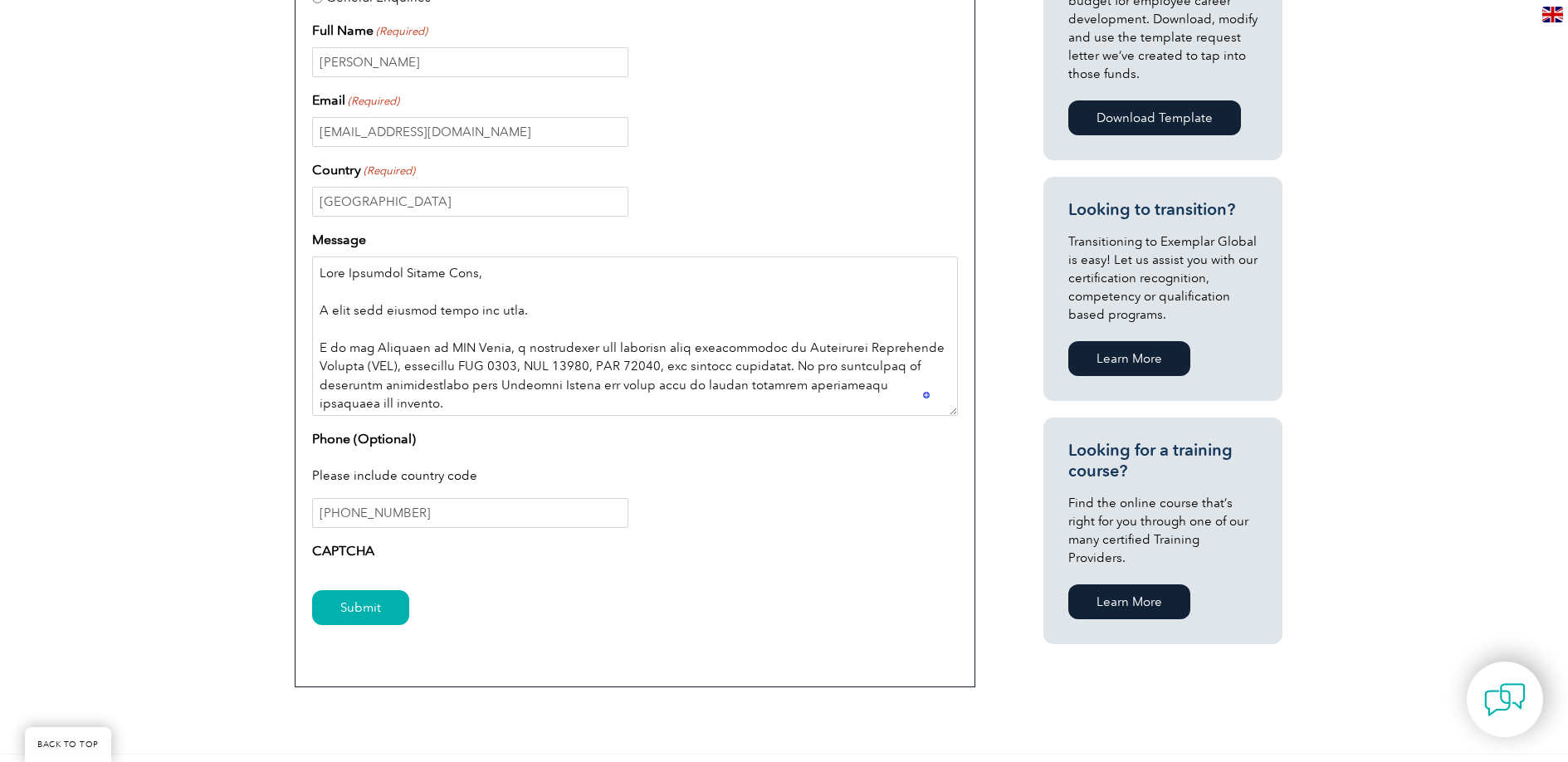
click at [486, 329] on textarea "Message" at bounding box center [635, 336] width 646 height 160
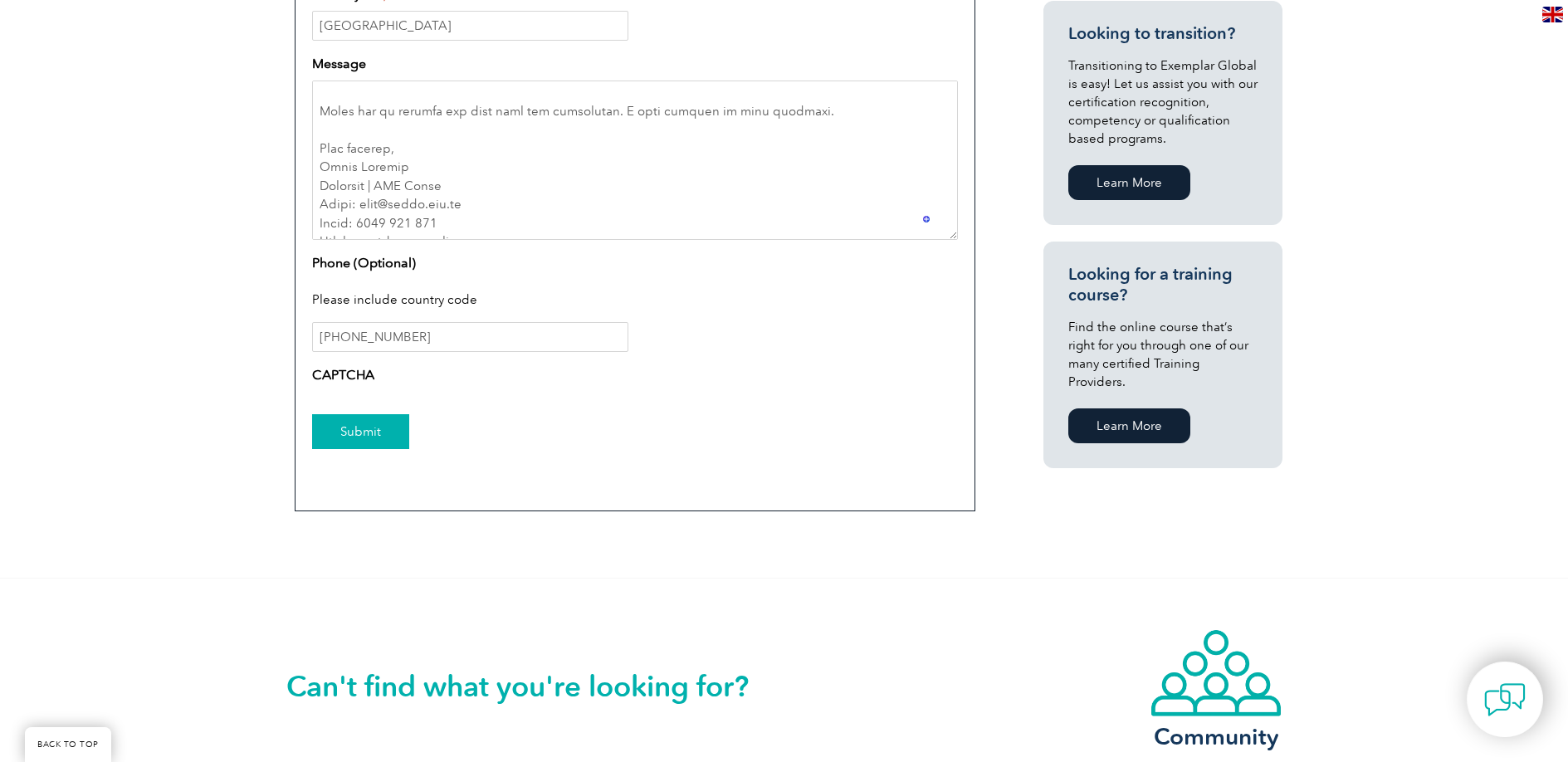
click at [342, 428] on input "Submit" at bounding box center [361, 432] width 97 height 35
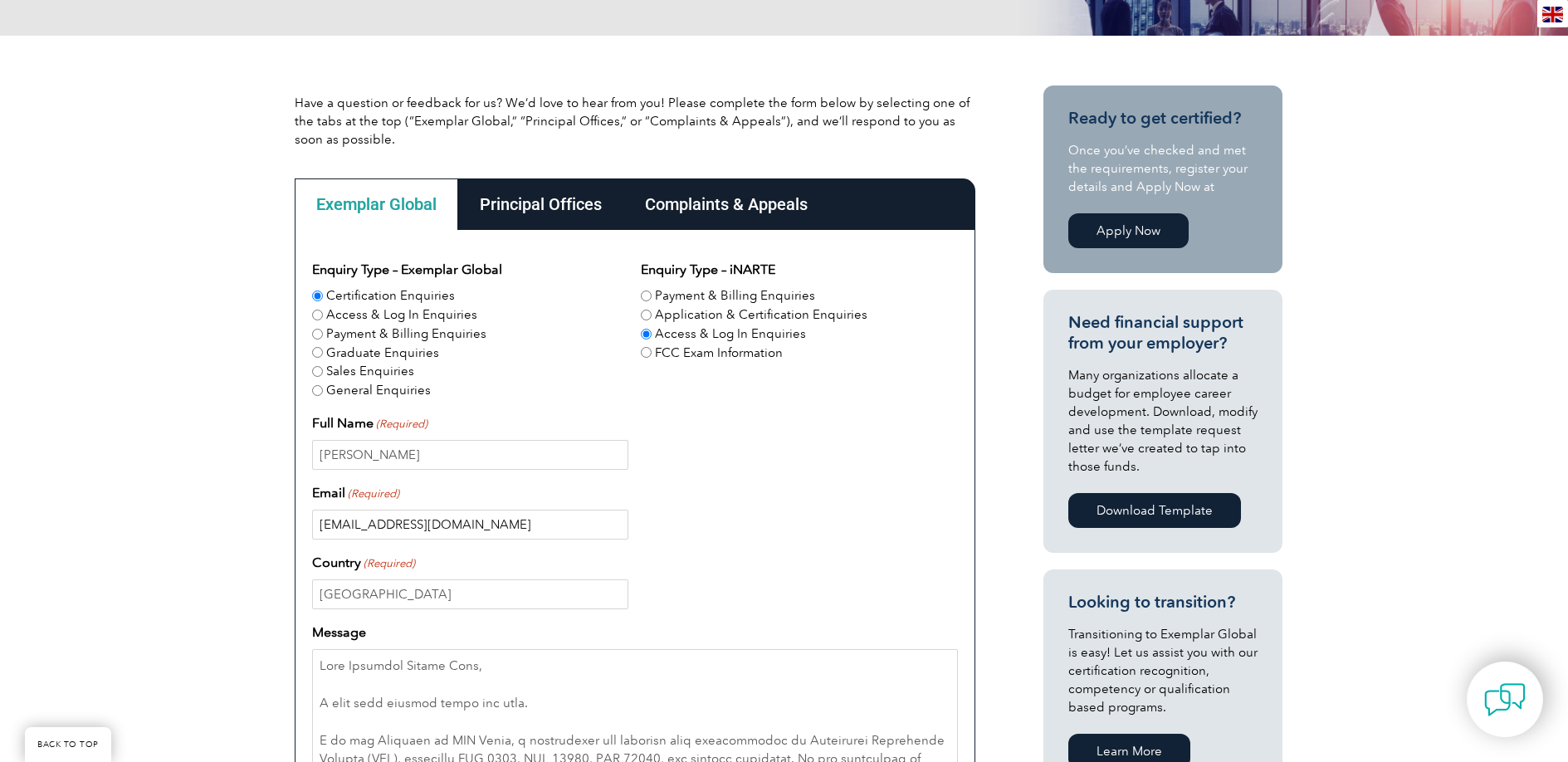
click at [457, 524] on input "info@isopr.com.au" at bounding box center [470, 525] width 317 height 30
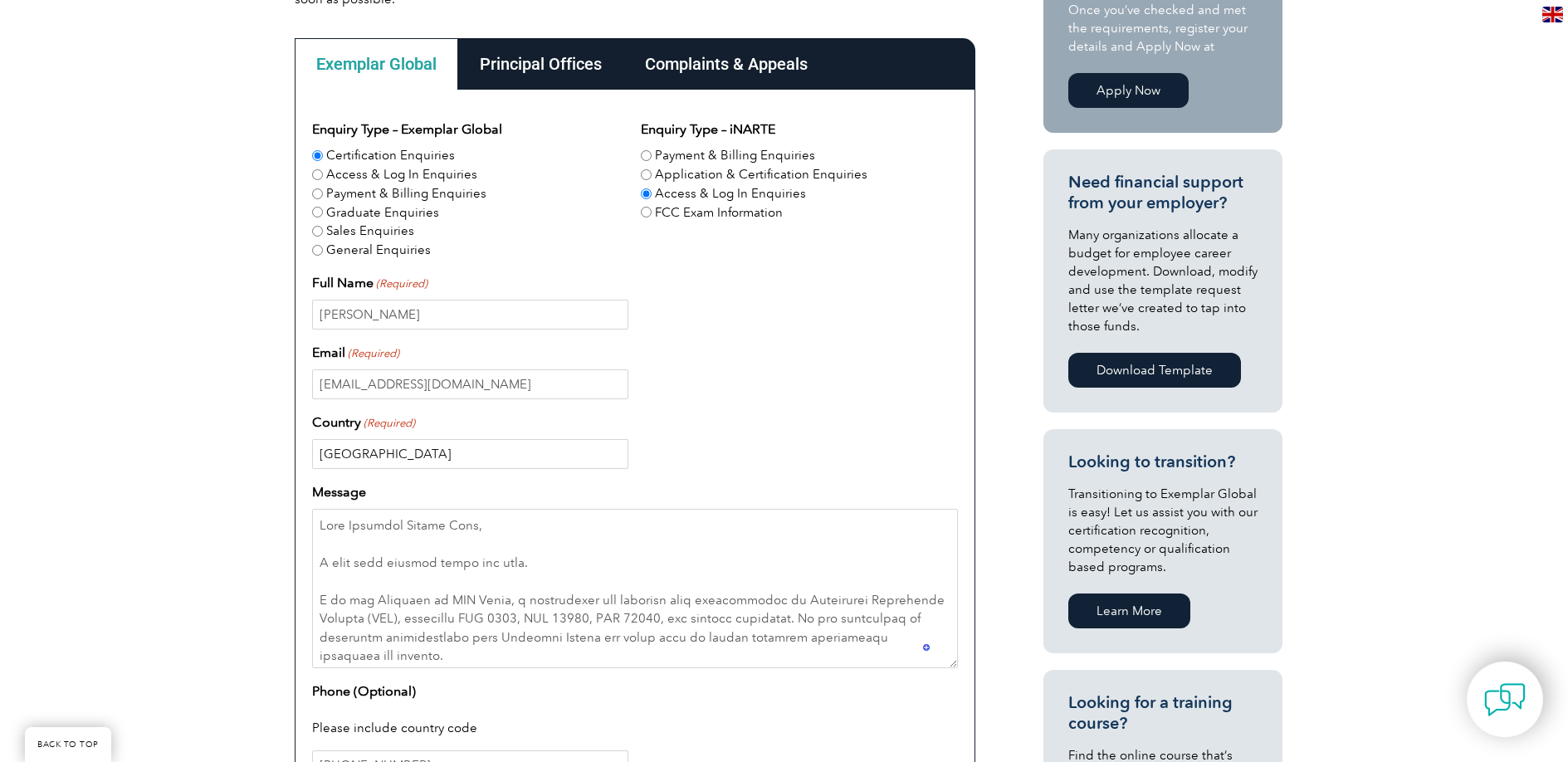
click at [395, 444] on input "Australia" at bounding box center [470, 454] width 317 height 30
click at [395, 446] on input "Australia" at bounding box center [470, 454] width 317 height 30
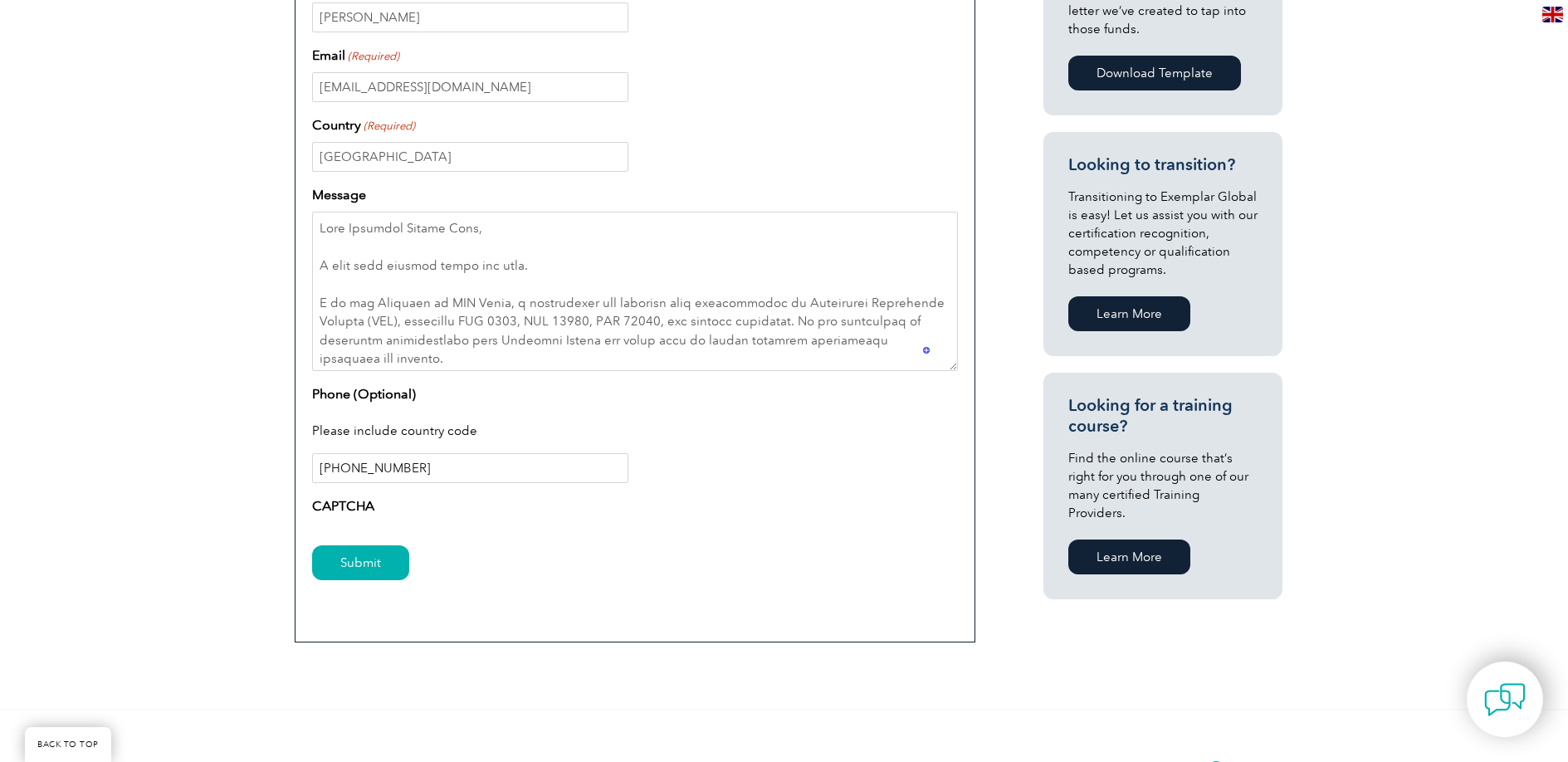
click at [363, 469] on input "+61449202162" at bounding box center [470, 468] width 317 height 30
click at [330, 470] on input "+61449202162" at bounding box center [470, 468] width 317 height 30
click at [328, 471] on input "+61449202162" at bounding box center [470, 468] width 317 height 30
type input "0061449202162"
click at [372, 555] on input "Submit" at bounding box center [361, 563] width 97 height 35
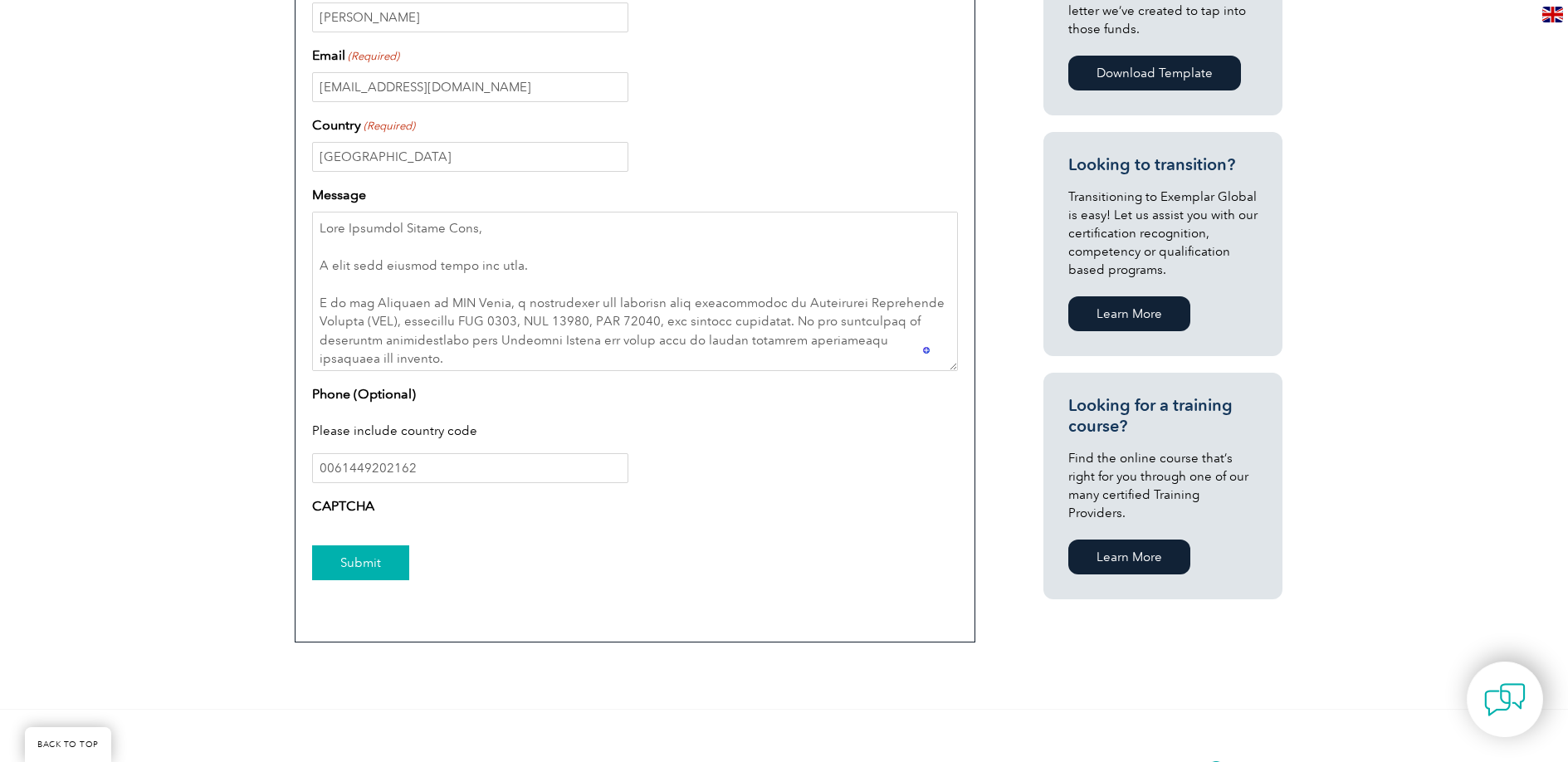
click at [376, 550] on input "Submit" at bounding box center [361, 563] width 97 height 35
click at [376, 551] on input "Submit" at bounding box center [361, 563] width 97 height 35
click at [377, 551] on input "Submit" at bounding box center [361, 563] width 97 height 35
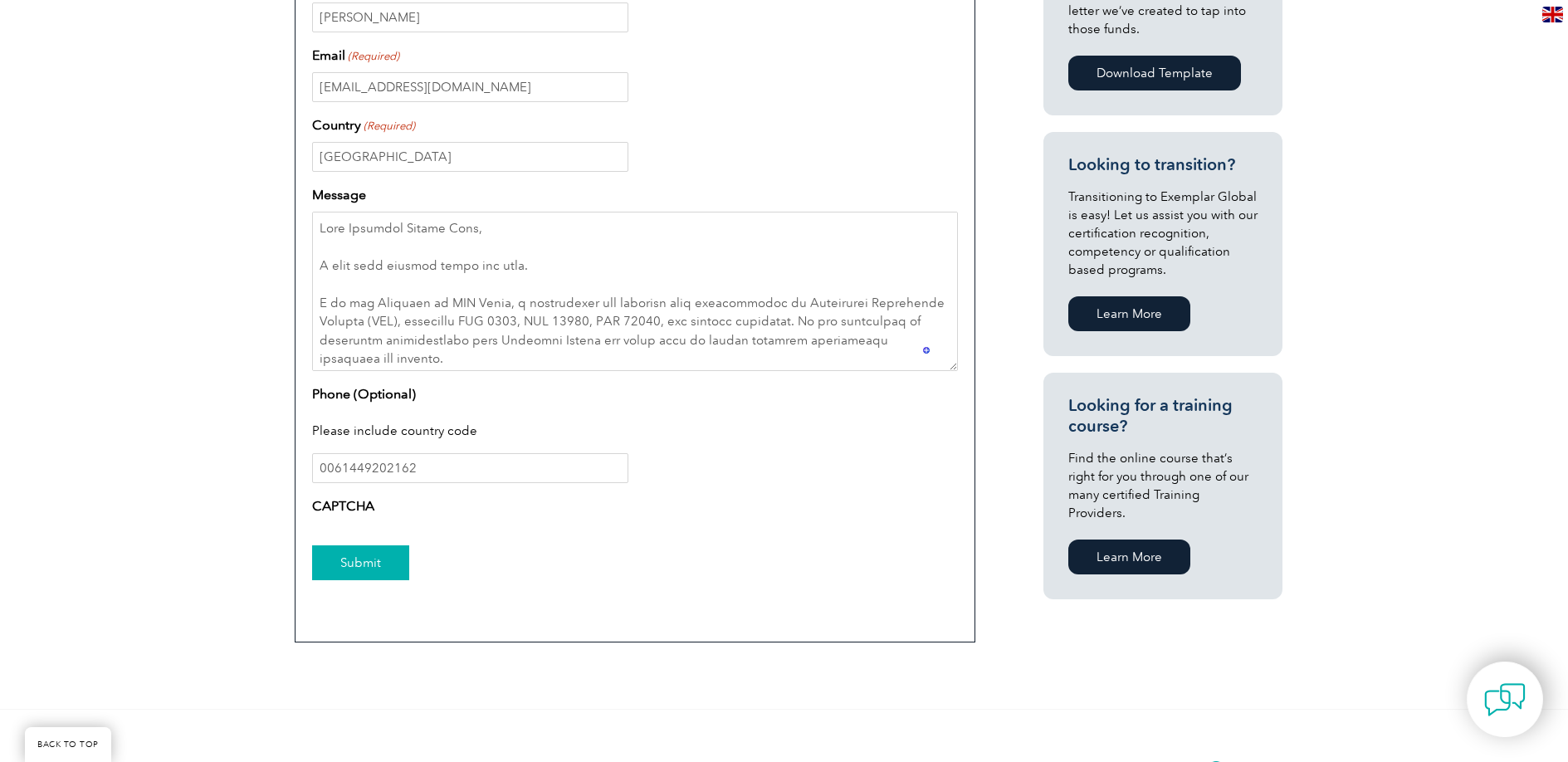
click at [378, 551] on input "Submit" at bounding box center [361, 563] width 97 height 35
click at [727, 278] on textarea "Message" at bounding box center [635, 291] width 646 height 160
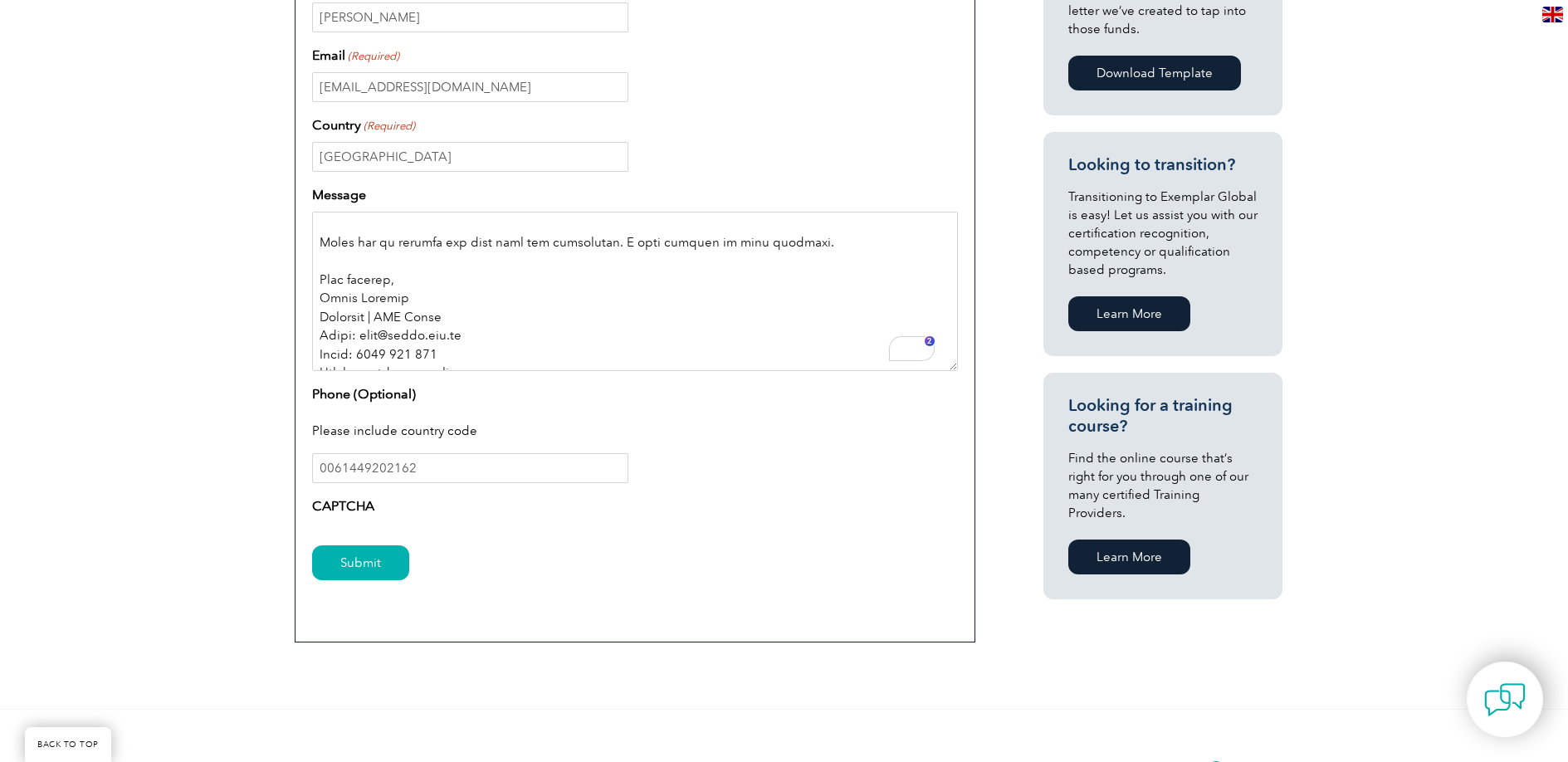
drag, startPoint x: 532, startPoint y: 359, endPoint x: 320, endPoint y: 259, distance: 234.4
click at [320, 259] on textarea "Message" at bounding box center [635, 291] width 646 height 160
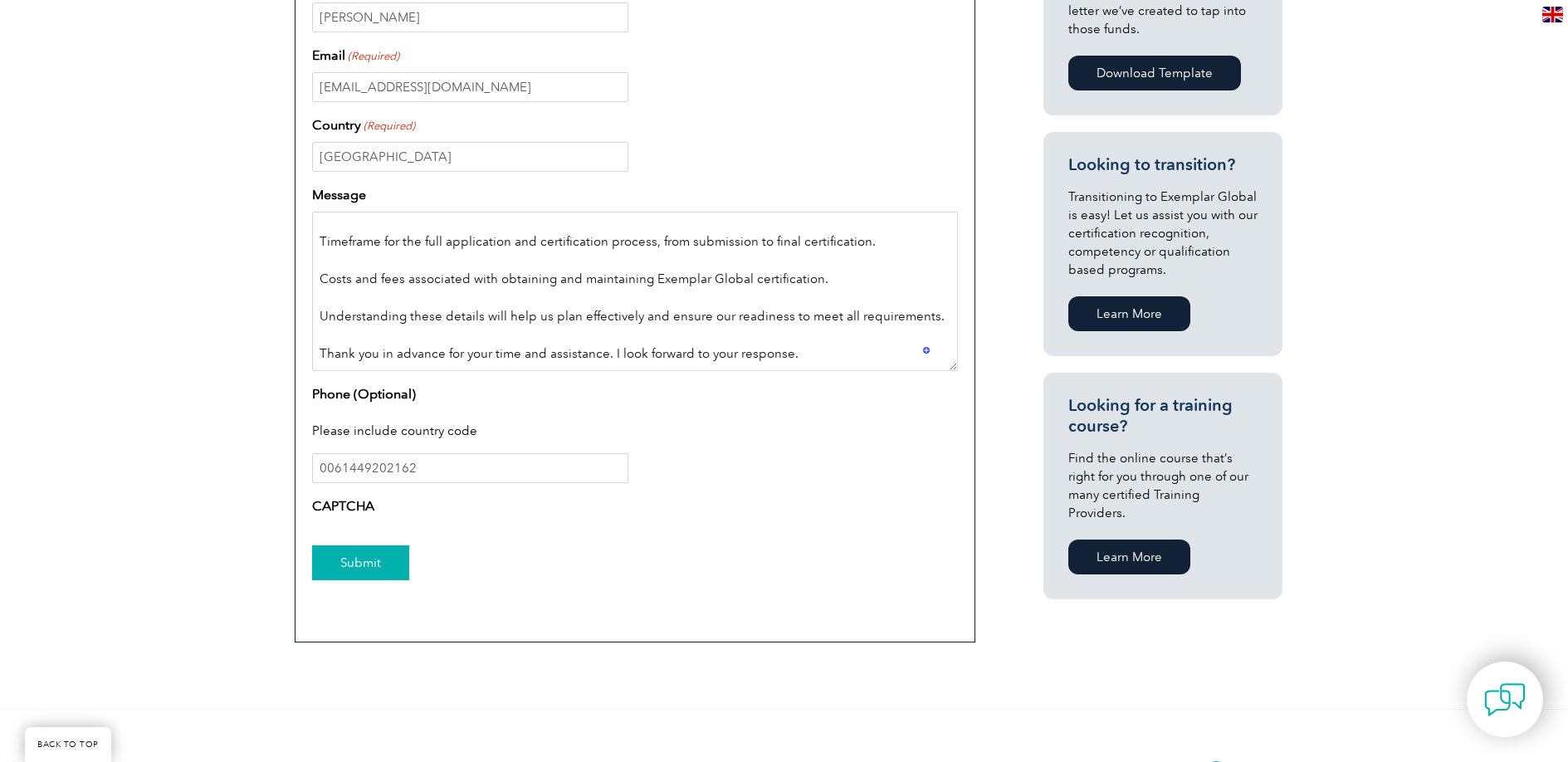
type textarea "Dear Exemplar Global Team, I hope this message finds you well. I am the Directo…"
click at [361, 570] on input "Submit" at bounding box center [361, 563] width 97 height 35
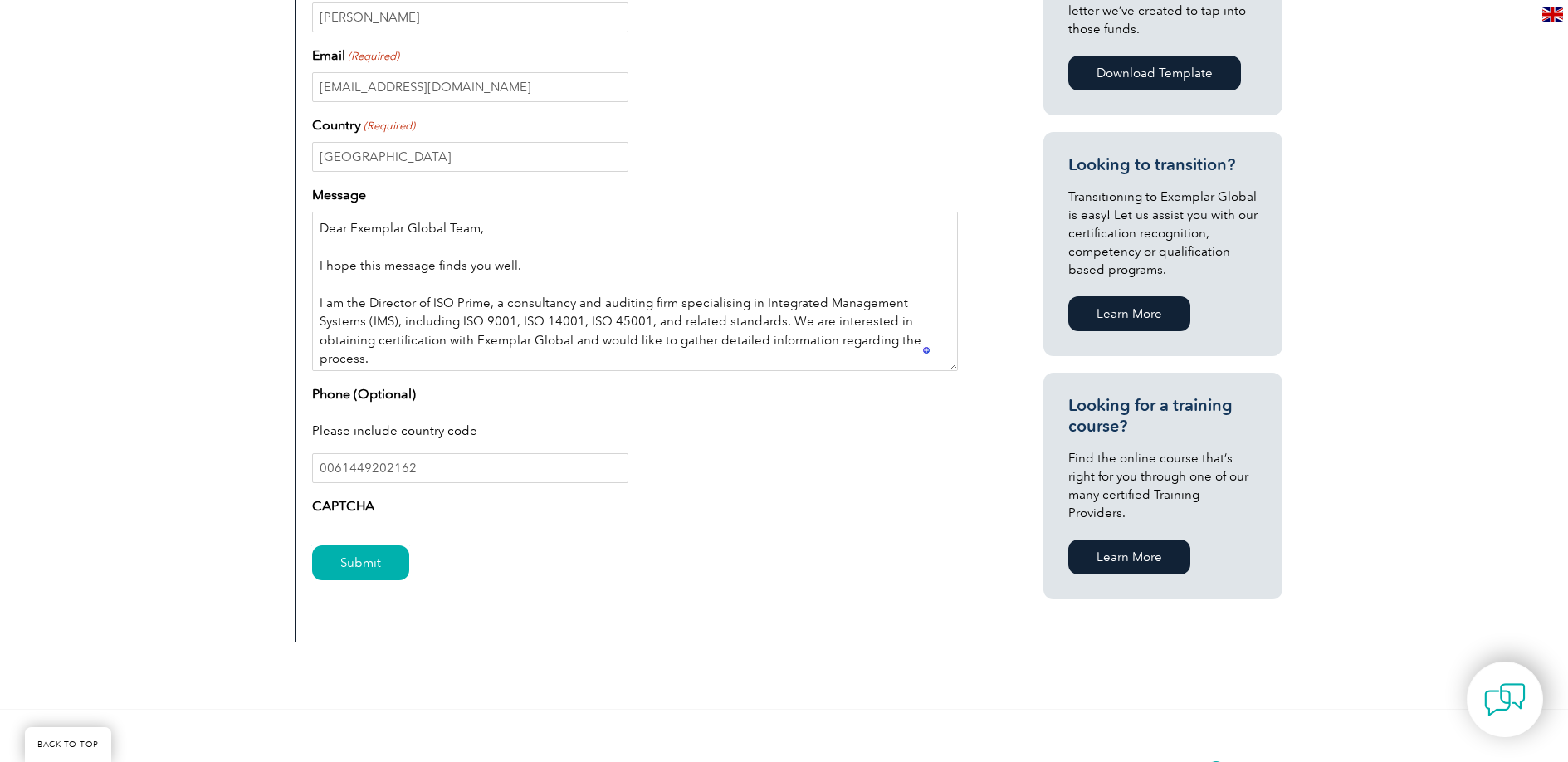
click at [413, 283] on textarea "Dear Exemplar Global Team, I hope this message finds you well. I am the Directo…" at bounding box center [635, 291] width 646 height 160
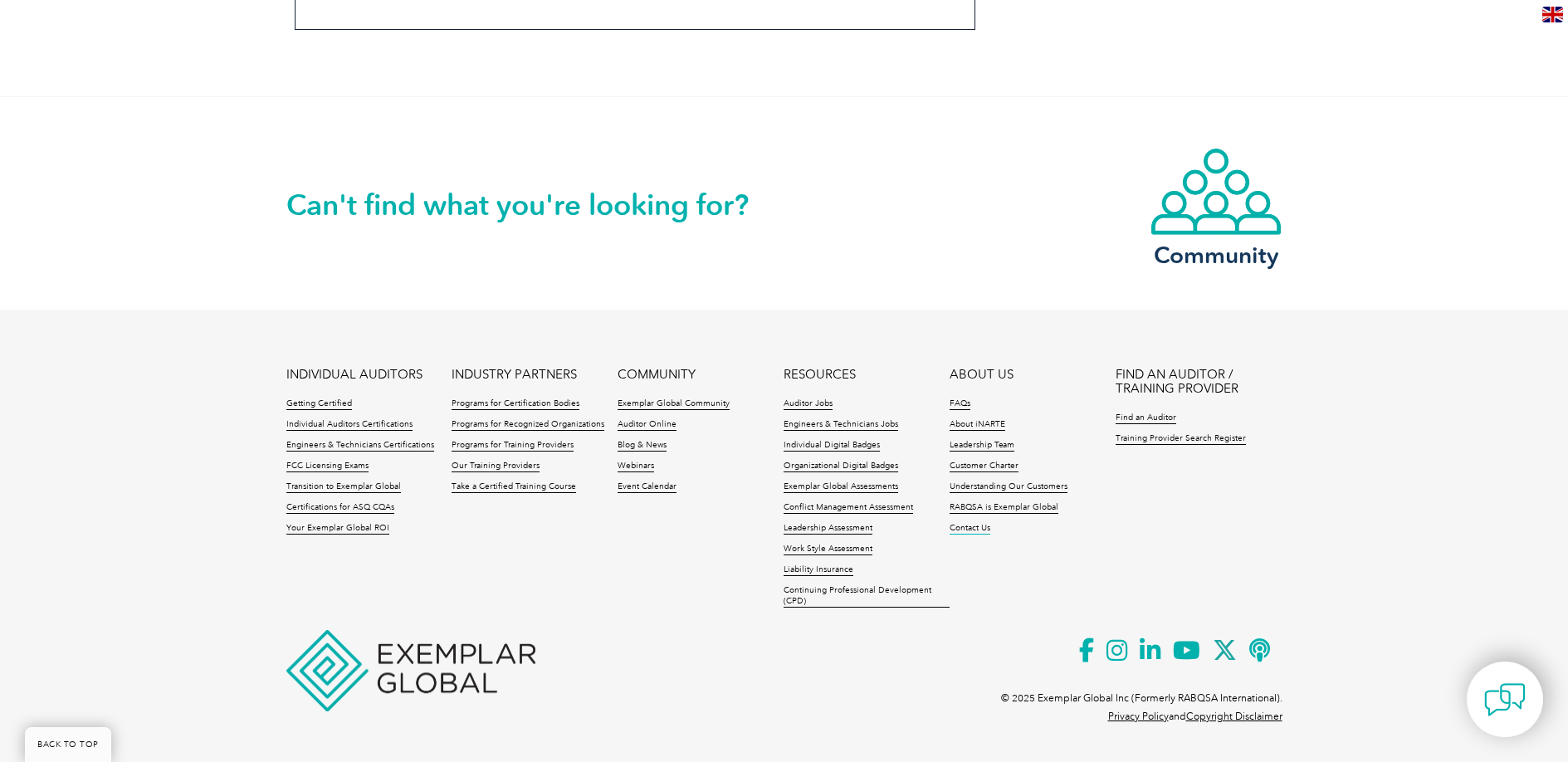
click at [971, 530] on link "Contact Us" at bounding box center [970, 528] width 41 height 12
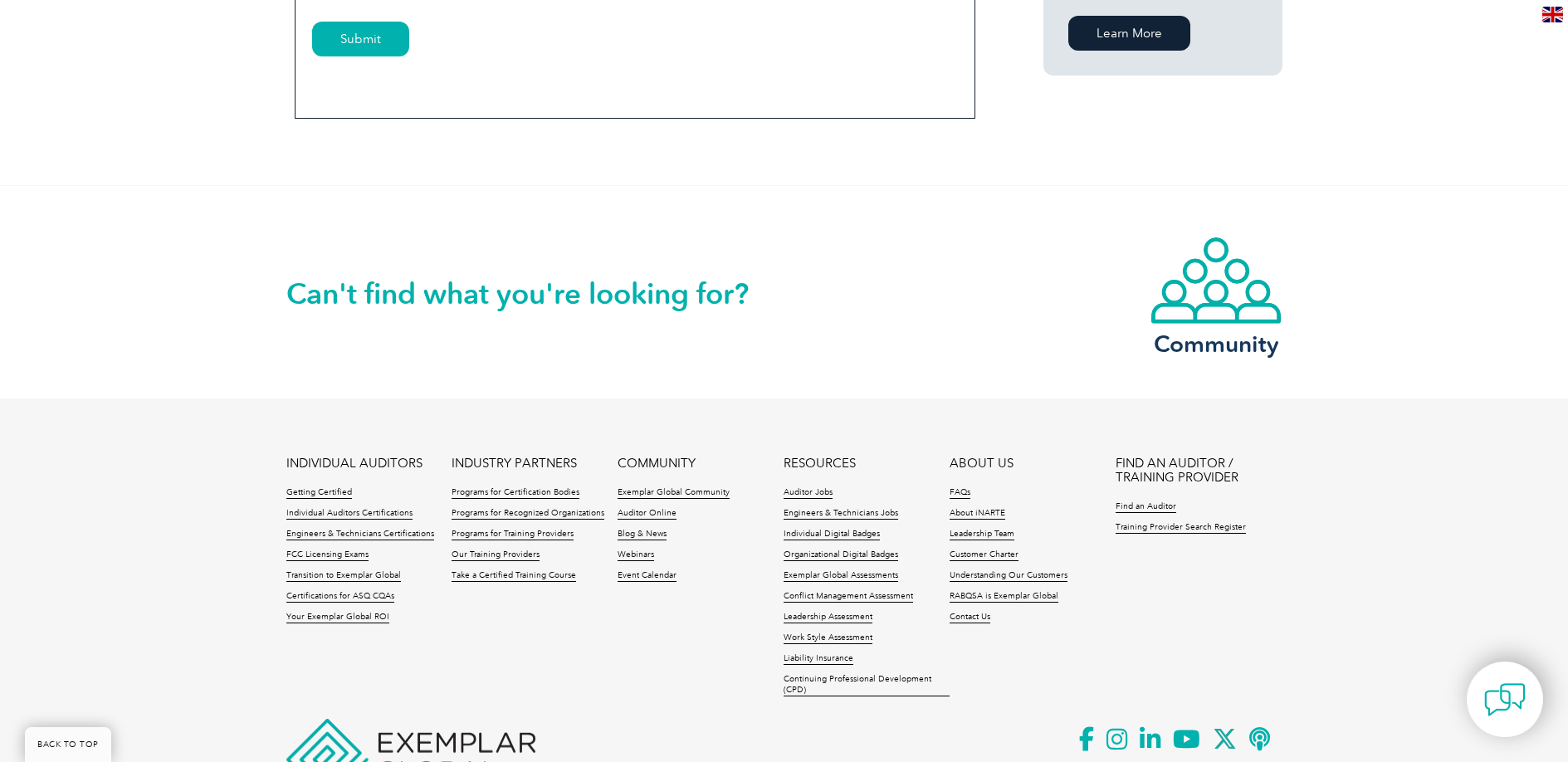
scroll to position [1298, 0]
click at [386, 50] on input "Submit" at bounding box center [361, 40] width 97 height 35
click at [387, 47] on input "Submit" at bounding box center [361, 40] width 97 height 35
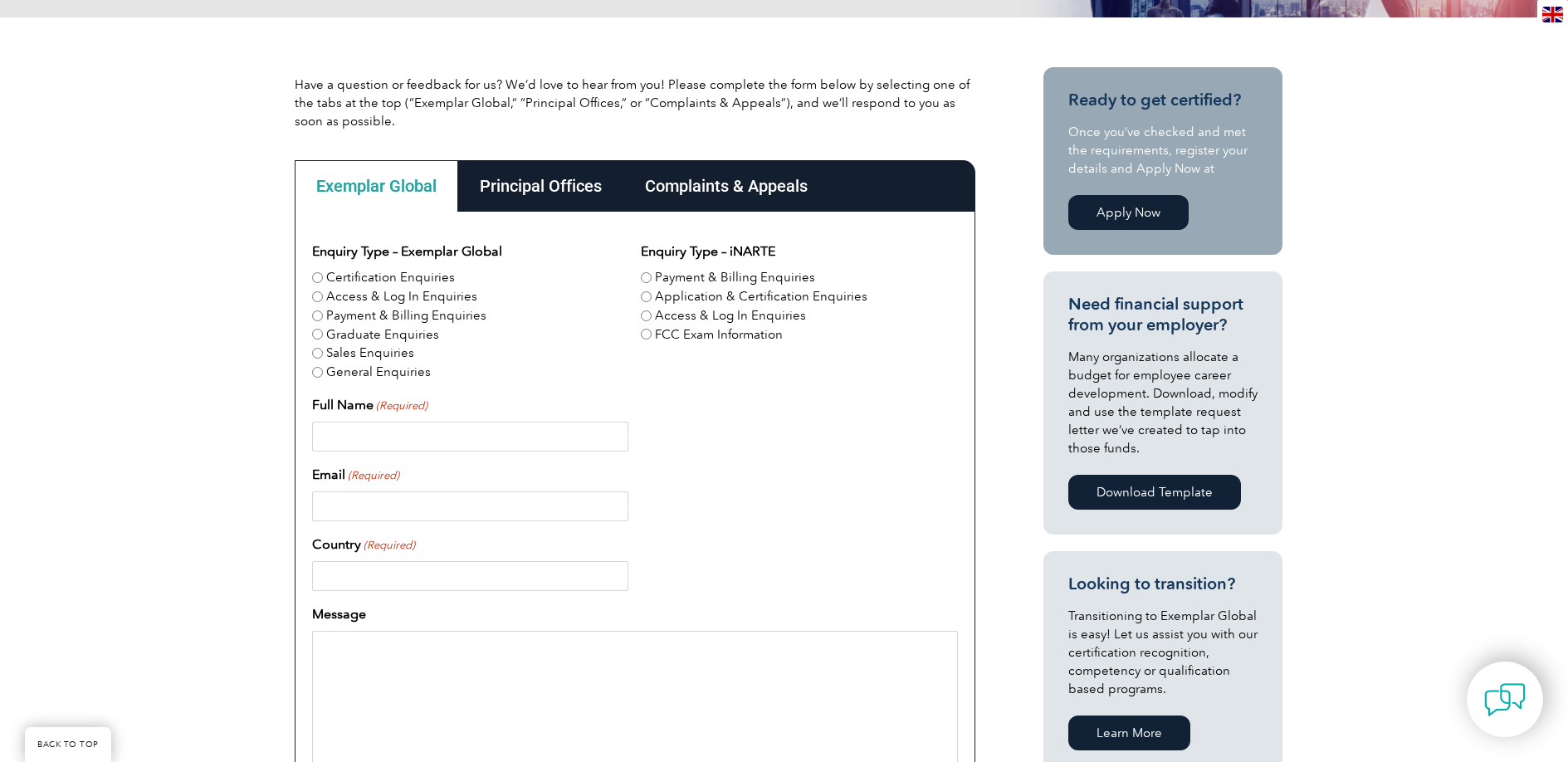
scroll to position [297, 0]
